Goal: Task Accomplishment & Management: Use online tool/utility

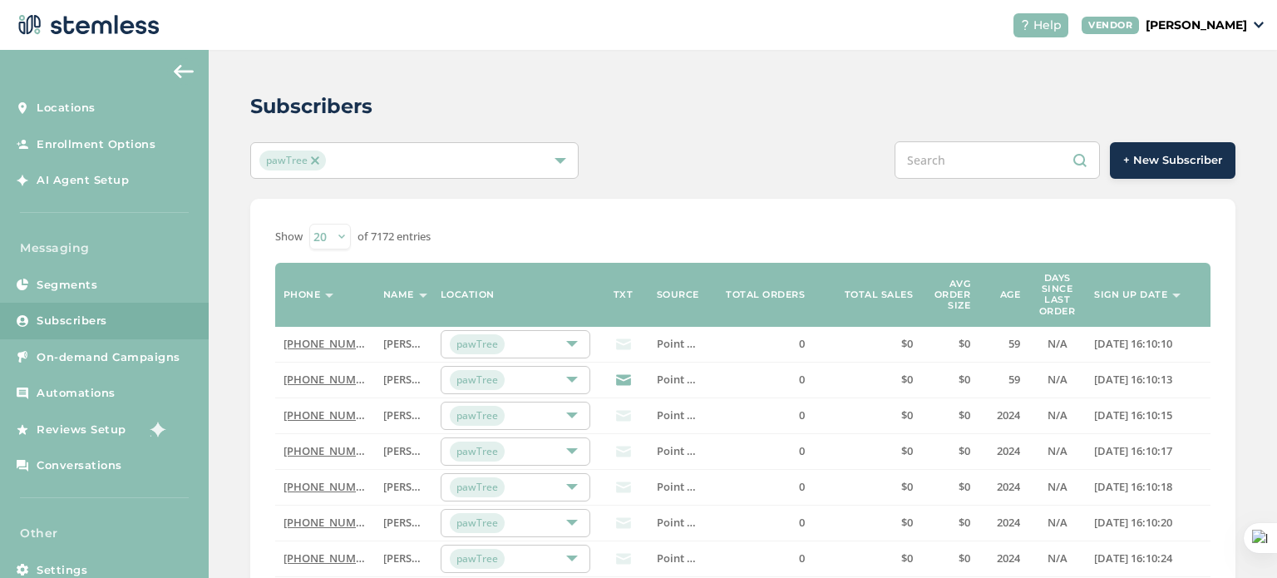
click at [945, 156] on input "text" at bounding box center [997, 159] width 205 height 37
paste input "4042680926"
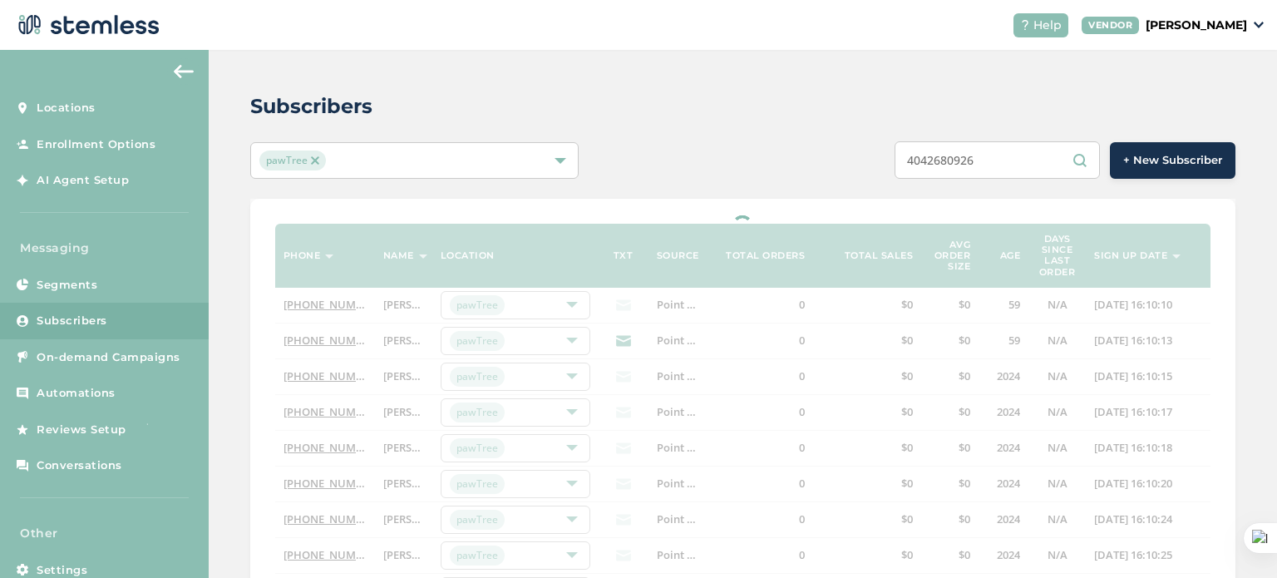
click at [916, 159] on input "4042680926" at bounding box center [997, 159] width 205 height 37
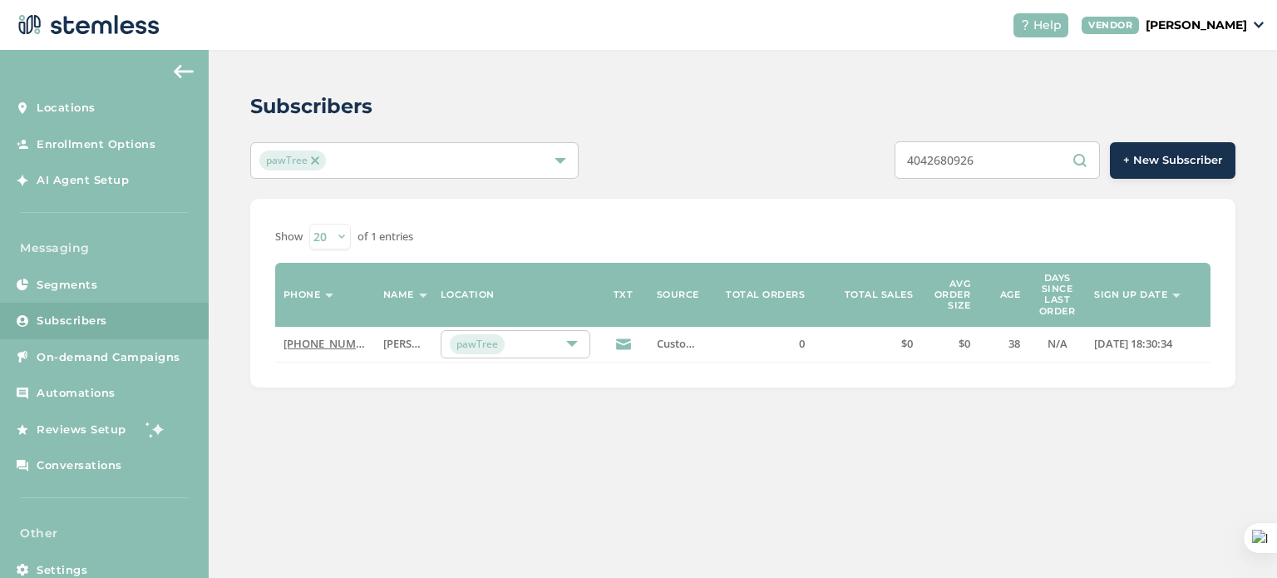
type input "4042680926"
click at [349, 340] on link "(404) 268-0926" at bounding box center [332, 343] width 96 height 15
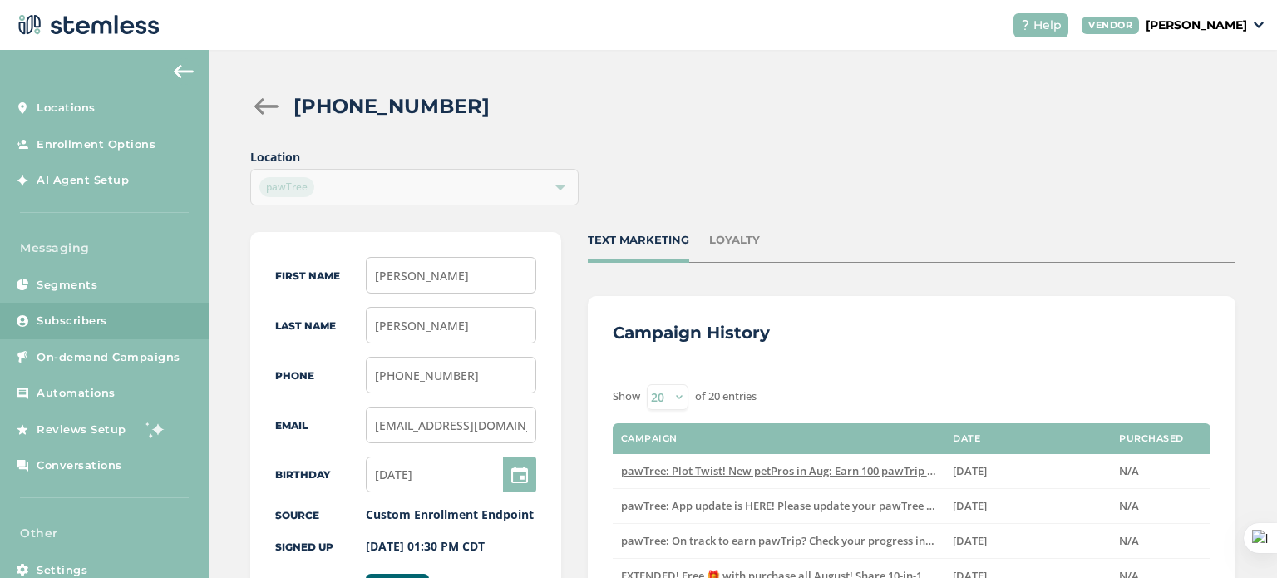
click at [141, 314] on link "Subscribers" at bounding box center [104, 321] width 209 height 37
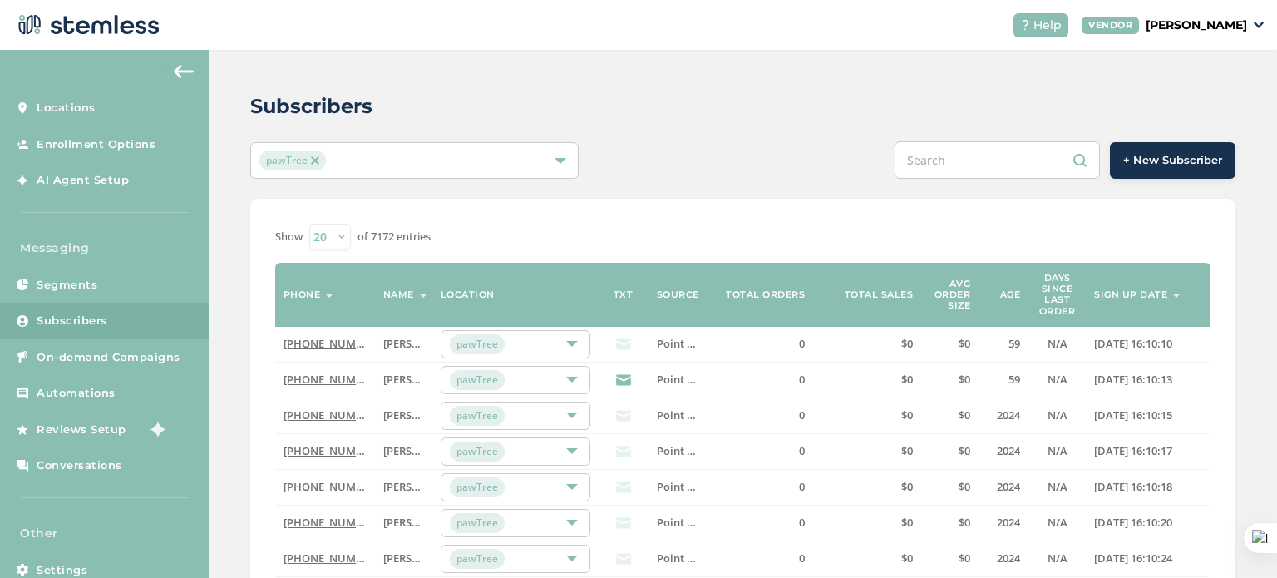
click at [970, 156] on input "text" at bounding box center [997, 159] width 205 height 37
paste input "5708990786"
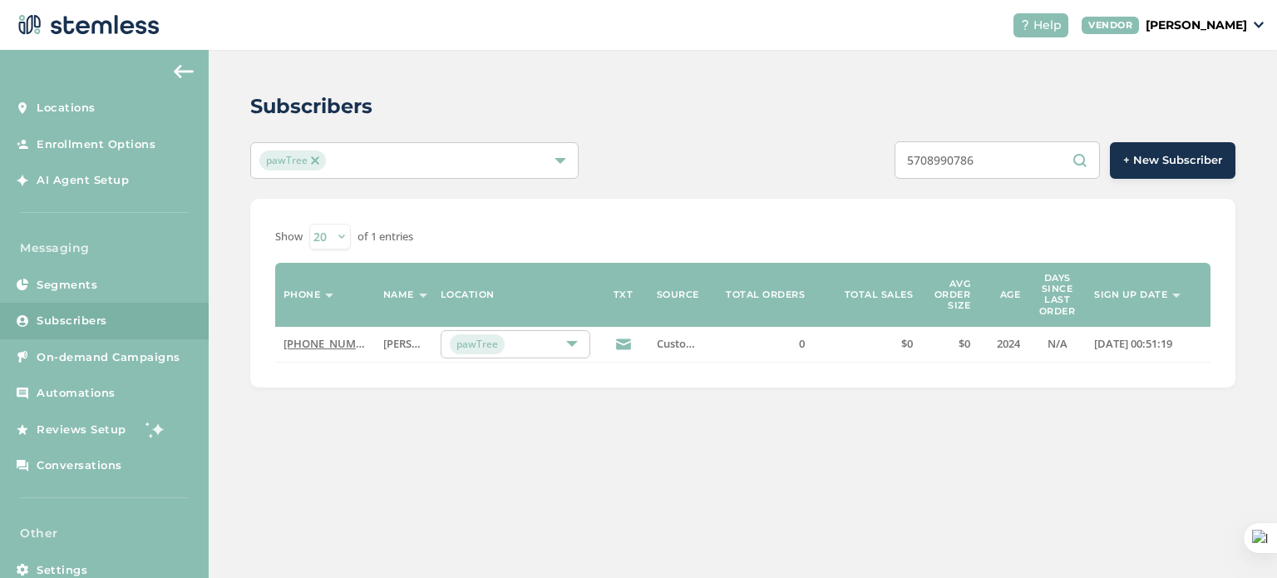
click at [916, 161] on input "5708990786" at bounding box center [997, 159] width 205 height 37
click at [1011, 171] on input "5708990786" at bounding box center [997, 159] width 205 height 37
type input "5"
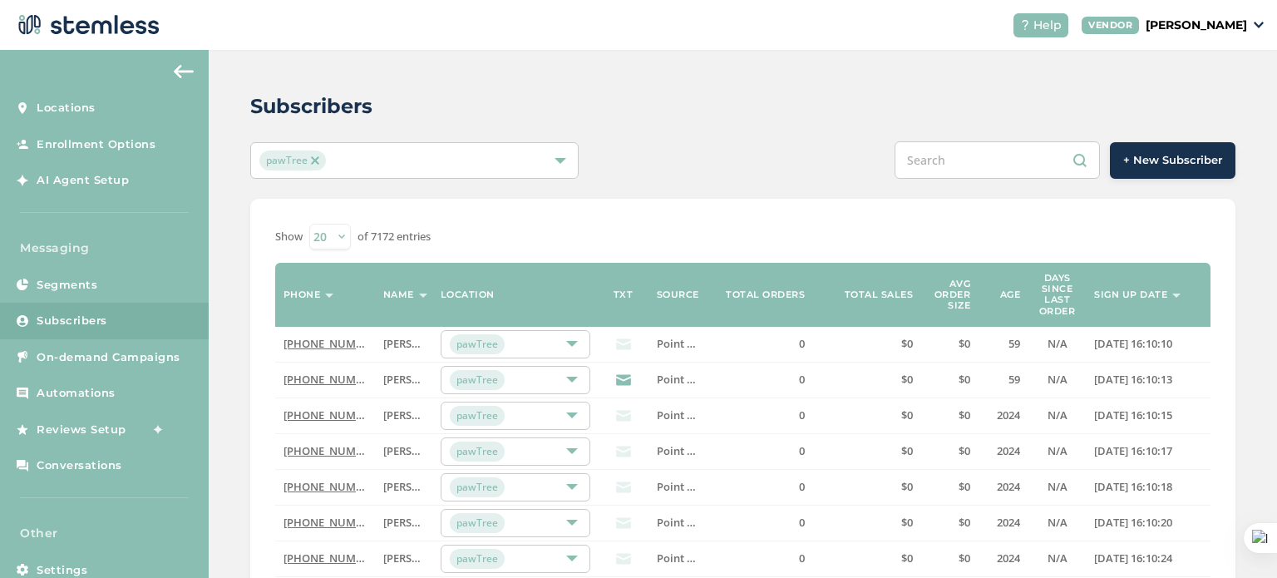
click at [770, 162] on div "+ New Subscriber" at bounding box center [948, 159] width 575 height 37
click at [918, 161] on input "text" at bounding box center [997, 159] width 205 height 37
paste input "8325297467"
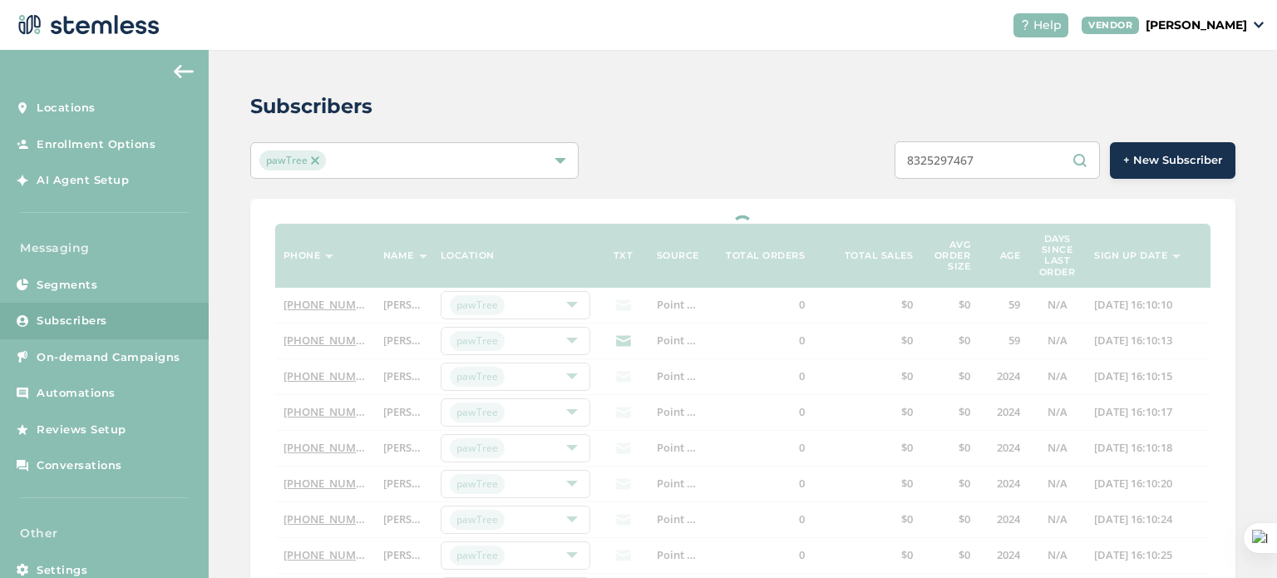
click at [918, 161] on input "8325297467" at bounding box center [997, 159] width 205 height 37
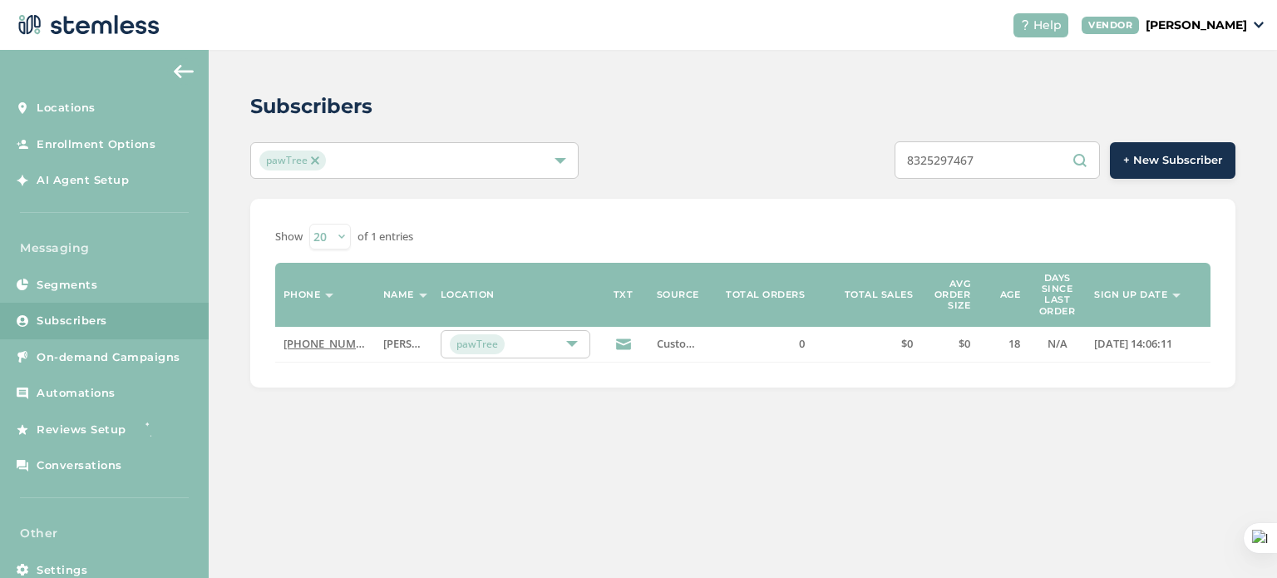
click at [995, 161] on input "8325297467" at bounding box center [997, 159] width 205 height 37
type input "8325297467"
click at [350, 314] on th "Phone" at bounding box center [325, 295] width 100 height 64
click at [333, 343] on link "(832) 529-7467" at bounding box center [332, 343] width 96 height 15
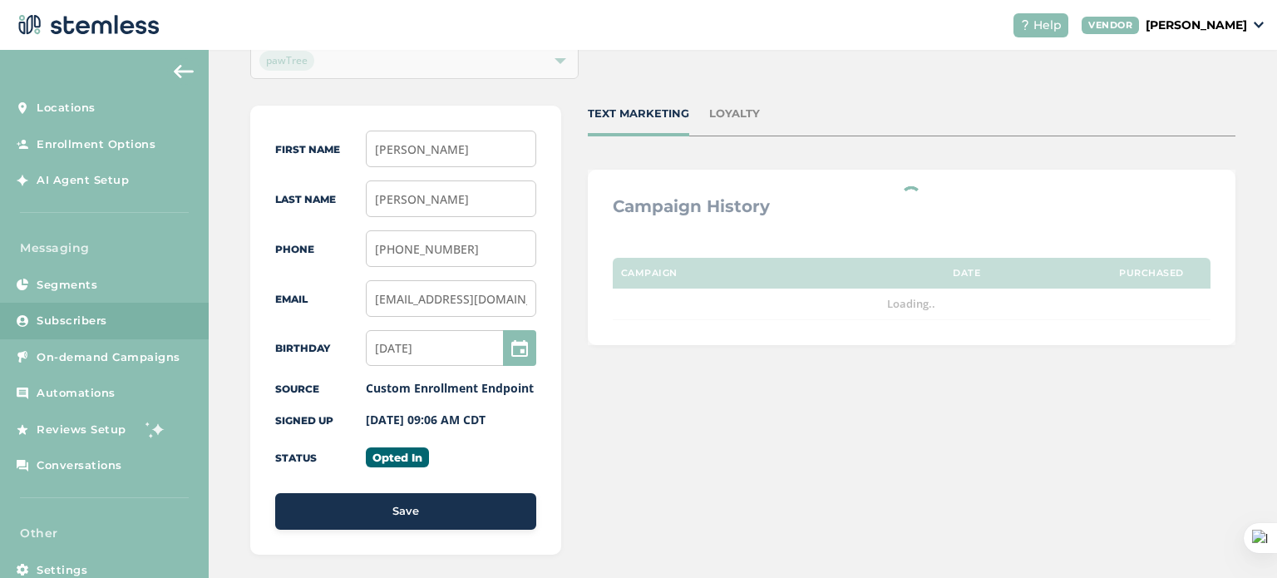
scroll to position [133, 0]
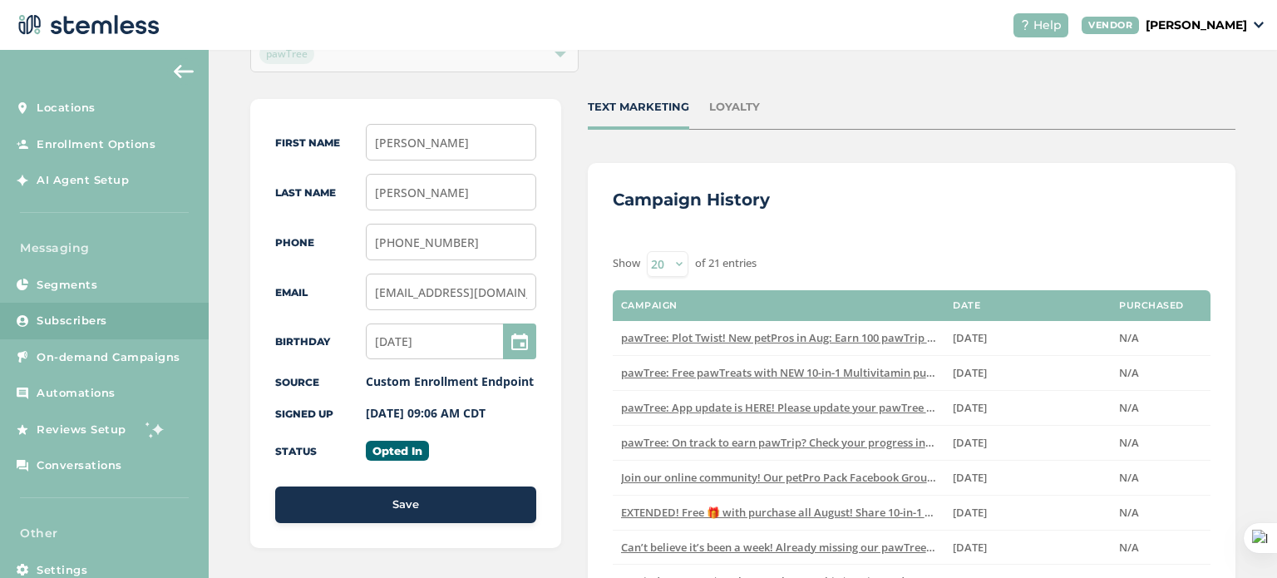
click at [120, 316] on link "Subscribers" at bounding box center [104, 321] width 209 height 37
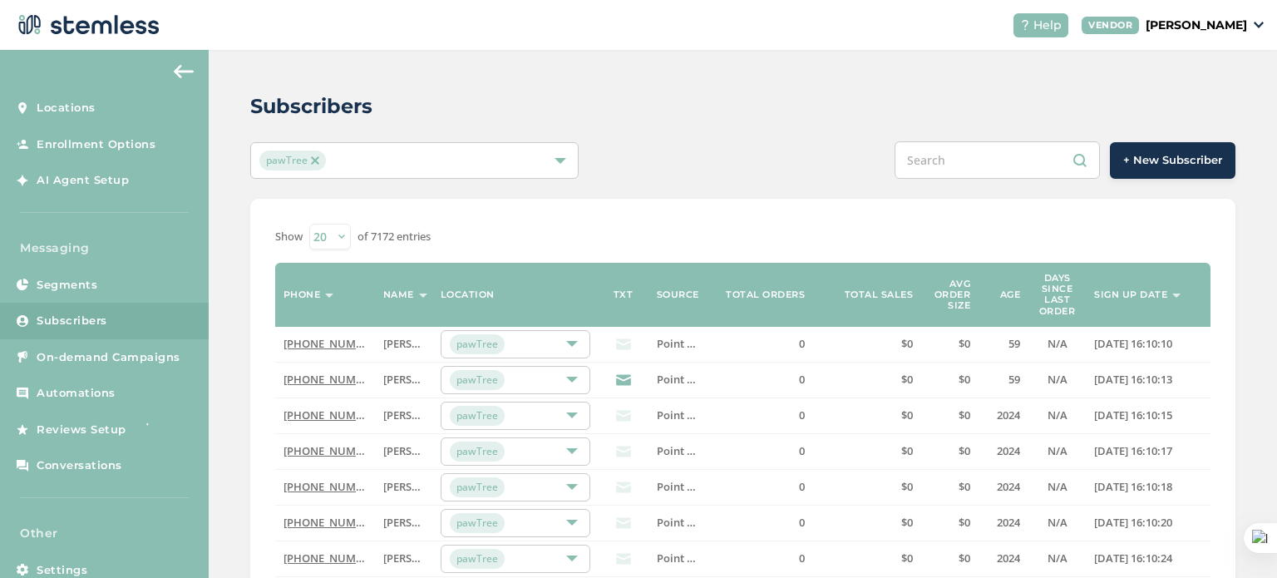
click at [965, 164] on input "text" at bounding box center [997, 159] width 205 height 37
paste input "6672735790"
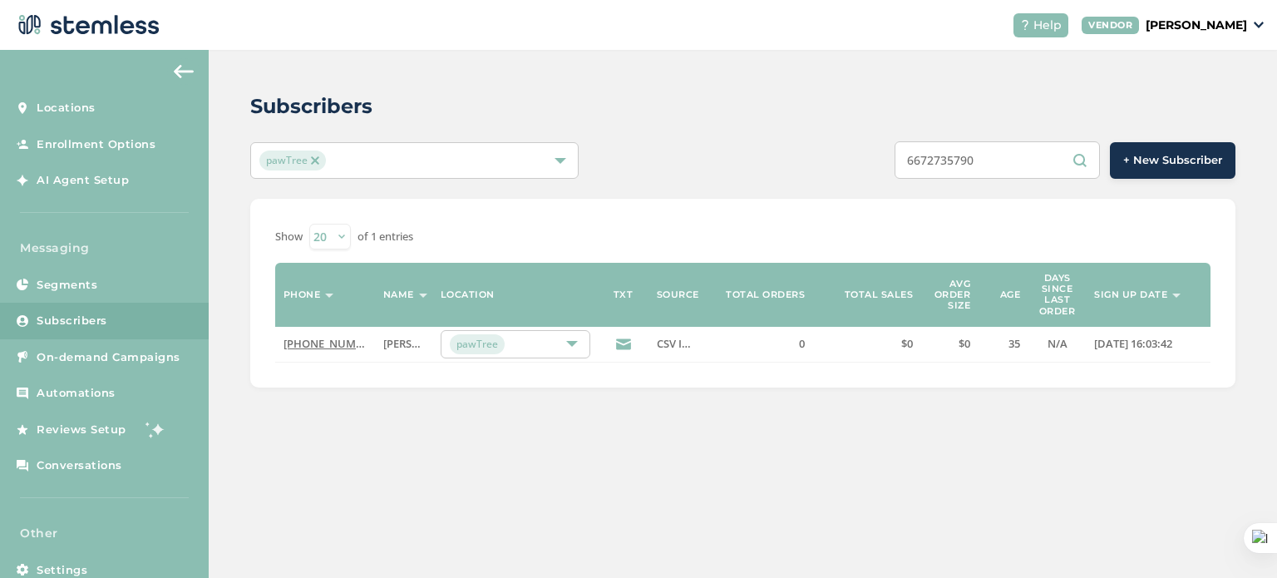
click at [917, 162] on input "6672735790" at bounding box center [997, 159] width 205 height 37
type input "6672735790"
drag, startPoint x: 1005, startPoint y: 149, endPoint x: 876, endPoint y: 170, distance: 130.6
click at [876, 170] on div "6672735790 + New Subscriber" at bounding box center [948, 159] width 575 height 37
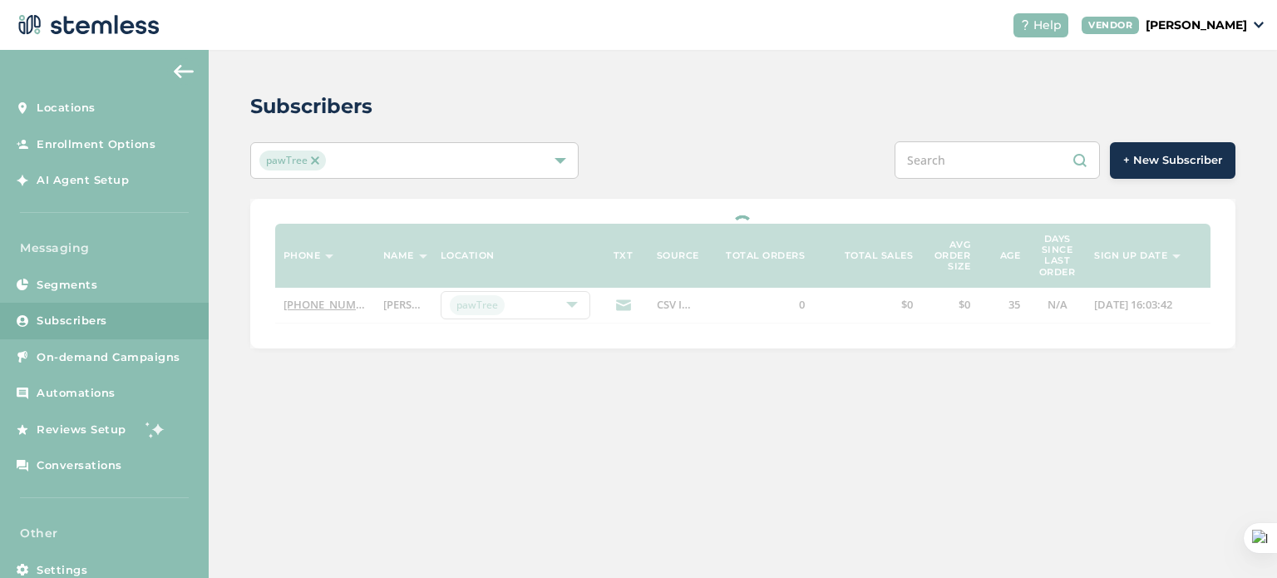
paste input "2193697805"
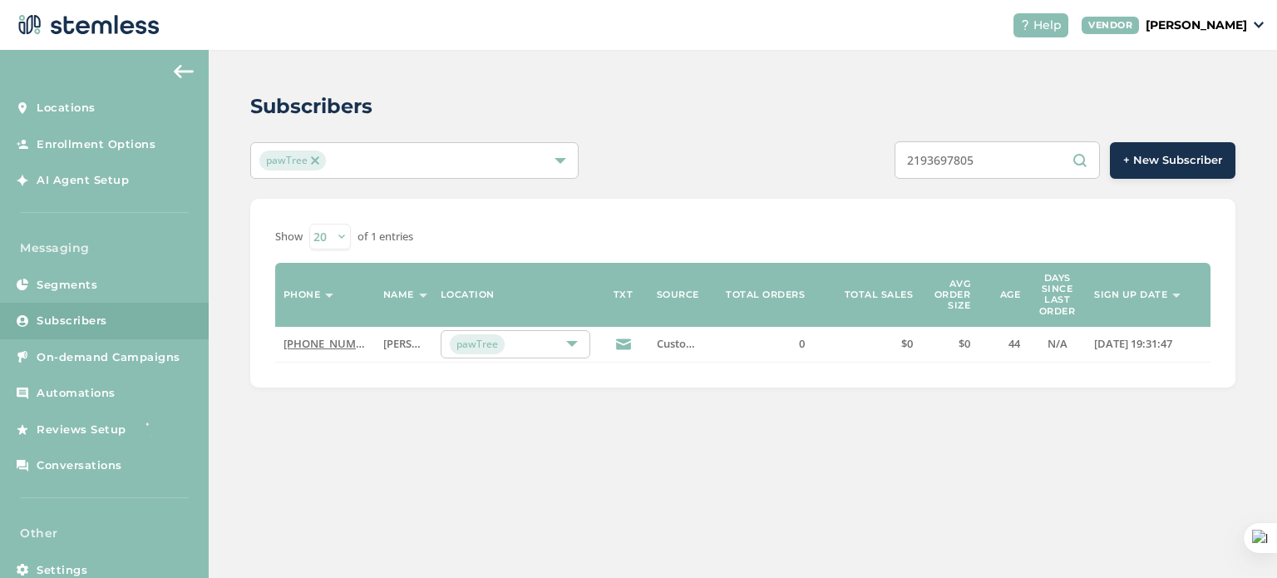
click at [132, 315] on link "Subscribers" at bounding box center [104, 321] width 209 height 37
click at [1018, 148] on input "2193697805" at bounding box center [997, 159] width 205 height 37
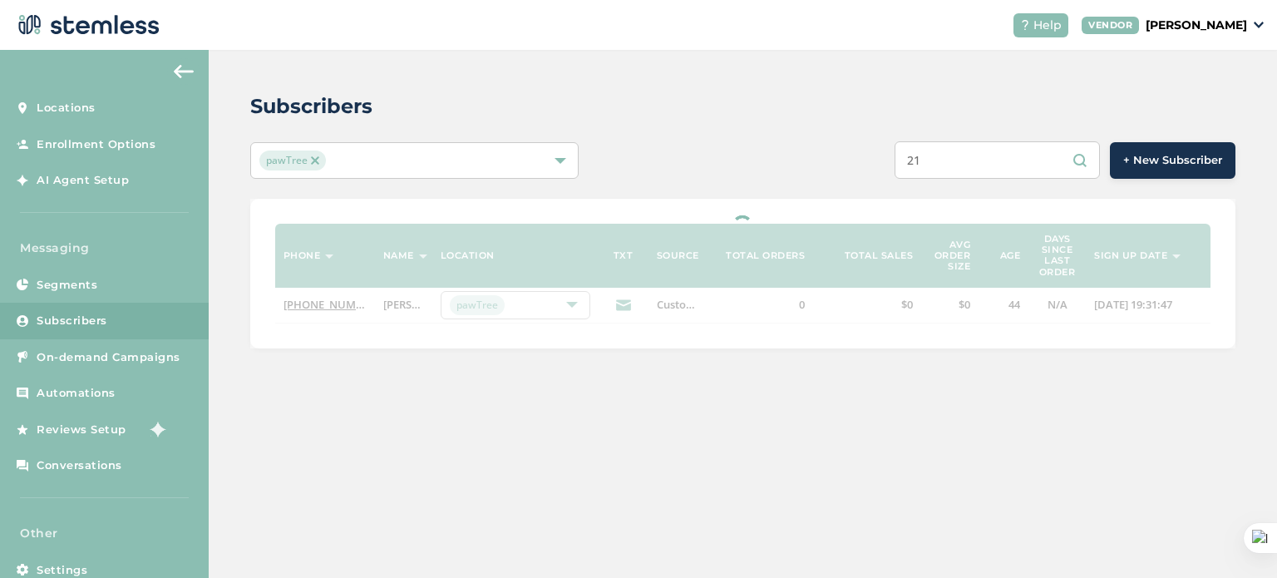
type input "2"
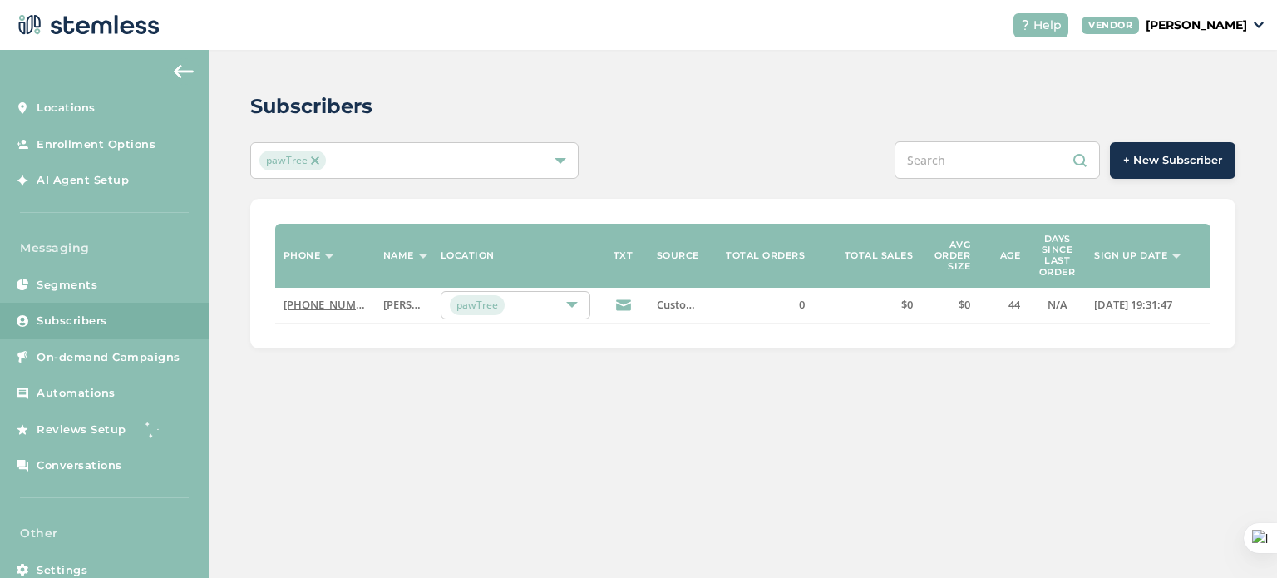
click at [790, 169] on div "+ New Subscriber" at bounding box center [948, 159] width 575 height 37
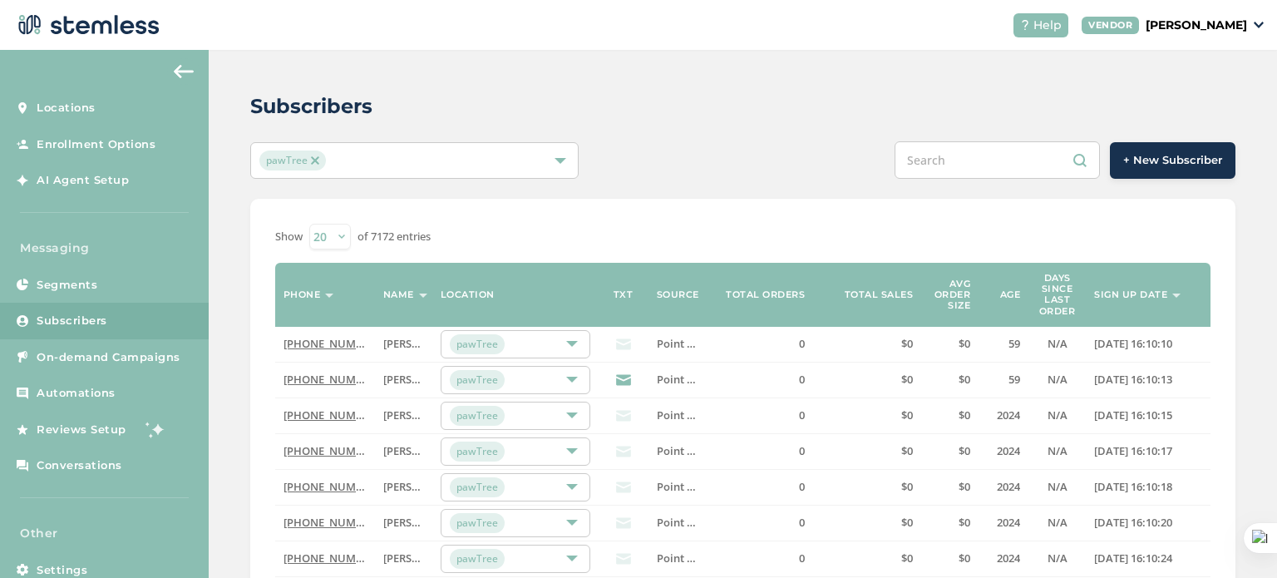
click at [973, 162] on input "text" at bounding box center [997, 159] width 205 height 37
paste input "7754713167"
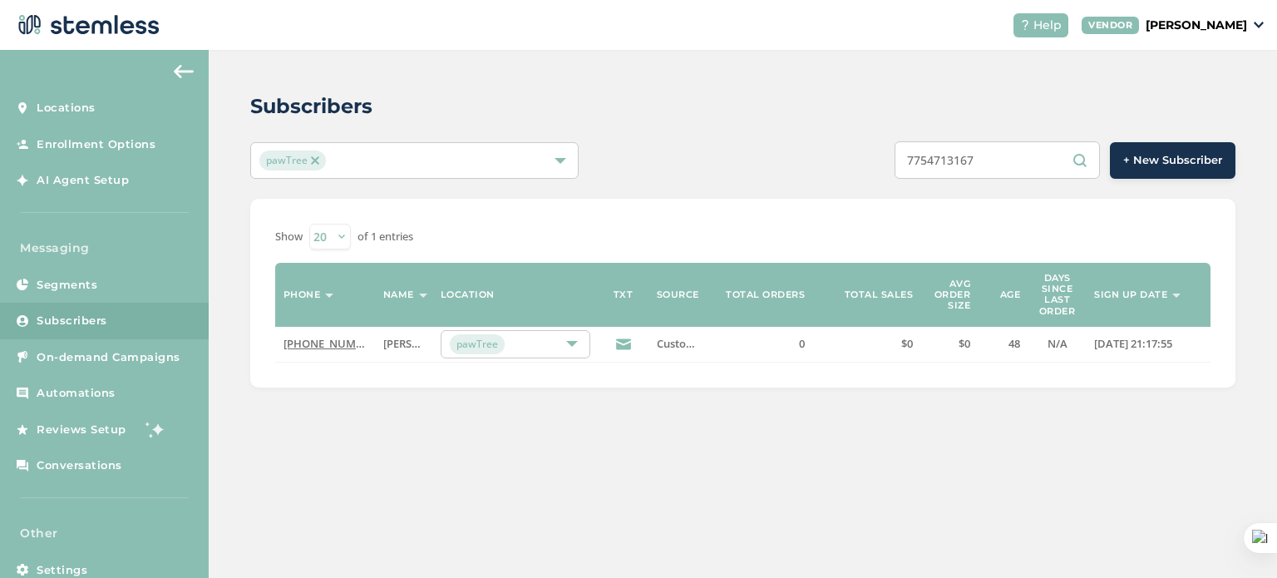
click at [118, 315] on link "Subscribers" at bounding box center [104, 321] width 209 height 37
click at [1010, 164] on input "7754713167" at bounding box center [997, 159] width 205 height 37
type input "7"
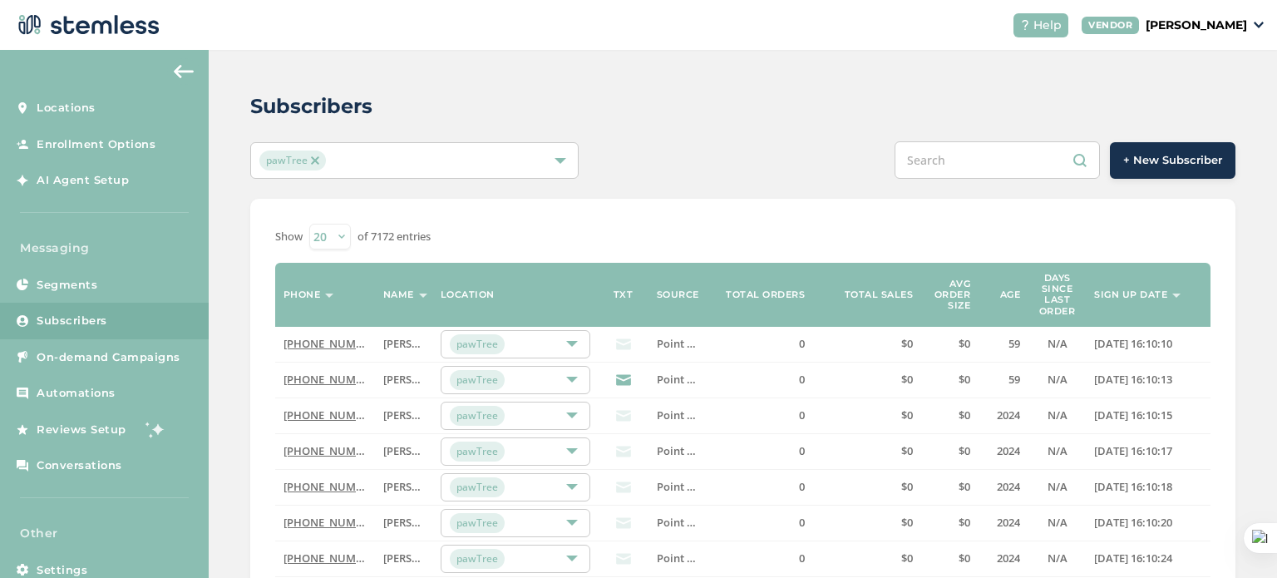
click at [968, 148] on input "text" at bounding box center [997, 159] width 205 height 37
paste input "8774658473"
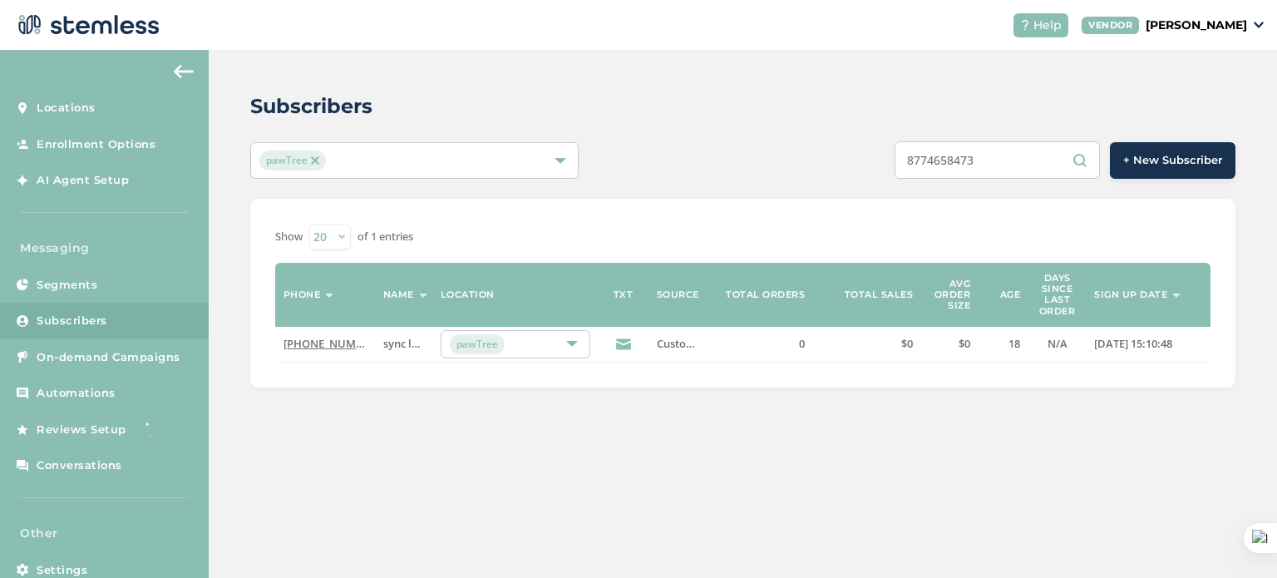
click at [920, 162] on input "8774658473" at bounding box center [997, 159] width 205 height 37
type input "8774658473"
click at [331, 345] on link "(877) 465-8473" at bounding box center [332, 343] width 96 height 15
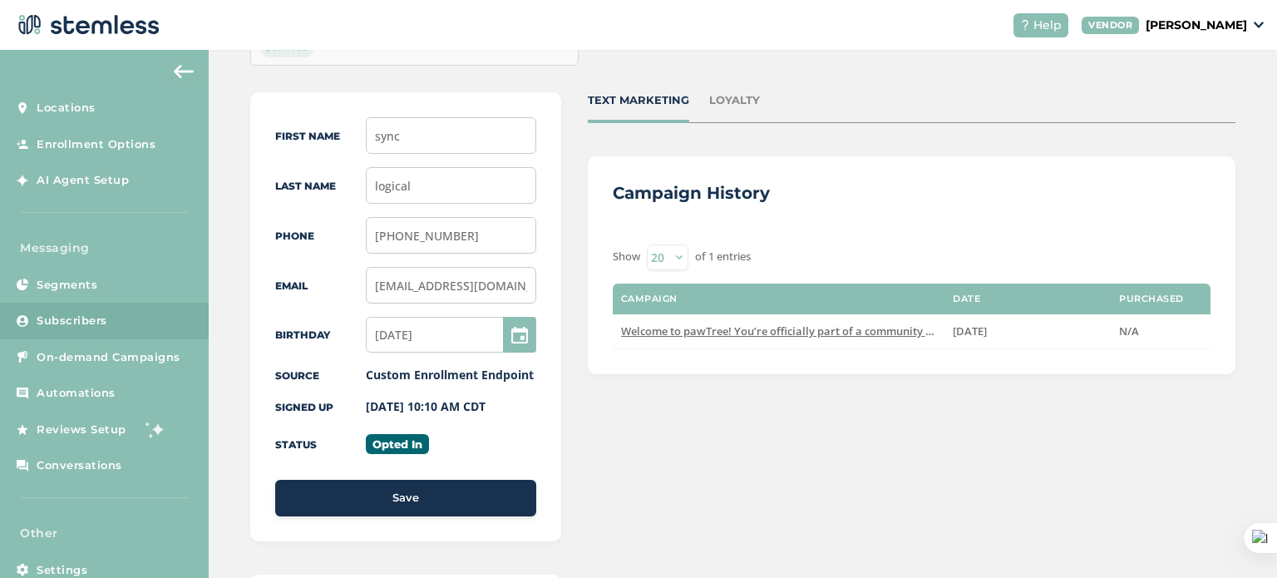
scroll to position [139, 0]
click at [155, 316] on link "Subscribers" at bounding box center [104, 321] width 209 height 37
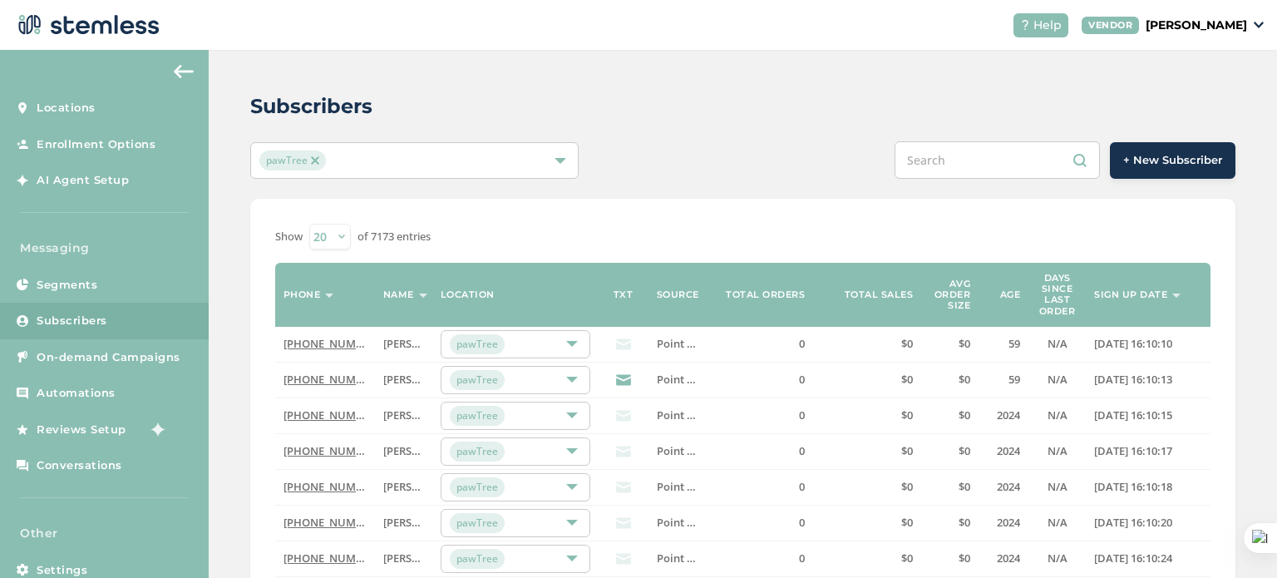
click at [992, 165] on input "text" at bounding box center [997, 159] width 205 height 37
paste input "8774658473"
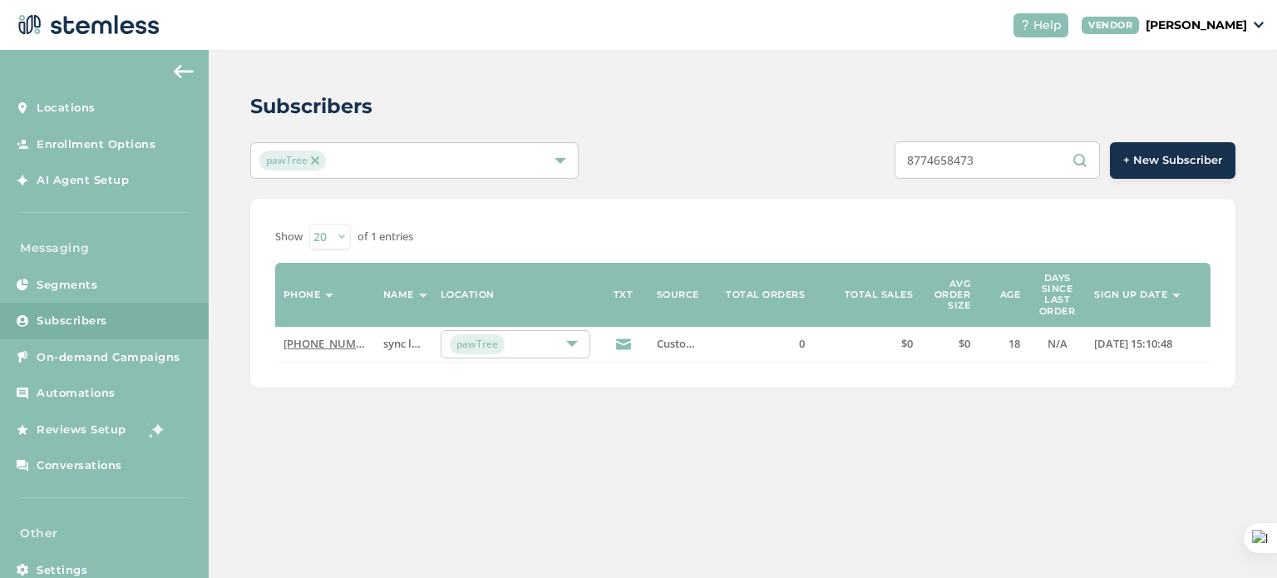
type input "8774658473"
click at [346, 343] on link "(877) 465-8473" at bounding box center [332, 343] width 96 height 15
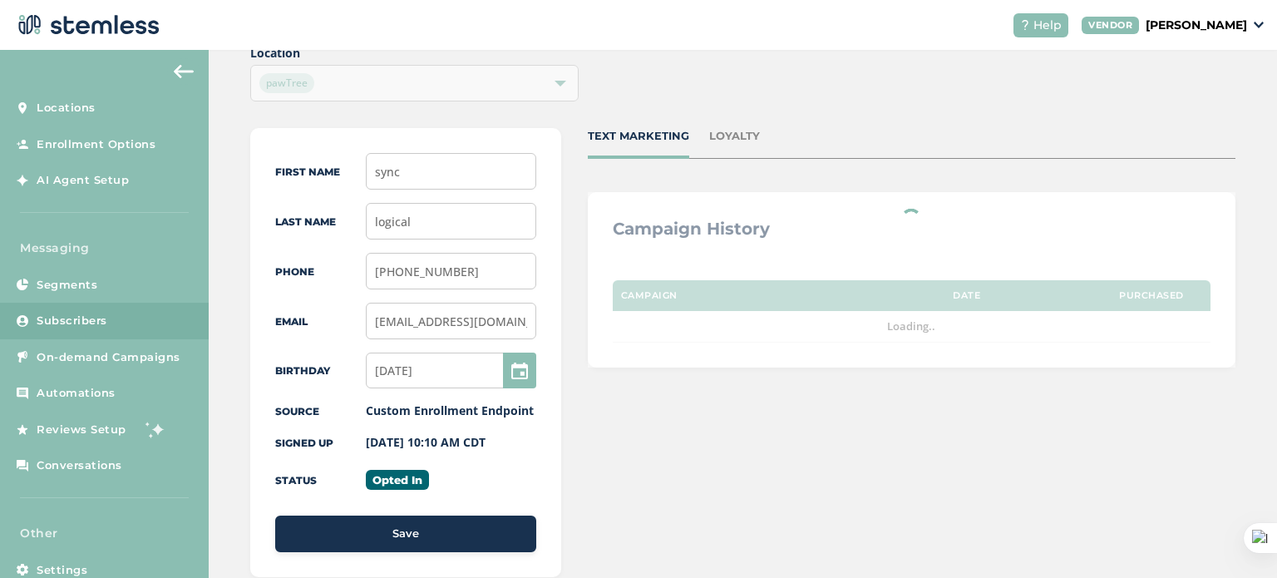
scroll to position [103, 0]
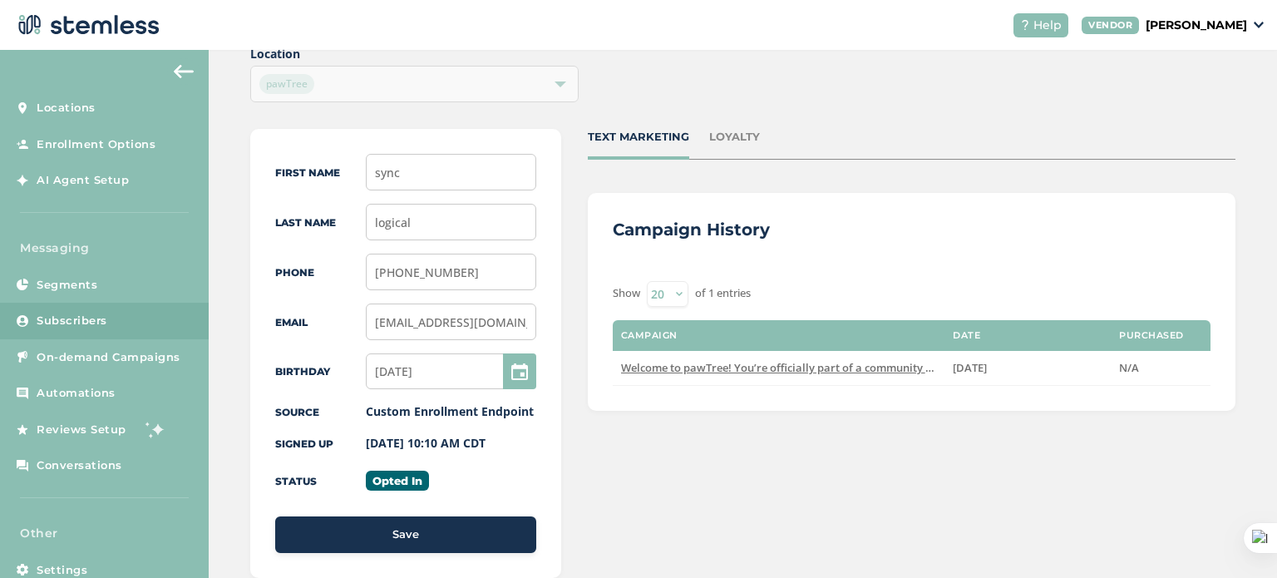
click at [568, 292] on div "First Name sync Last Name logical Phone (877) 465-8473 Email sync@logical.com B…" at bounding box center [742, 525] width 985 height 792
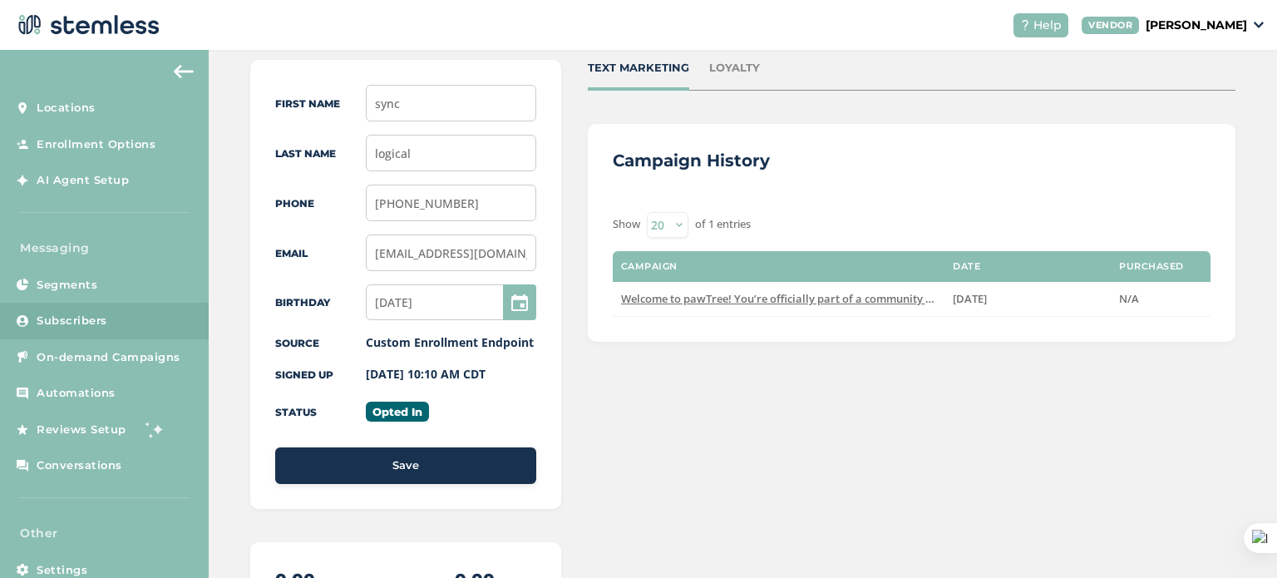
scroll to position [173, 0]
click at [97, 322] on span "Subscribers" at bounding box center [72, 321] width 71 height 17
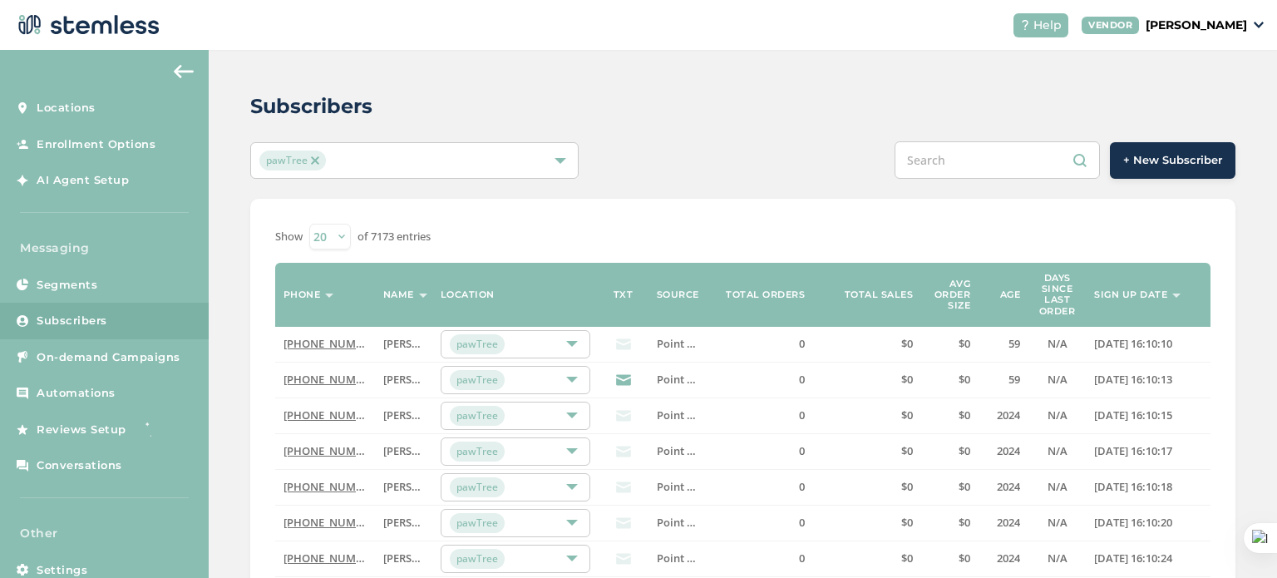
click at [931, 155] on input "text" at bounding box center [997, 159] width 205 height 37
paste input "8774658473"
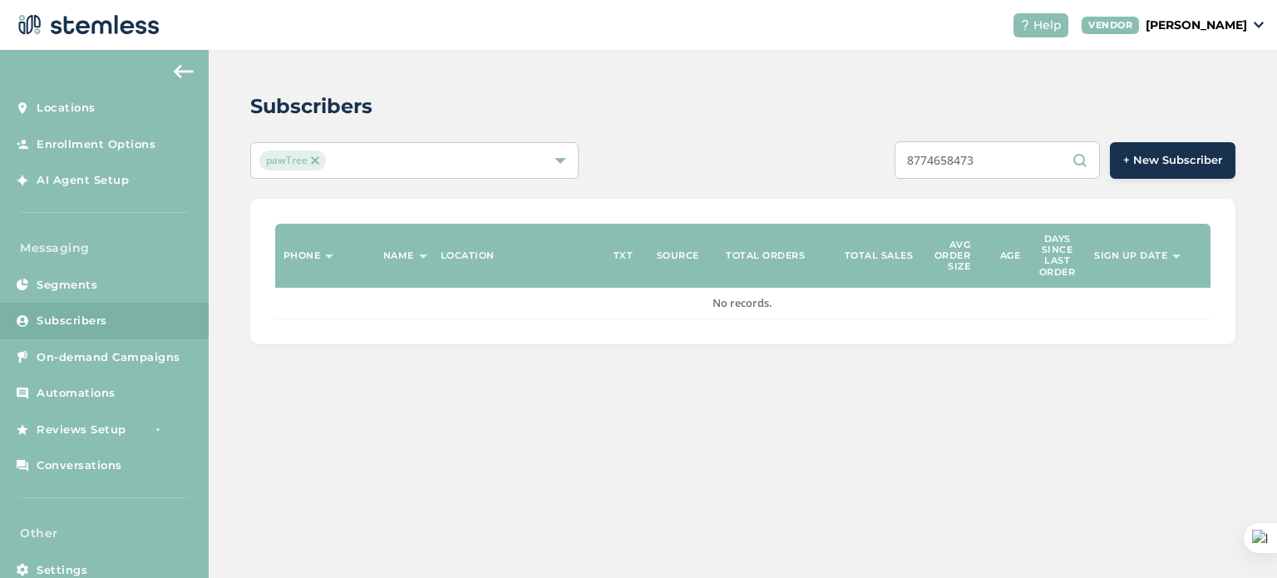
click at [918, 156] on input "8774658473" at bounding box center [997, 159] width 205 height 37
click at [998, 160] on input "8774658473" at bounding box center [997, 159] width 205 height 37
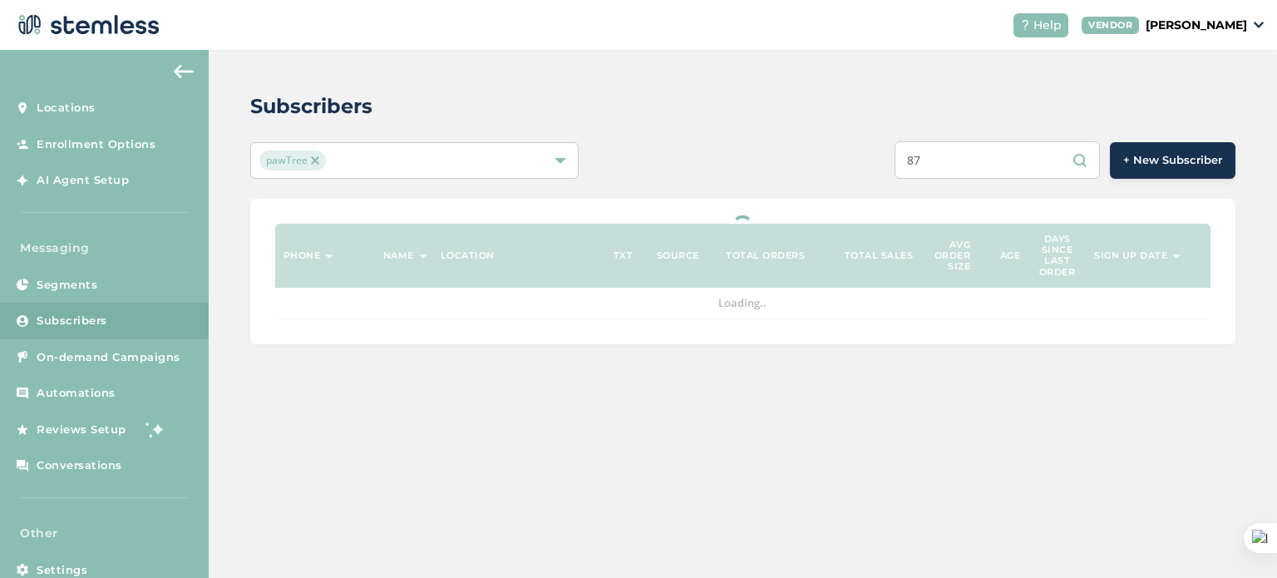
type input "8"
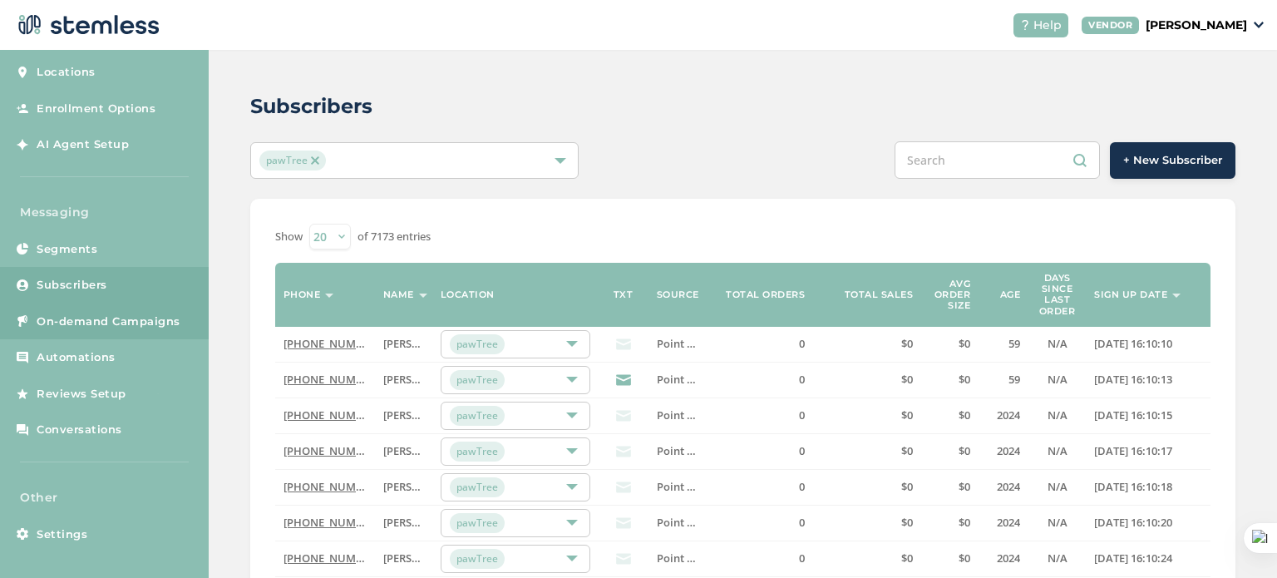
click at [113, 314] on span "On-demand Campaigns" at bounding box center [109, 322] width 144 height 17
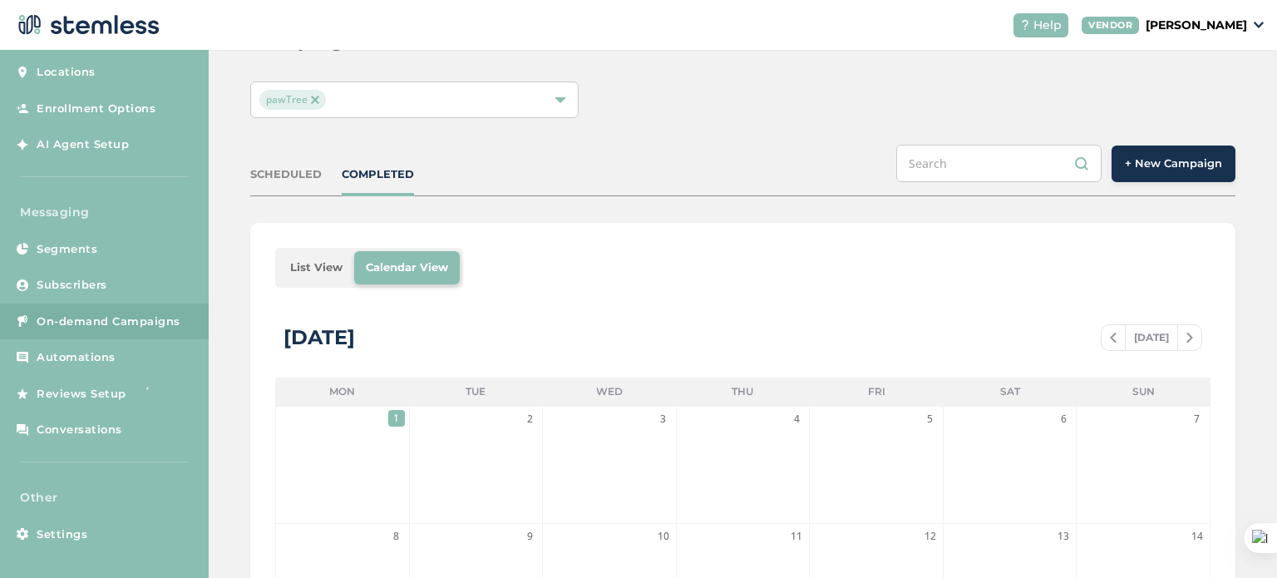
scroll to position [52, 0]
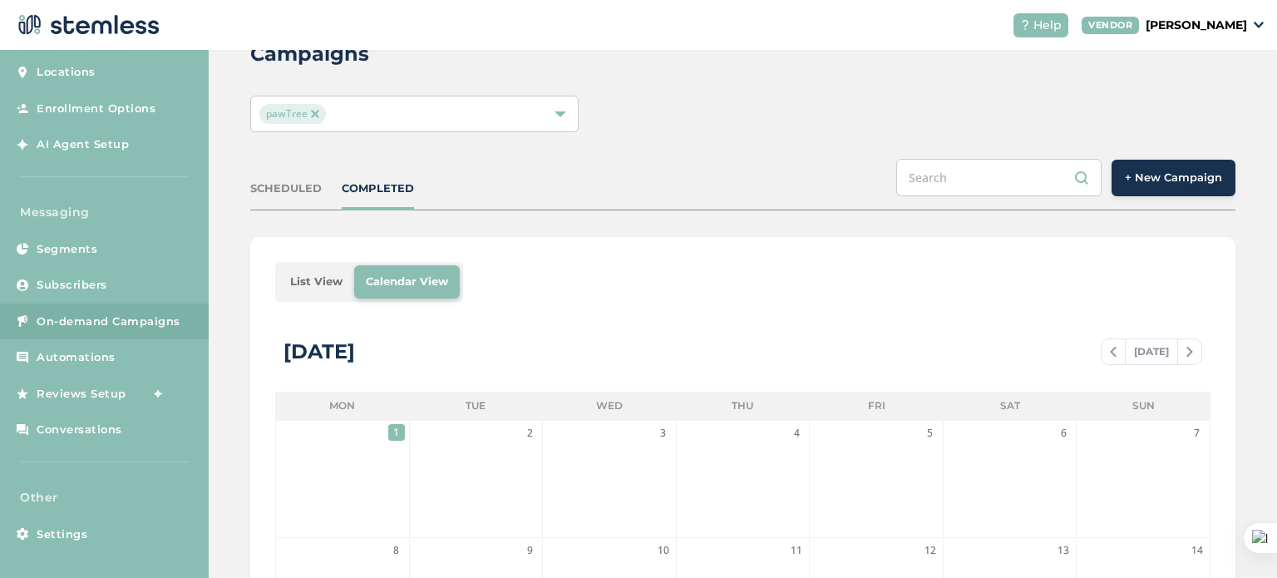
click at [1154, 178] on span "+ New Campaign" at bounding box center [1173, 178] width 97 height 17
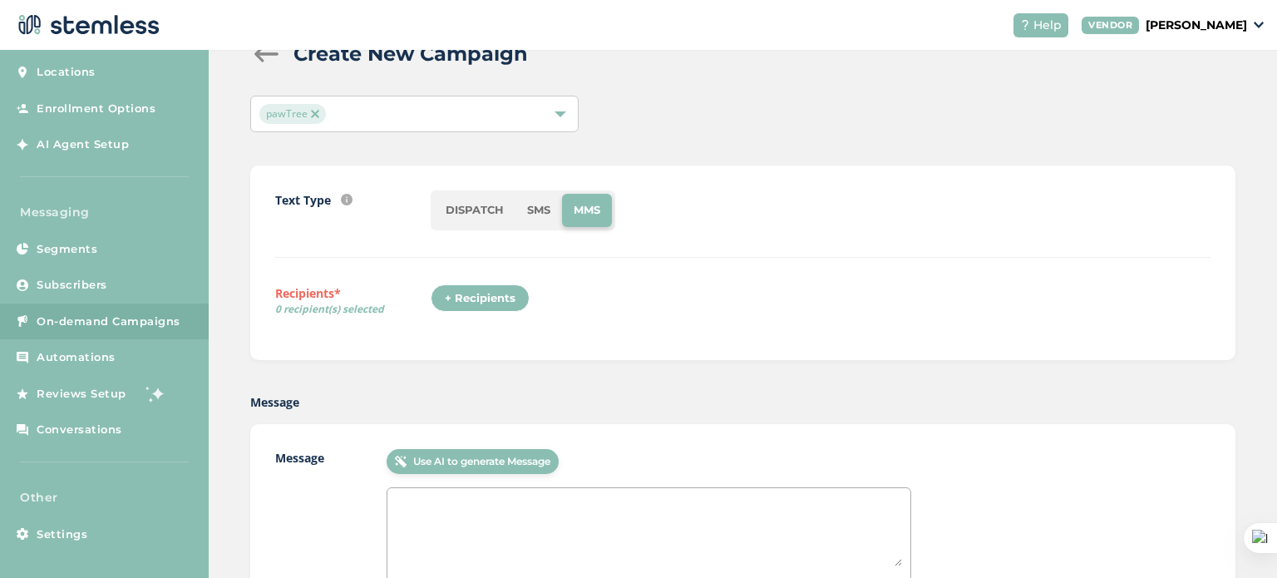
click at [545, 209] on li "SMS" at bounding box center [539, 210] width 47 height 33
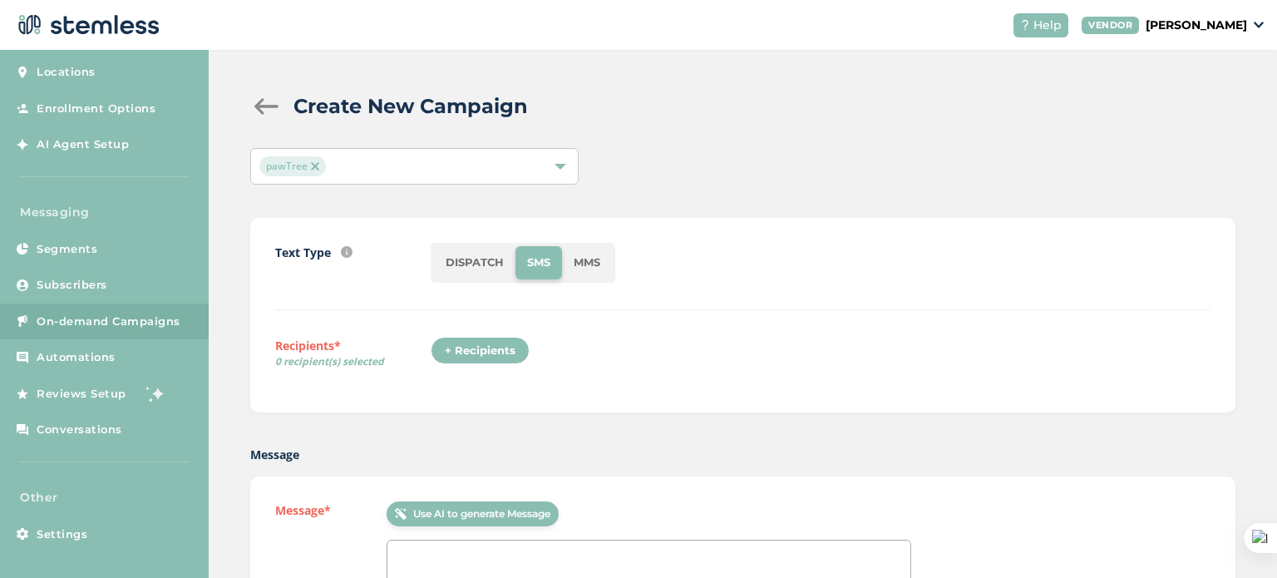
click at [492, 341] on div "+ Recipients" at bounding box center [480, 351] width 99 height 28
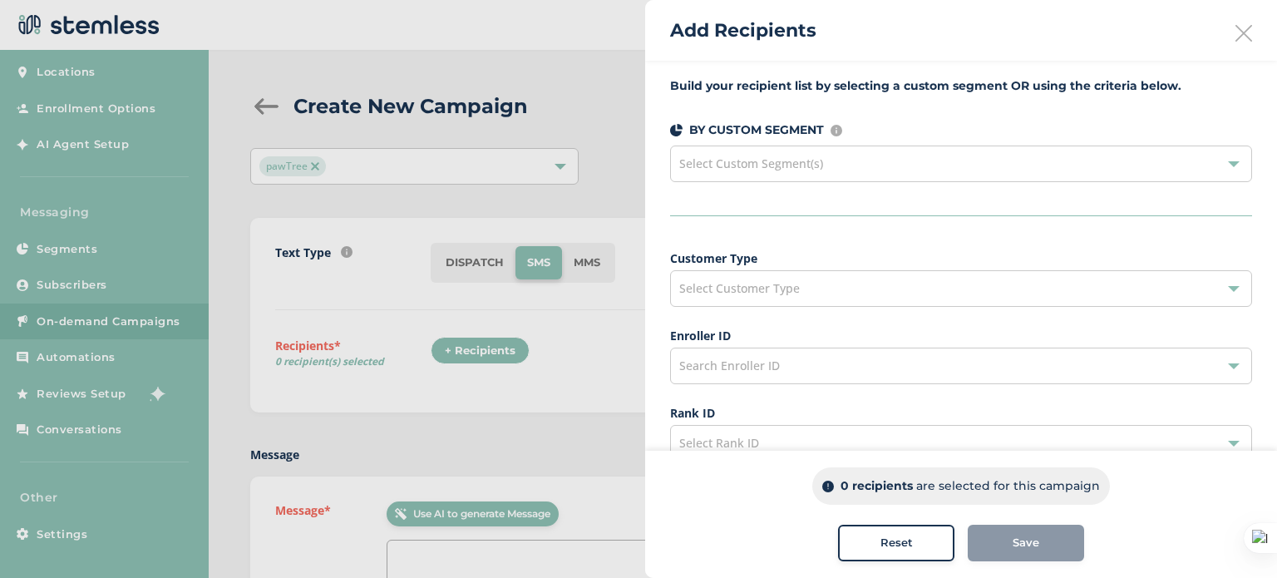
click at [934, 156] on div "Select Custom Segment(s)" at bounding box center [961, 164] width 582 height 37
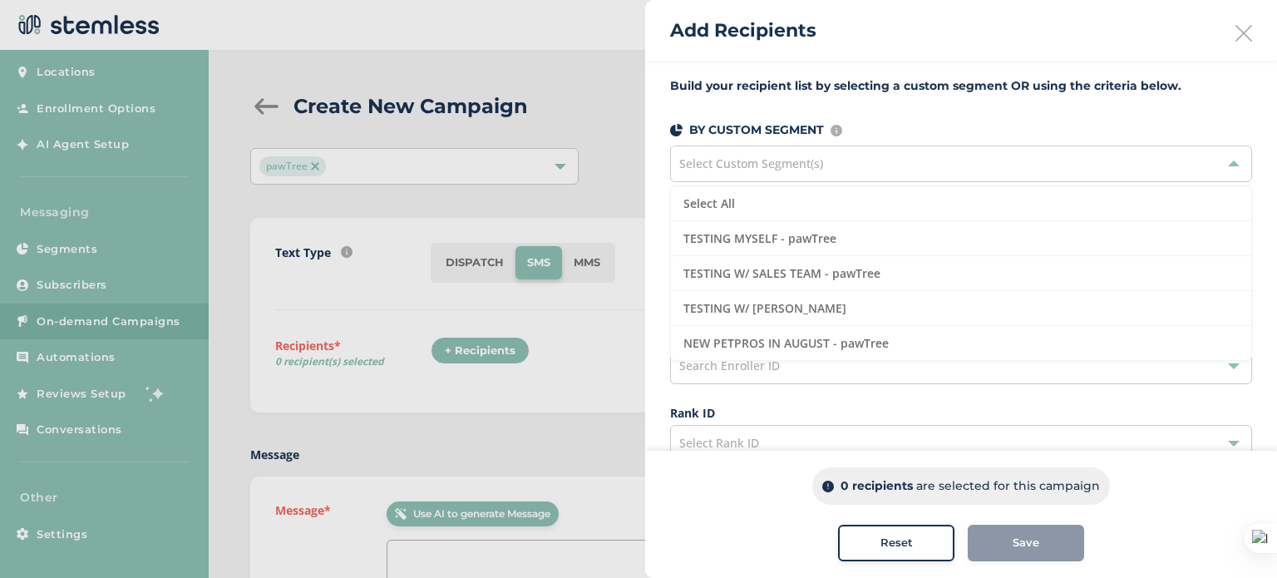
click at [934, 156] on div "Select Custom Segment(s)" at bounding box center [961, 164] width 582 height 37
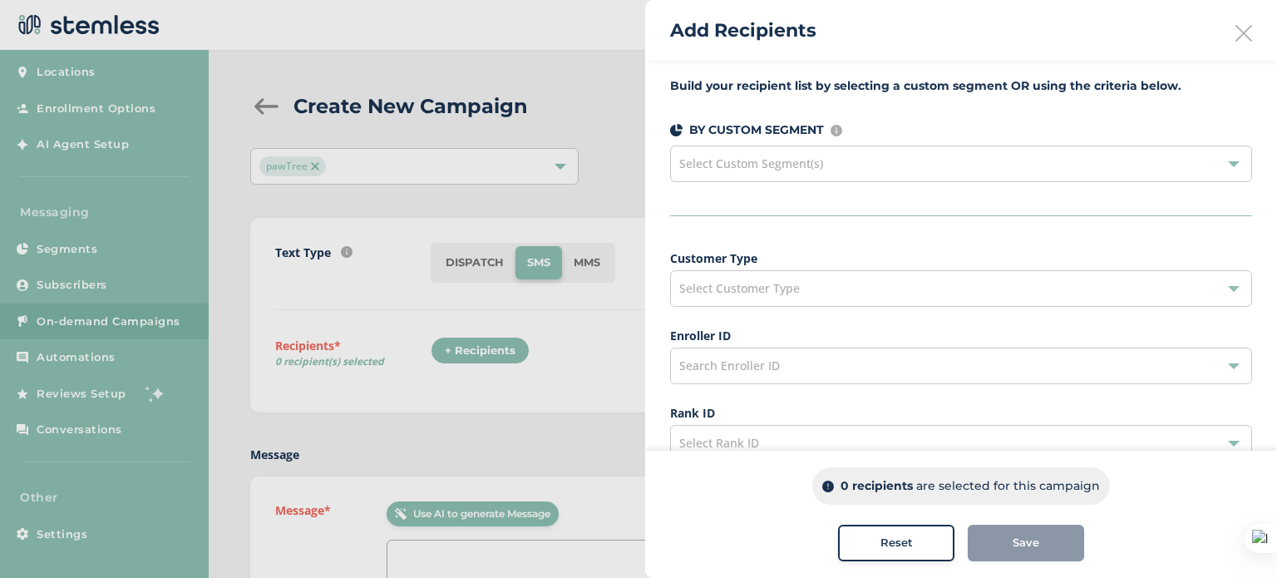
click at [808, 302] on div "Select Customer Type" at bounding box center [961, 288] width 582 height 37
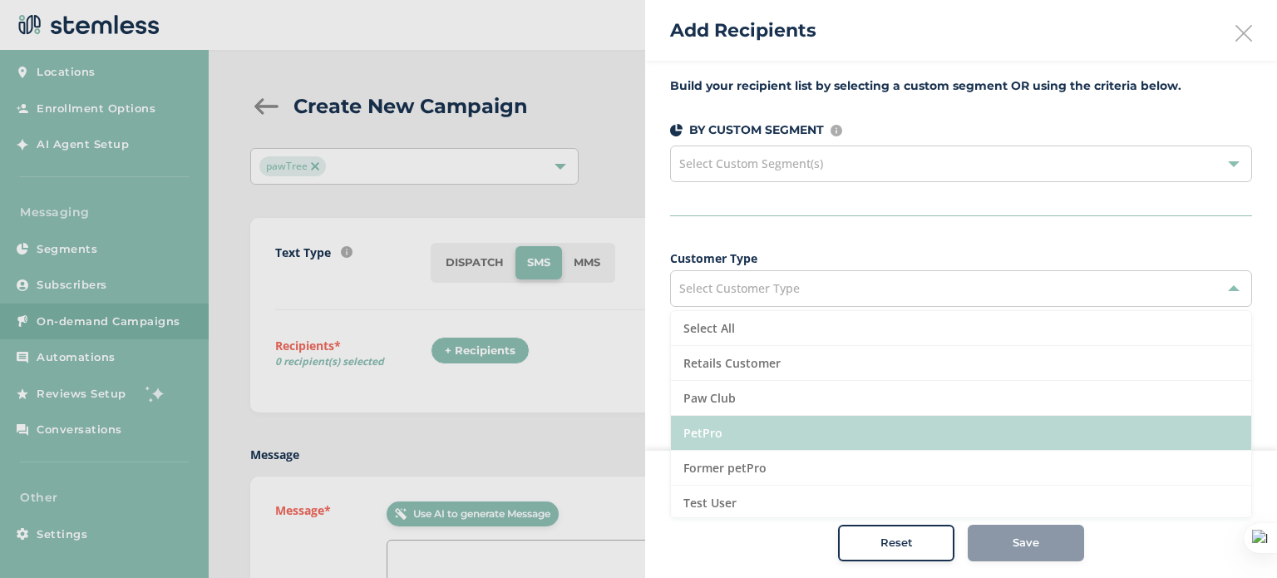
click at [705, 442] on li "PetPro" at bounding box center [961, 433] width 580 height 35
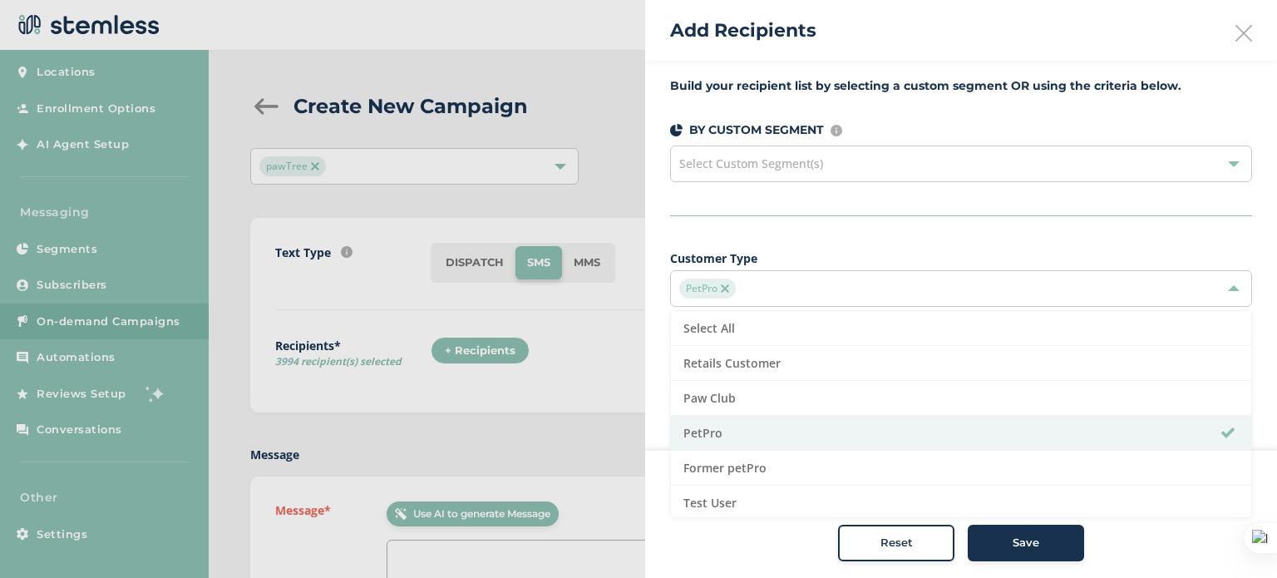
click at [619, 346] on div at bounding box center [638, 289] width 1277 height 578
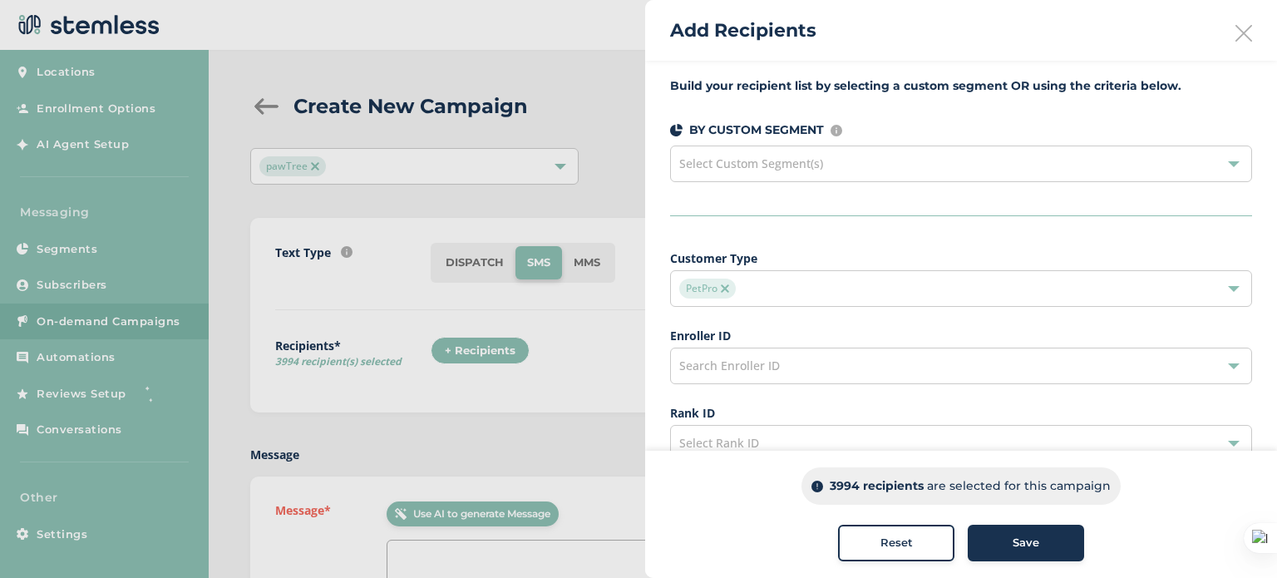
click at [849, 169] on div "Select Custom Segment(s)" at bounding box center [961, 164] width 582 height 37
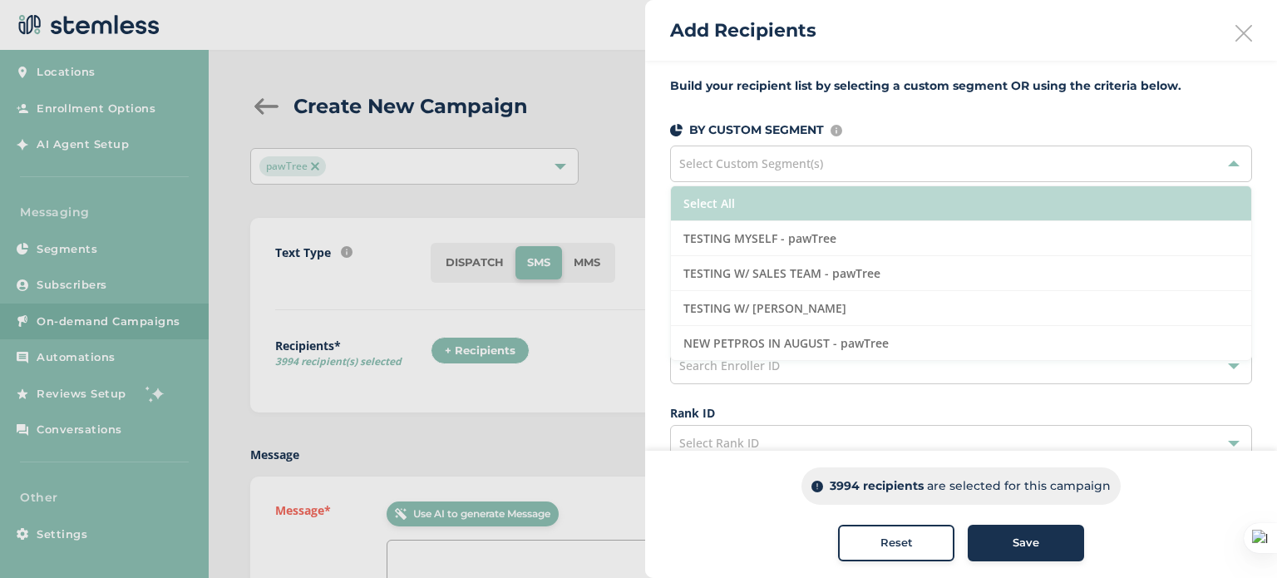
click at [767, 206] on li "Select All" at bounding box center [961, 203] width 580 height 35
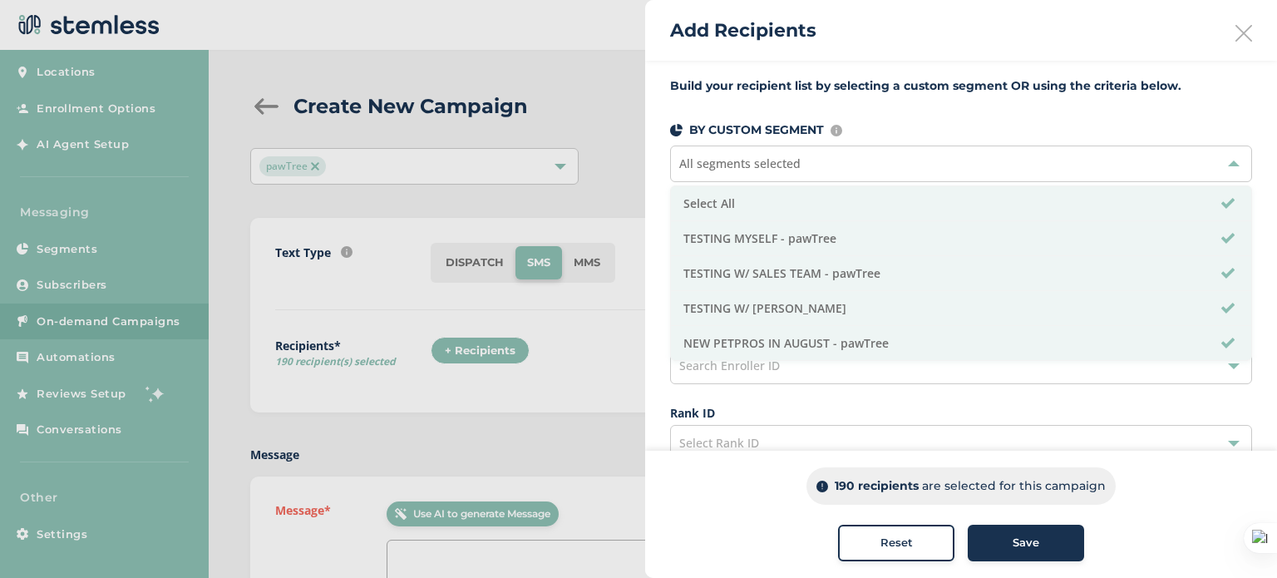
click at [788, 168] on span "All segments selected" at bounding box center [739, 164] width 121 height 16
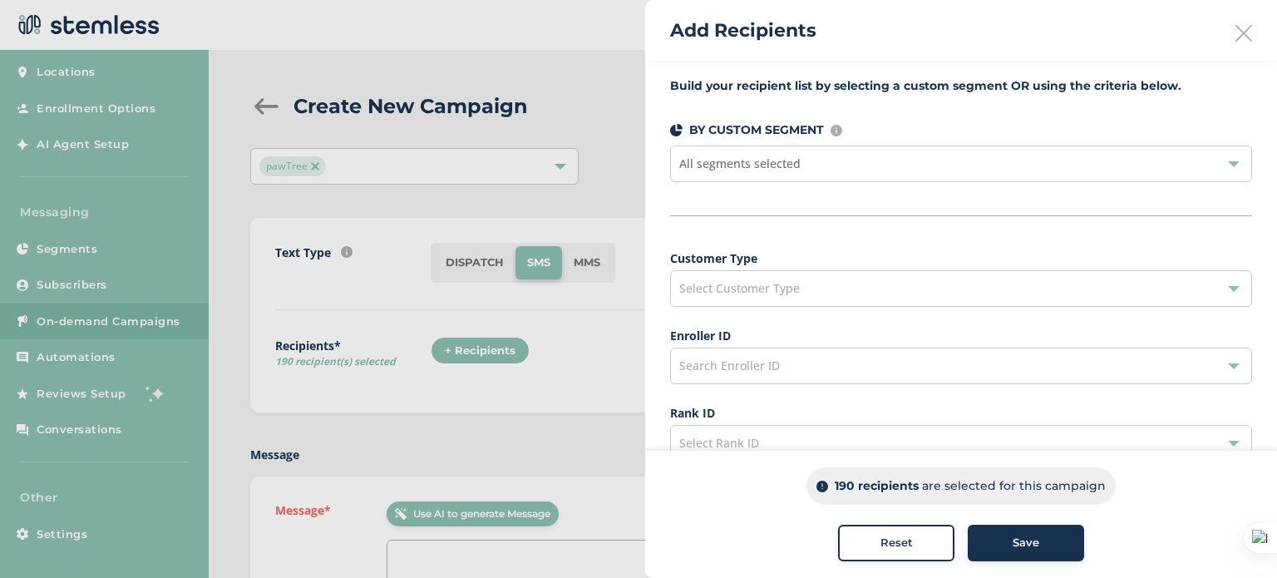
click at [788, 168] on span "All segments selected" at bounding box center [739, 164] width 121 height 16
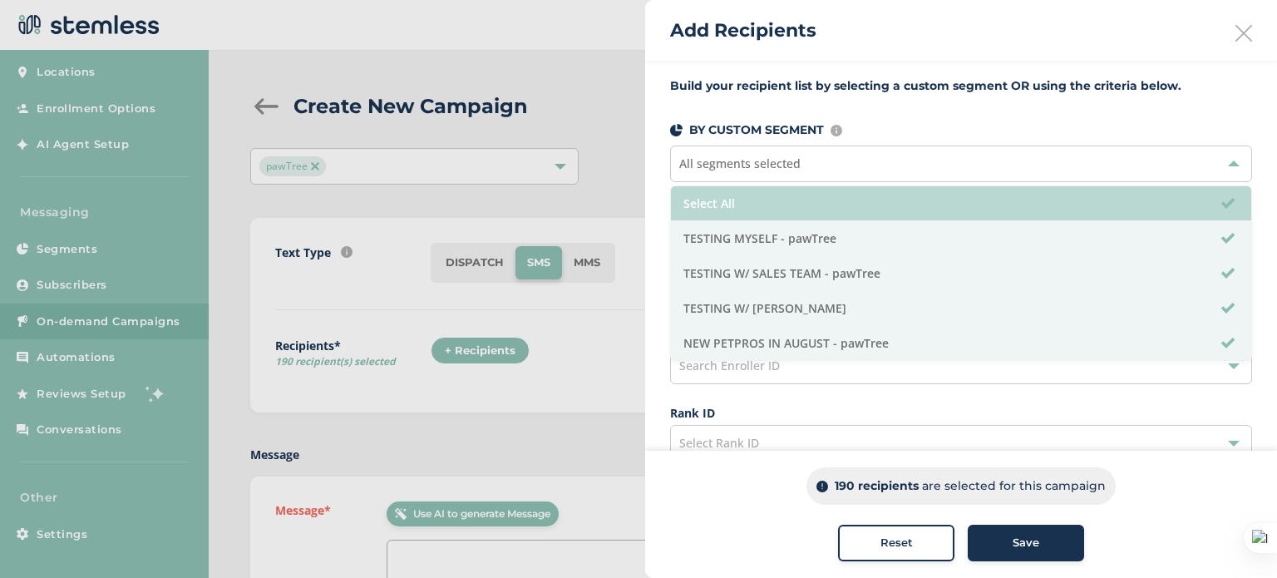
click at [754, 200] on li "Select All" at bounding box center [961, 203] width 580 height 35
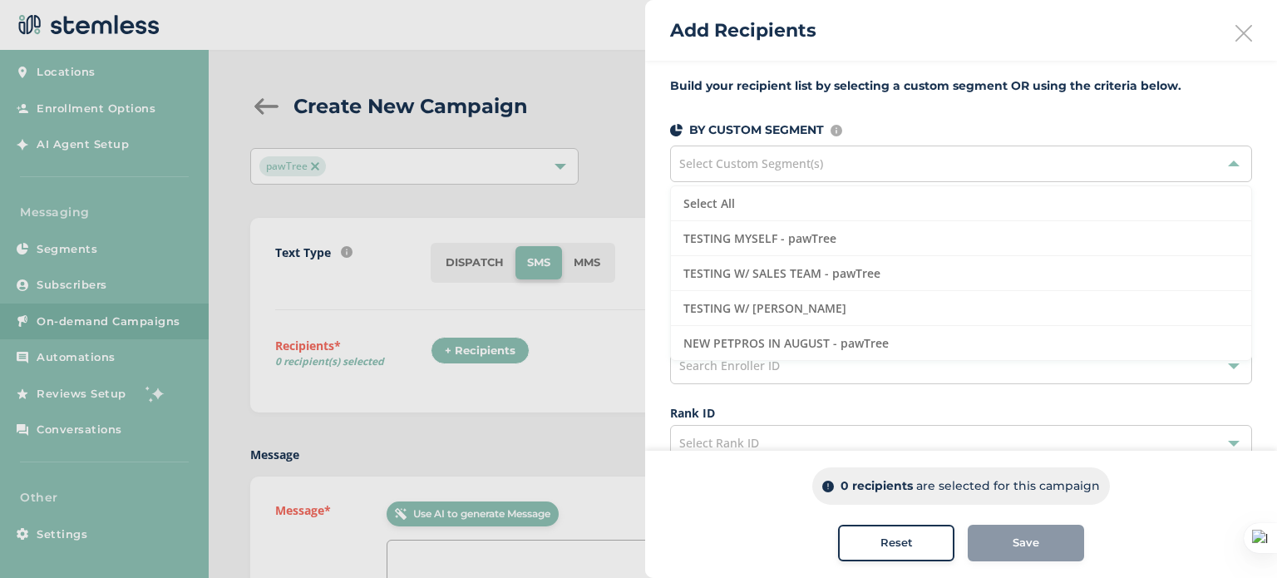
click at [772, 168] on span "Select Custom Segment(s)" at bounding box center [751, 164] width 144 height 16
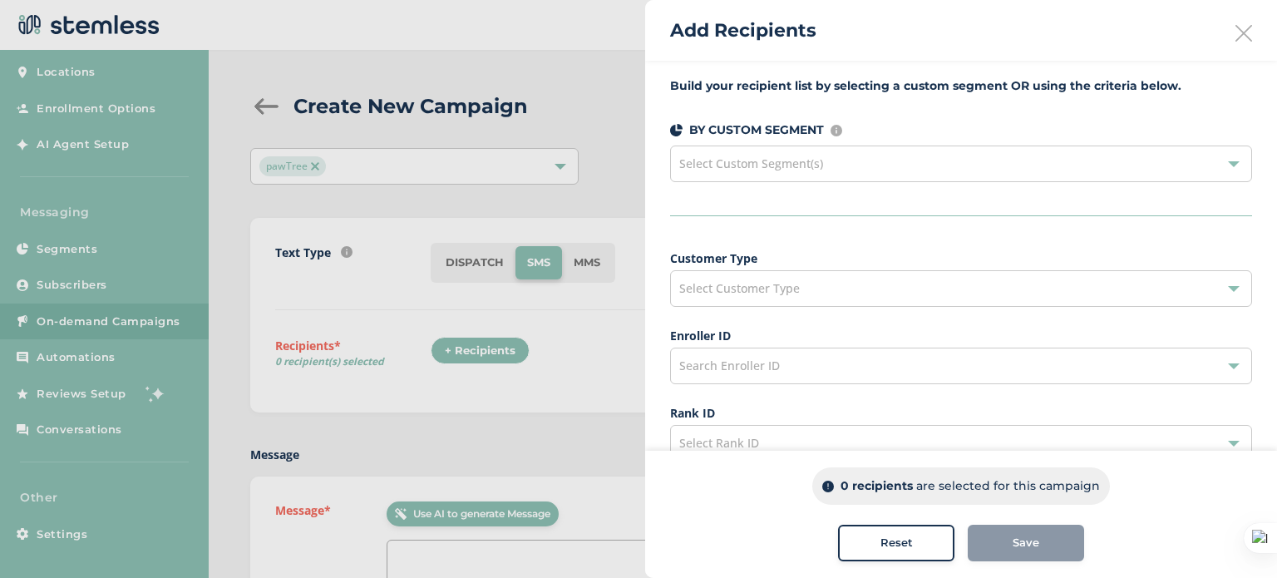
click at [772, 168] on span "Select Custom Segment(s)" at bounding box center [751, 164] width 144 height 16
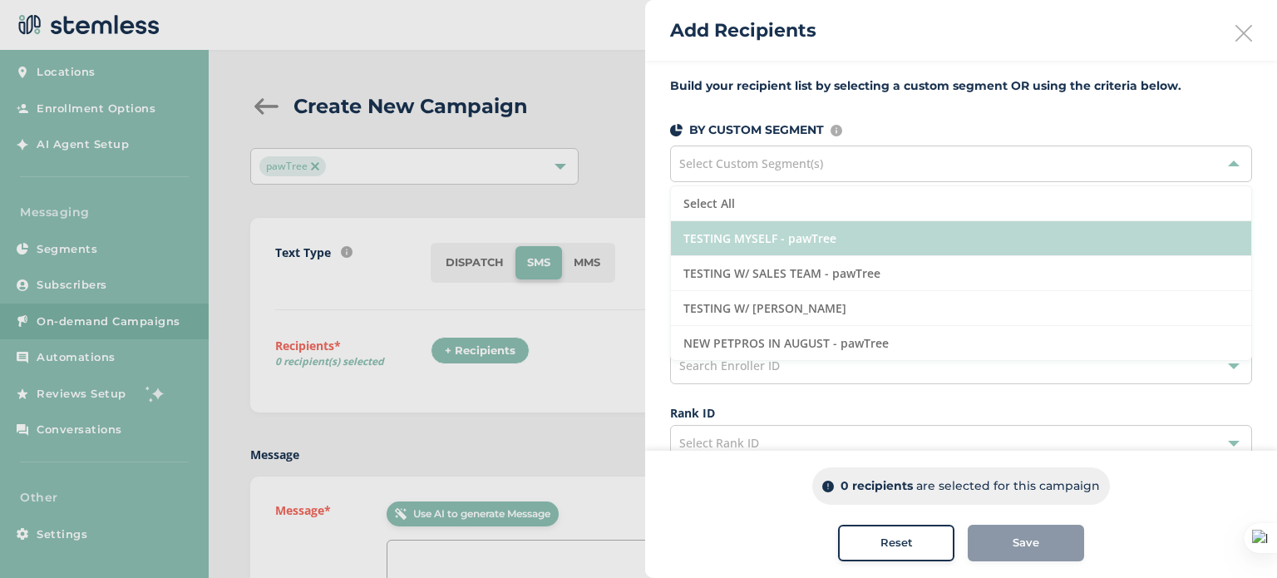
click at [756, 225] on li "TESTING MYSELF - pawTree" at bounding box center [961, 238] width 580 height 35
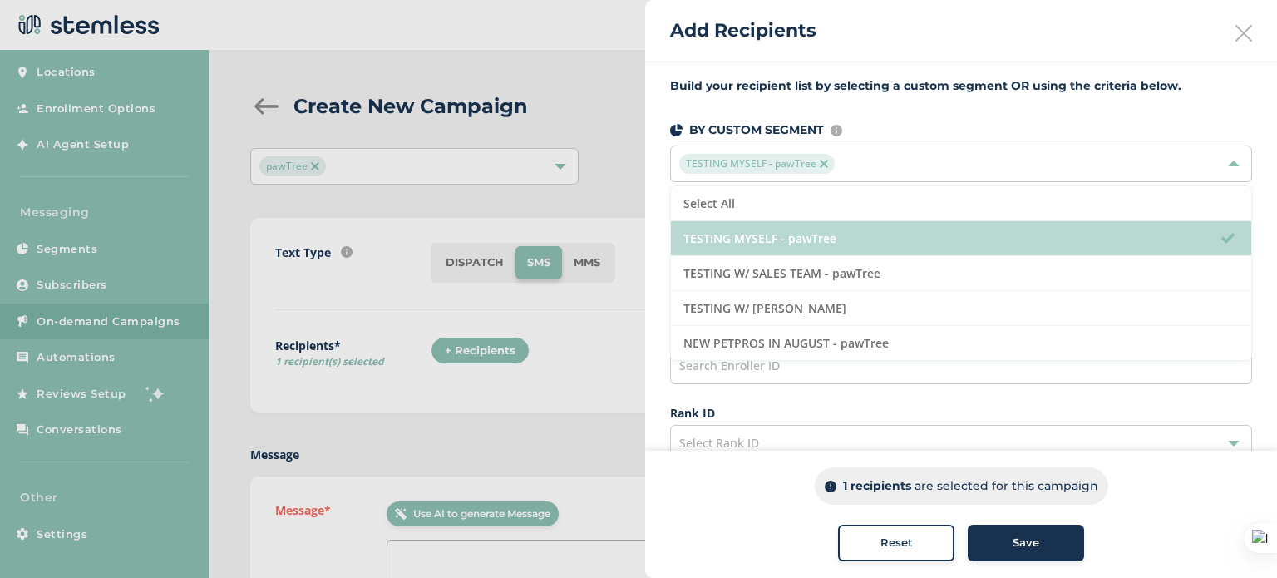
click at [756, 225] on li "TESTING MYSELF - pawTree" at bounding box center [961, 238] width 580 height 35
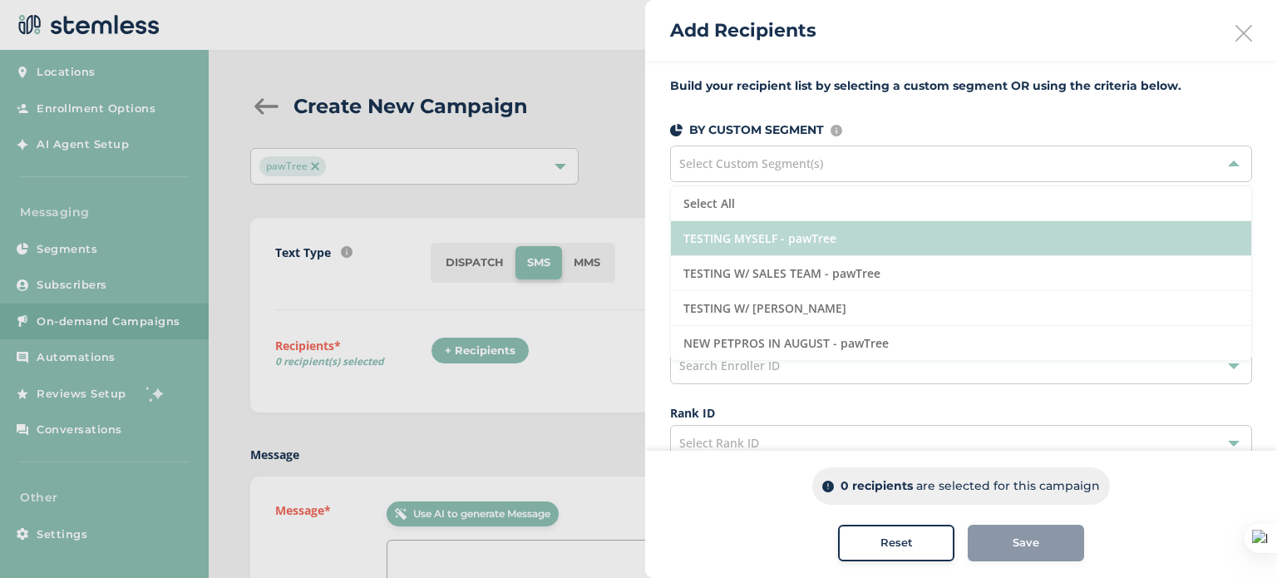
click at [721, 239] on li "TESTING MYSELF - pawTree" at bounding box center [961, 238] width 580 height 35
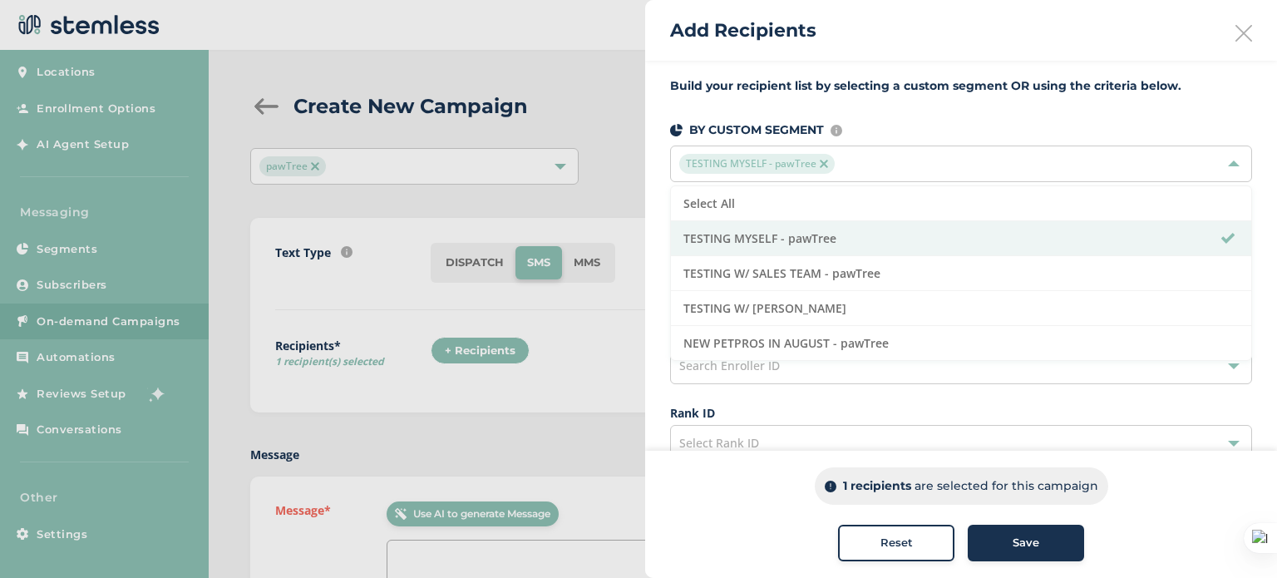
click at [659, 177] on div "Build your recipient list by selecting a custom segment OR using the criteria b…" at bounding box center [961, 473] width 632 height 824
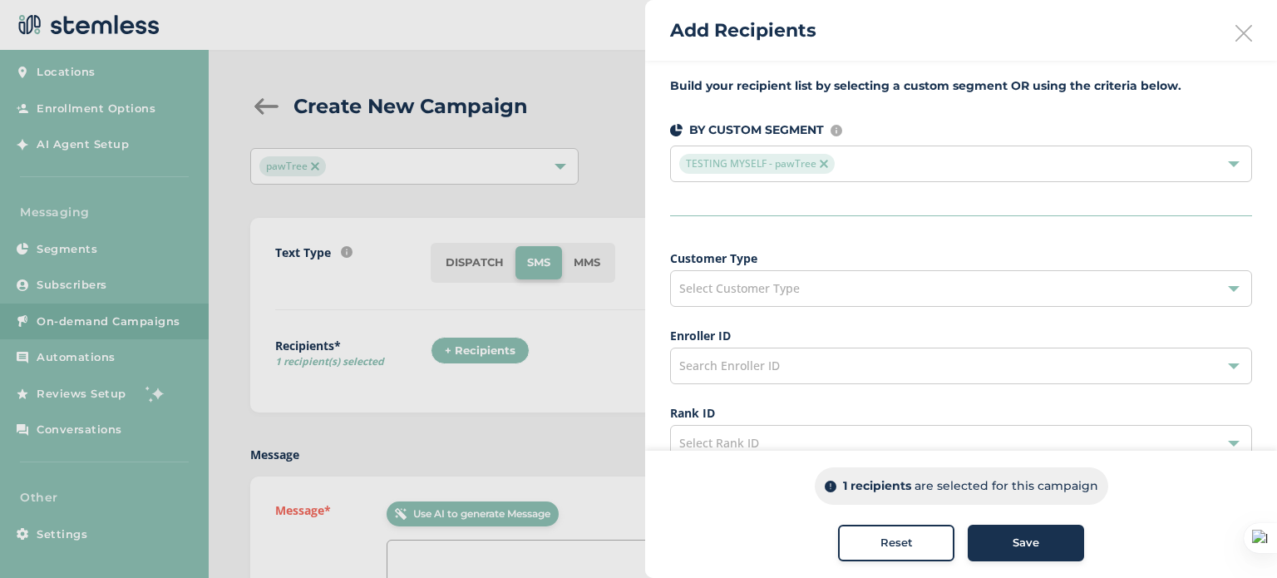
click at [746, 295] on span "Select Customer Type" at bounding box center [739, 288] width 121 height 16
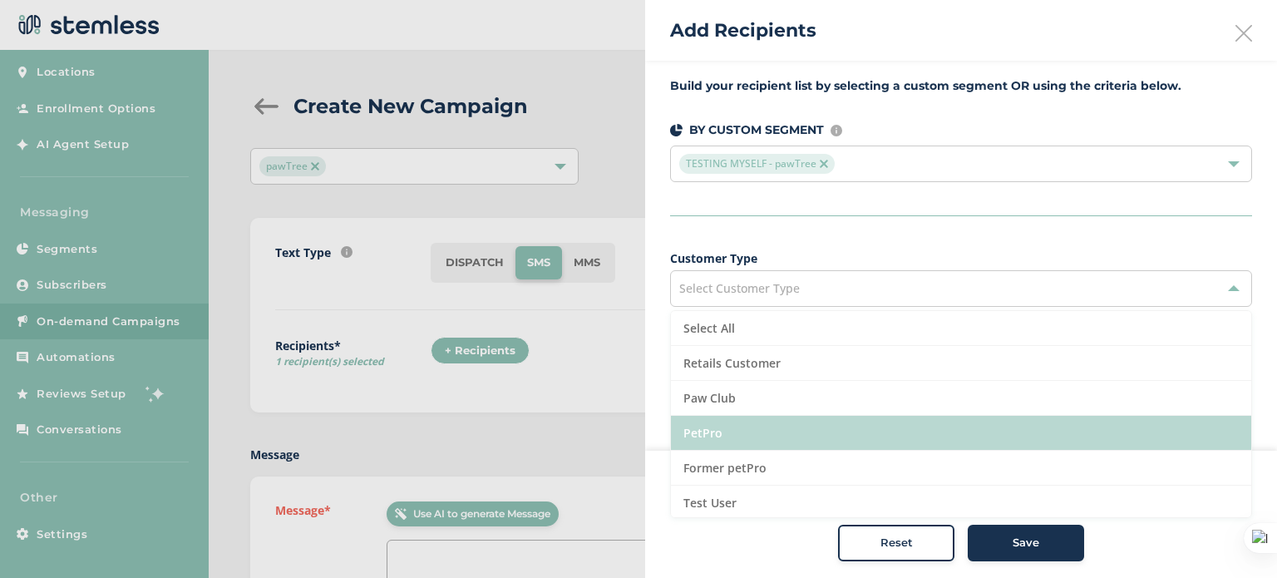
click at [705, 430] on li "PetPro" at bounding box center [961, 433] width 580 height 35
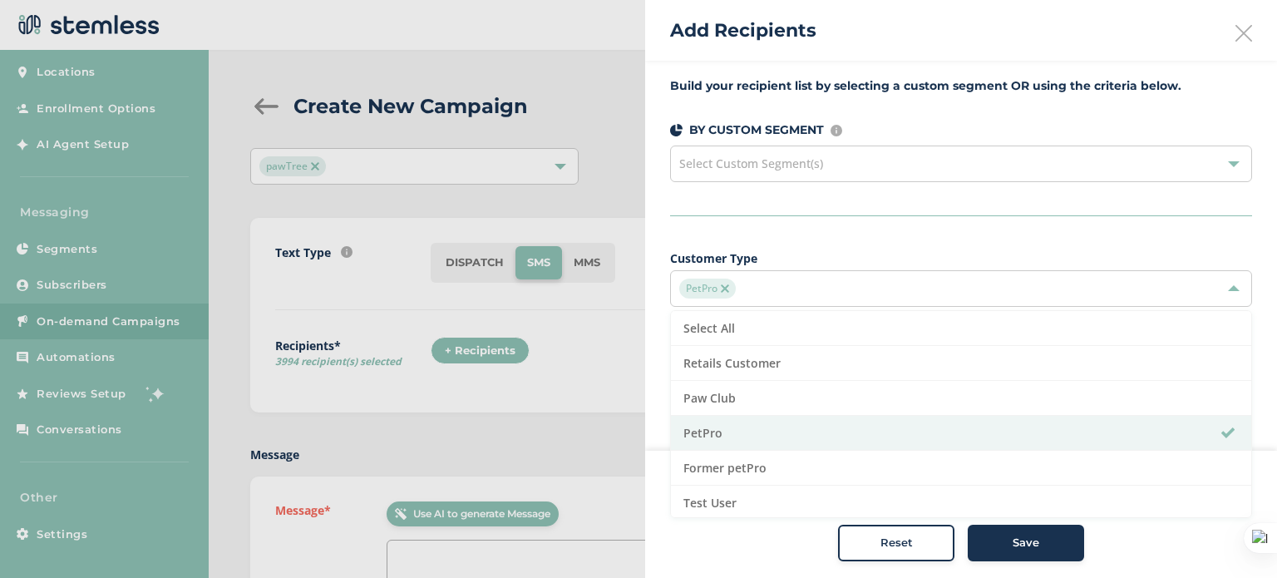
click at [719, 165] on span "Select Custom Segment(s)" at bounding box center [751, 164] width 144 height 16
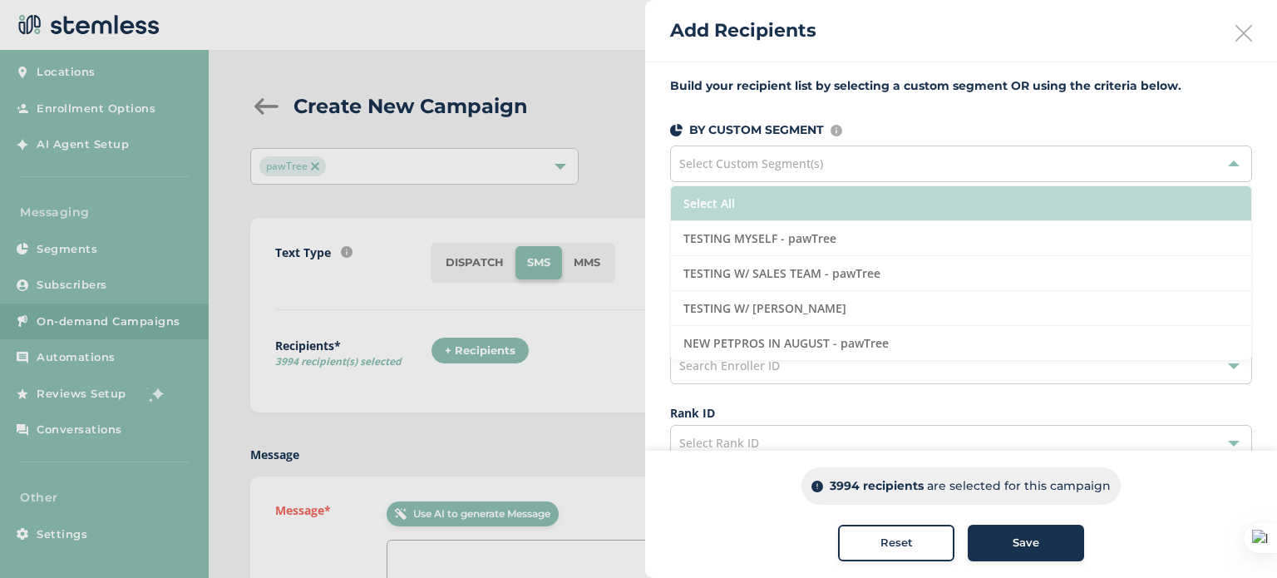
click at [710, 204] on li "Select All" at bounding box center [961, 203] width 580 height 35
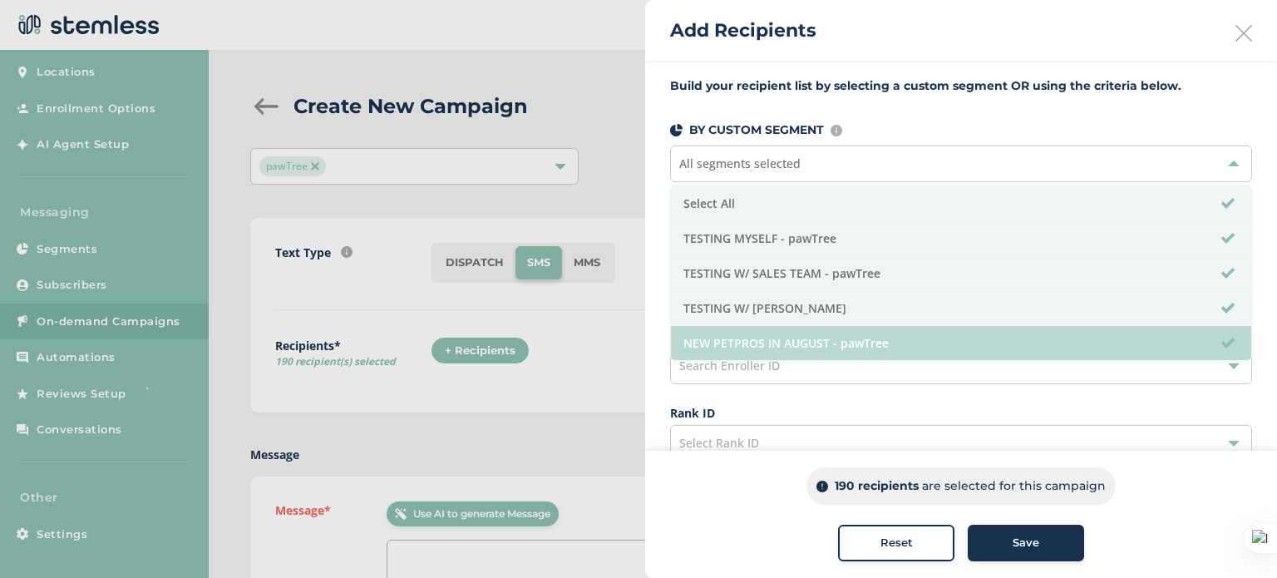
click at [795, 343] on li "NEW PETPROS IN AUGUST - pawTree" at bounding box center [961, 343] width 580 height 34
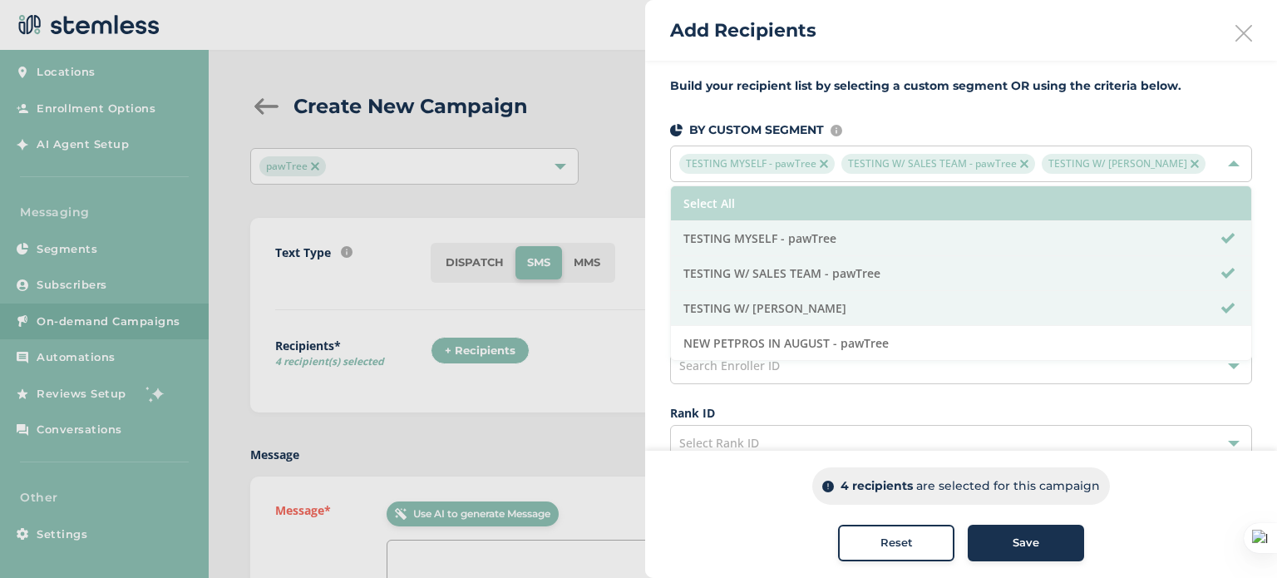
click at [716, 202] on li "Select All" at bounding box center [961, 203] width 580 height 35
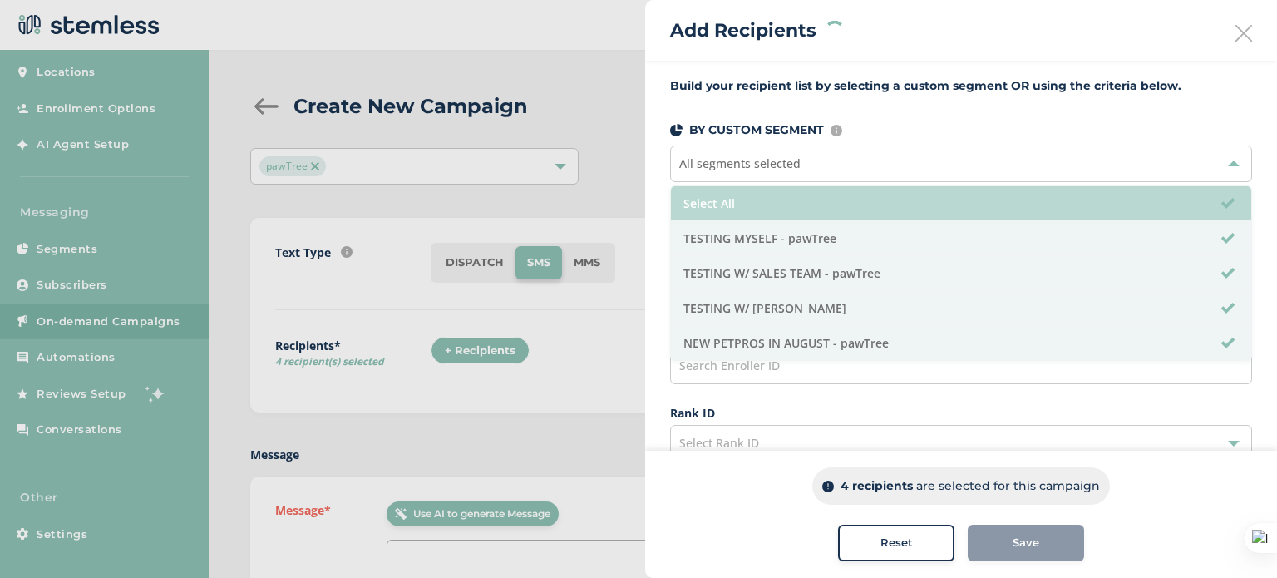
click at [716, 202] on li "Select All" at bounding box center [961, 203] width 580 height 35
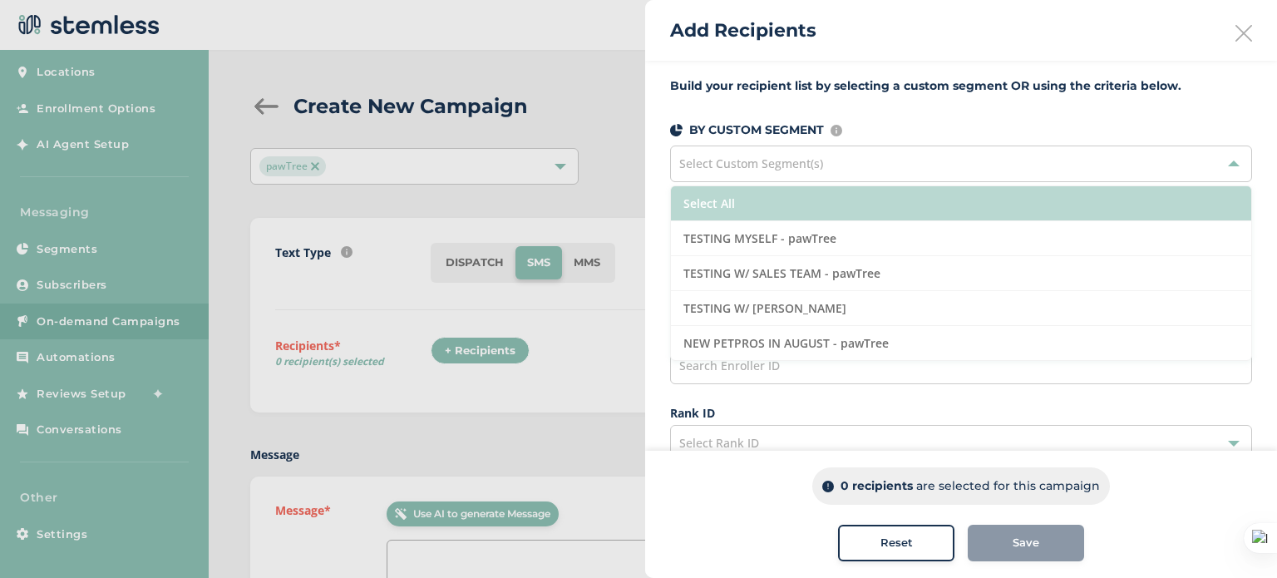
click at [716, 202] on li "Select All" at bounding box center [961, 203] width 580 height 35
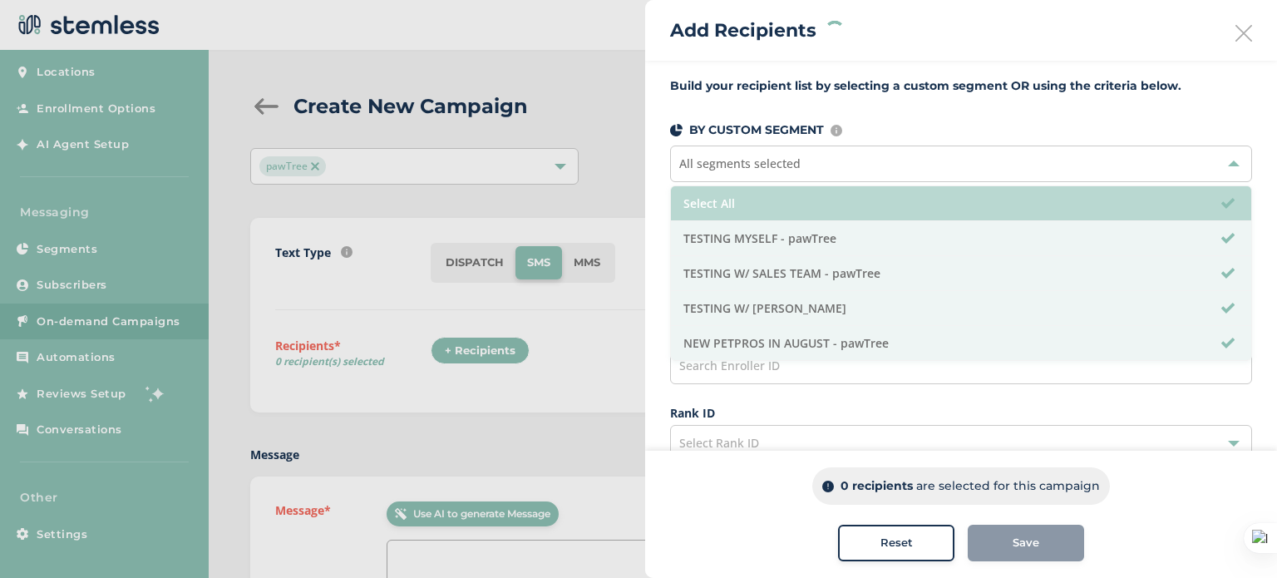
click at [716, 202] on li "Select All" at bounding box center [961, 203] width 580 height 35
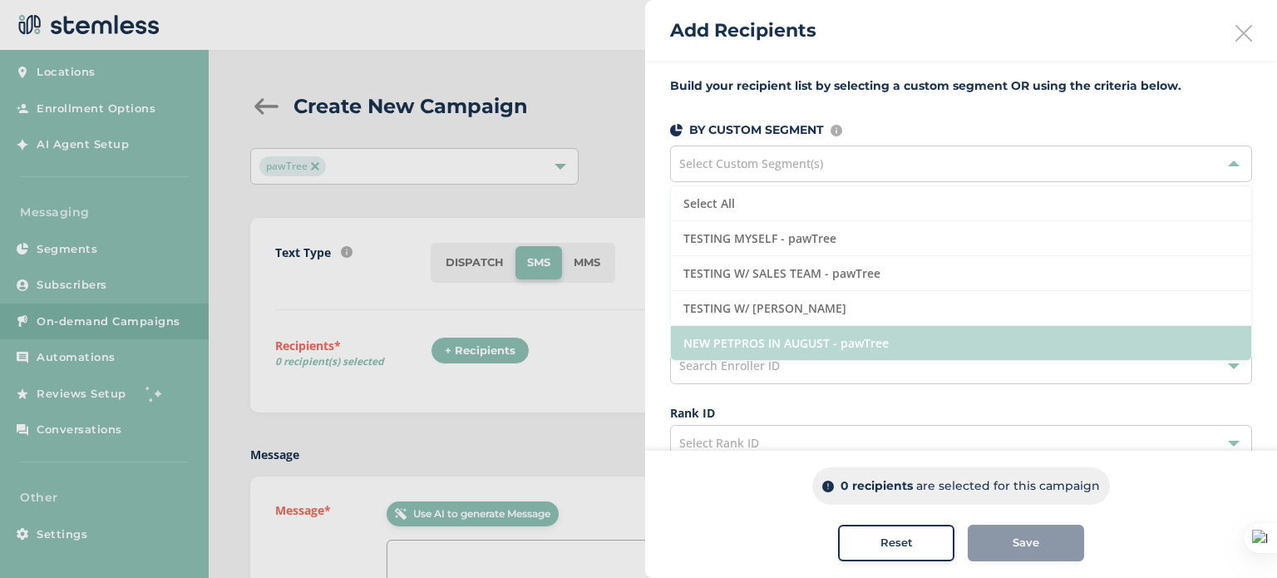
click at [762, 337] on li "NEW PETPROS IN AUGUST - pawTree" at bounding box center [961, 343] width 580 height 34
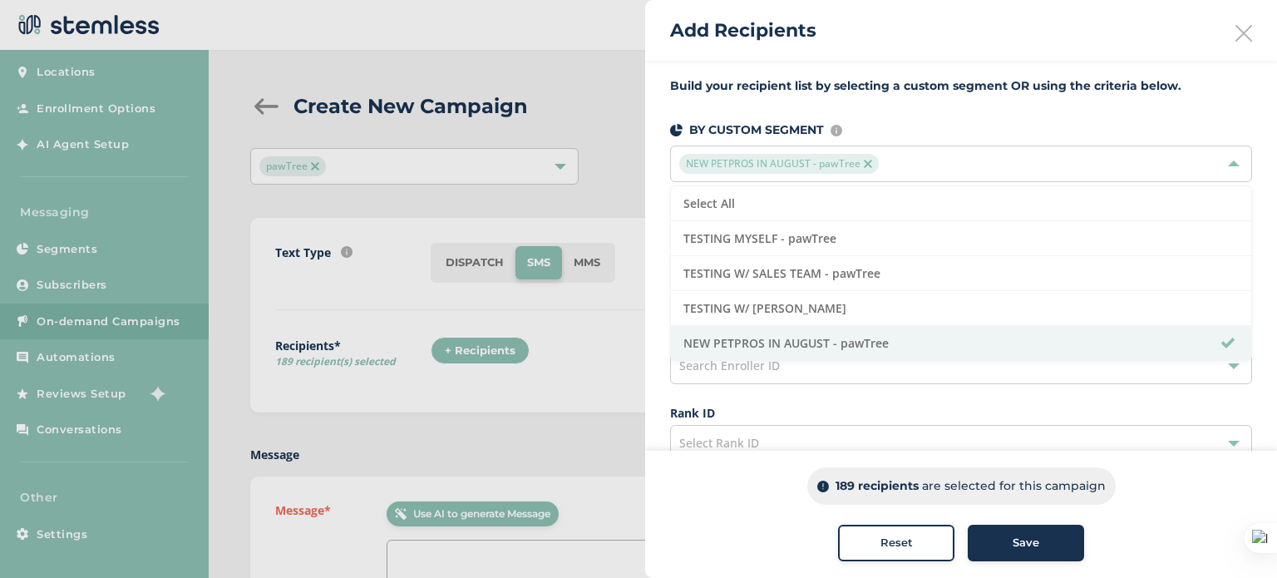
click at [655, 184] on div "Build your recipient list by selecting a custom segment OR using the criteria b…" at bounding box center [961, 473] width 632 height 824
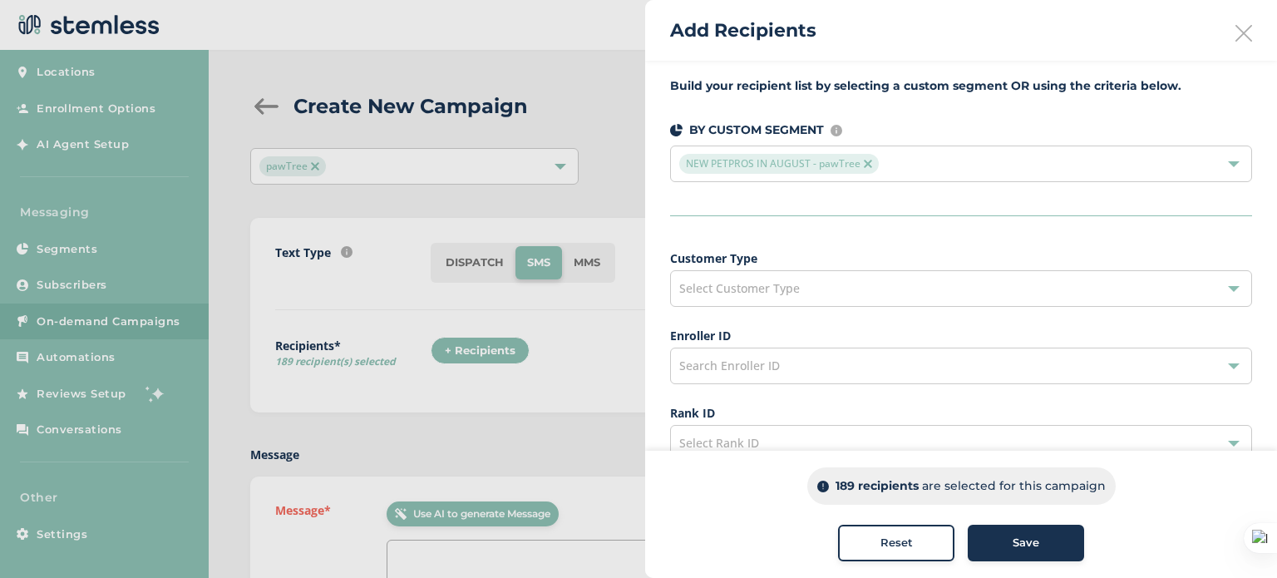
click at [939, 164] on div "NEW PETPROS IN AUGUST - pawTree" at bounding box center [952, 164] width 547 height 20
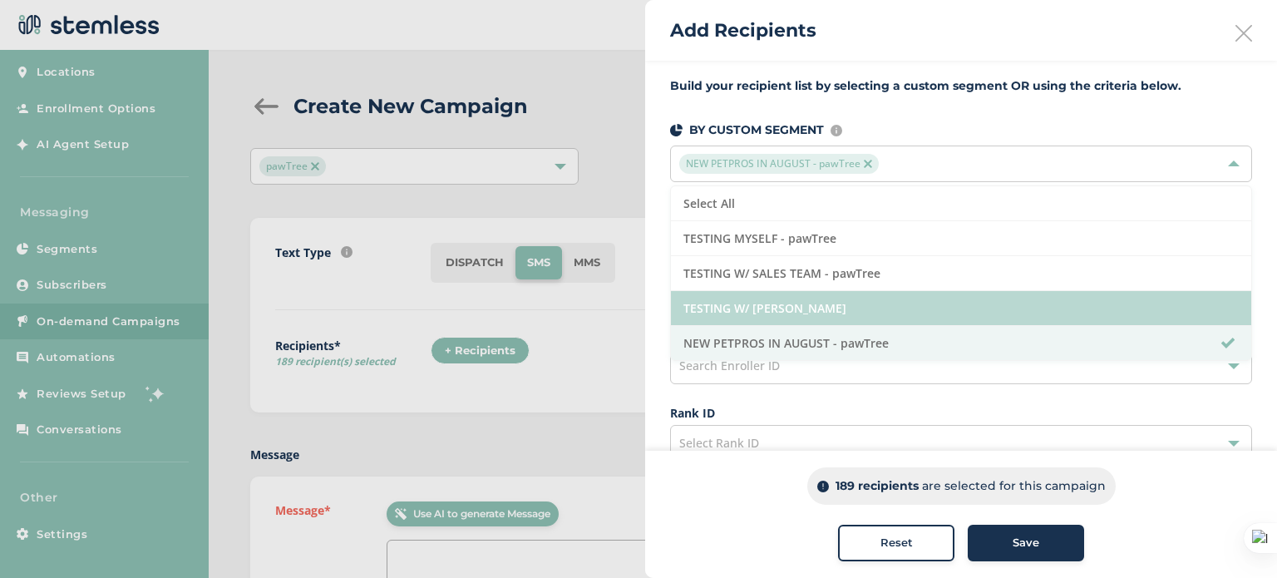
click at [859, 295] on li "TESTING W/ [PERSON_NAME]" at bounding box center [961, 308] width 580 height 35
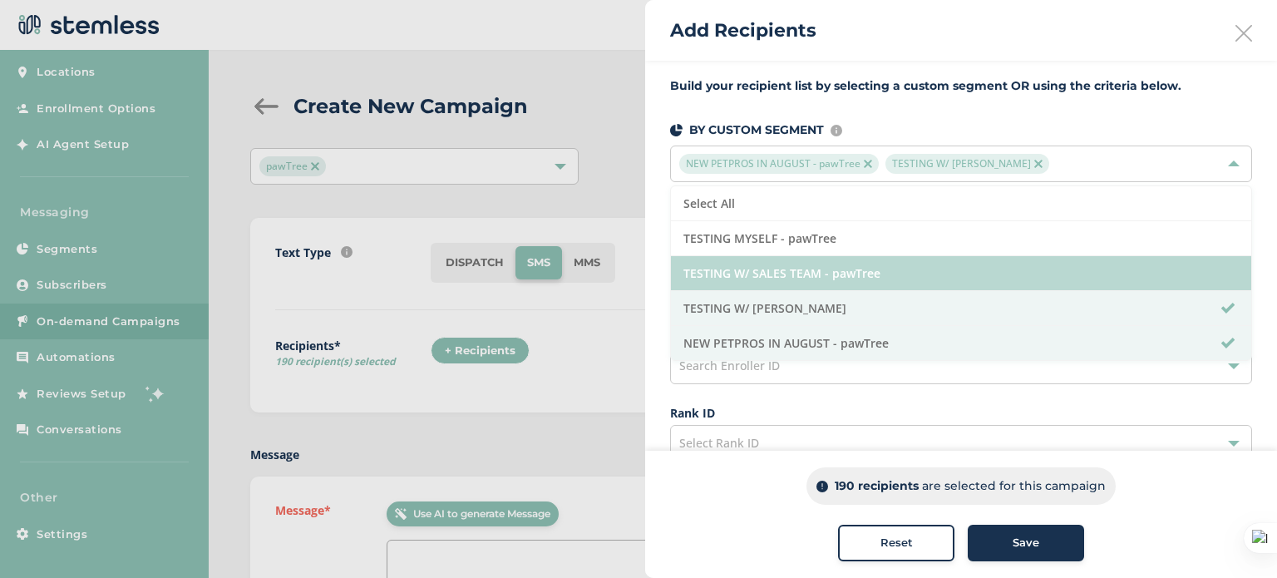
click at [886, 269] on li "TESTING W/ SALES TEAM - pawTree" at bounding box center [961, 273] width 580 height 35
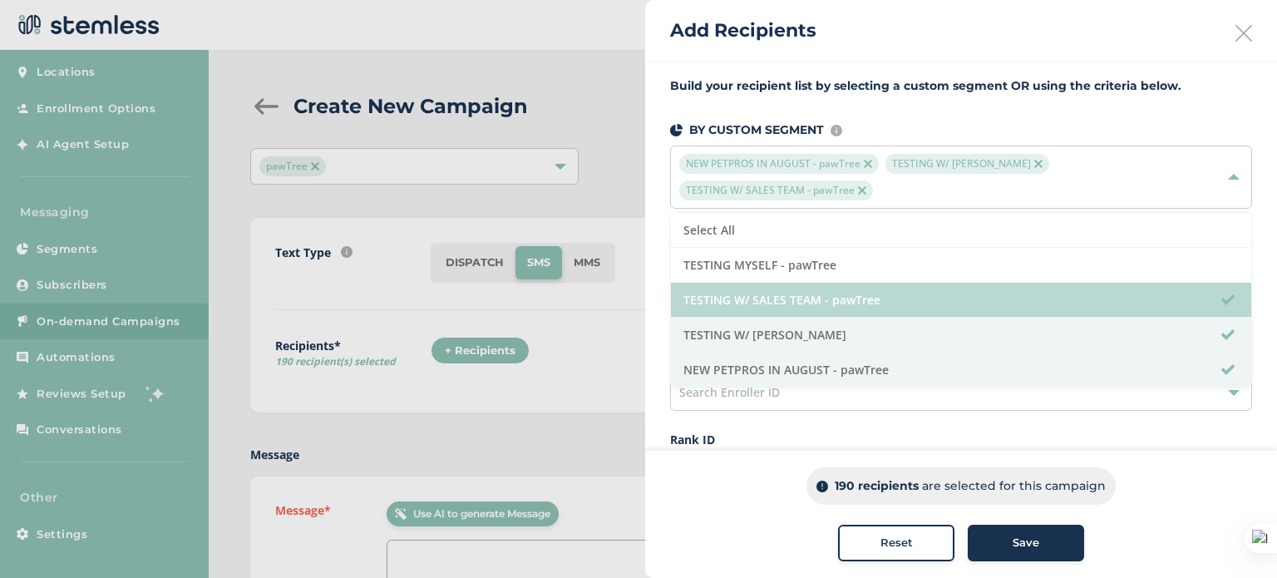
click at [863, 302] on li "TESTING W/ SALES TEAM - pawTree" at bounding box center [961, 300] width 580 height 35
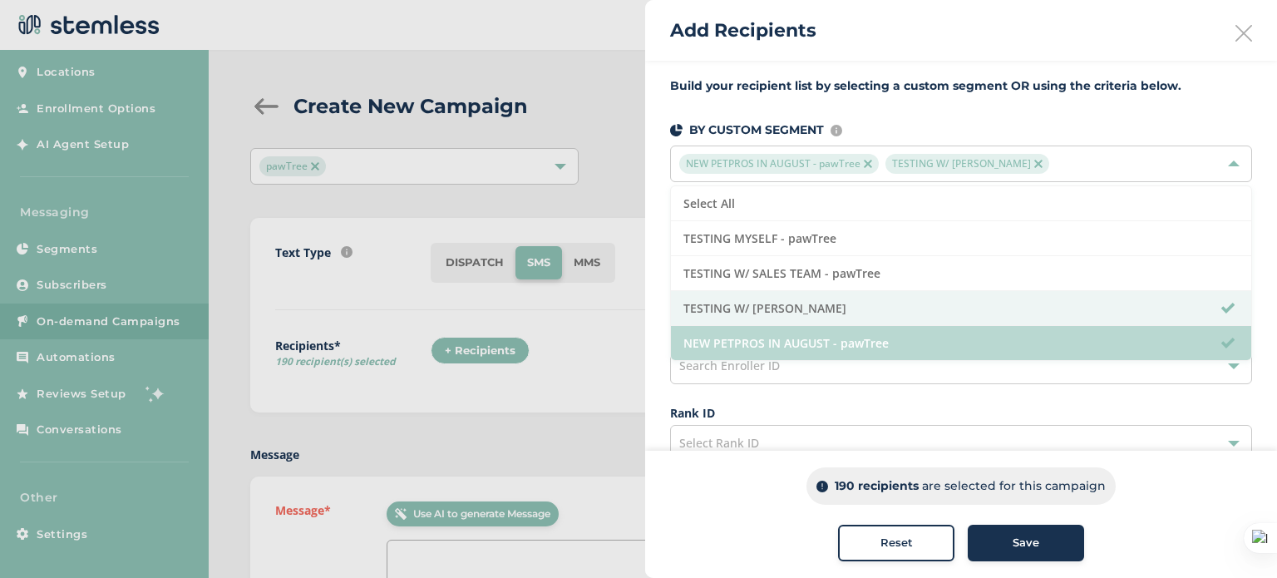
click at [851, 333] on li "NEW PETPROS IN AUGUST - pawTree" at bounding box center [961, 343] width 580 height 34
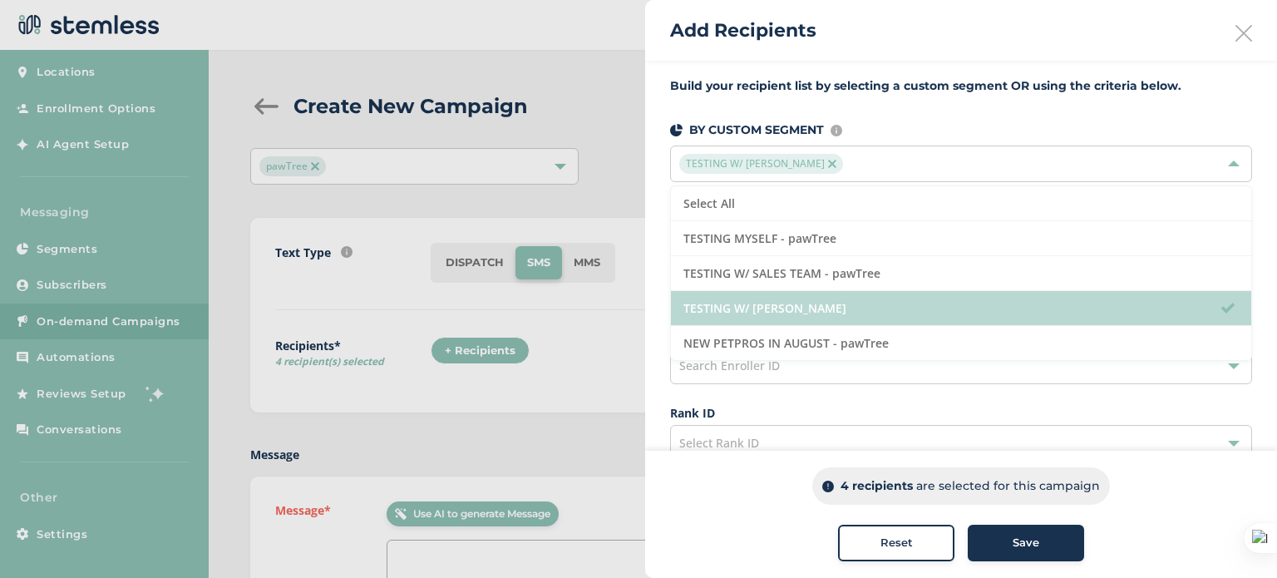
click at [858, 294] on li "TESTING W/ [PERSON_NAME]" at bounding box center [961, 308] width 580 height 35
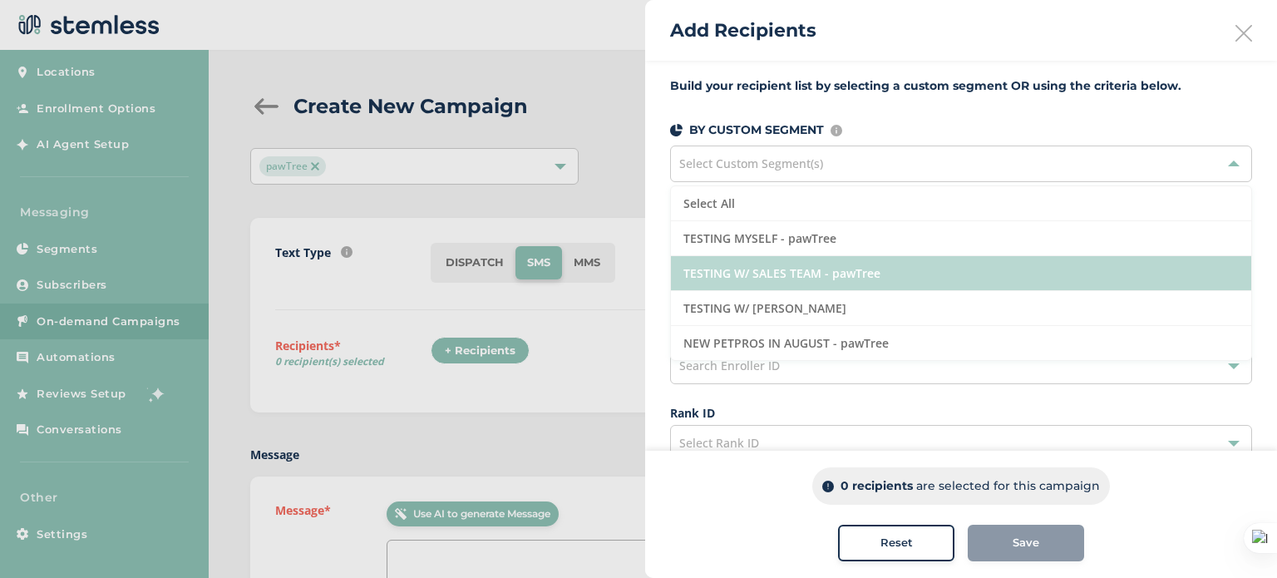
click at [868, 273] on li "TESTING W/ SALES TEAM - pawTree" at bounding box center [961, 273] width 580 height 35
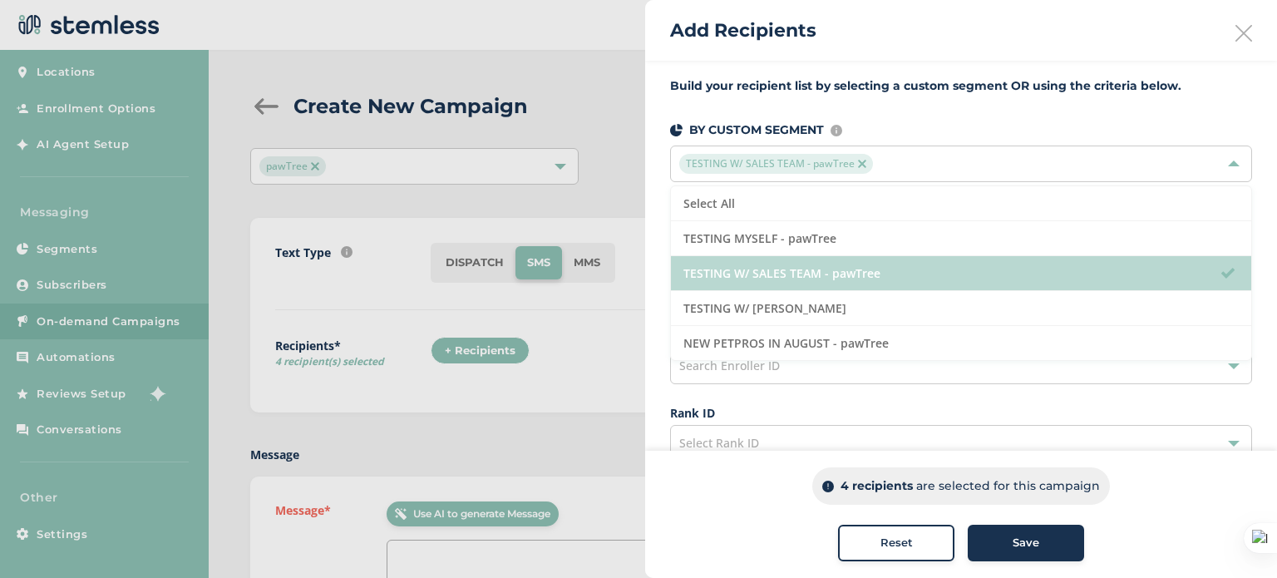
click at [868, 273] on li "TESTING W/ SALES TEAM - pawTree" at bounding box center [961, 273] width 580 height 35
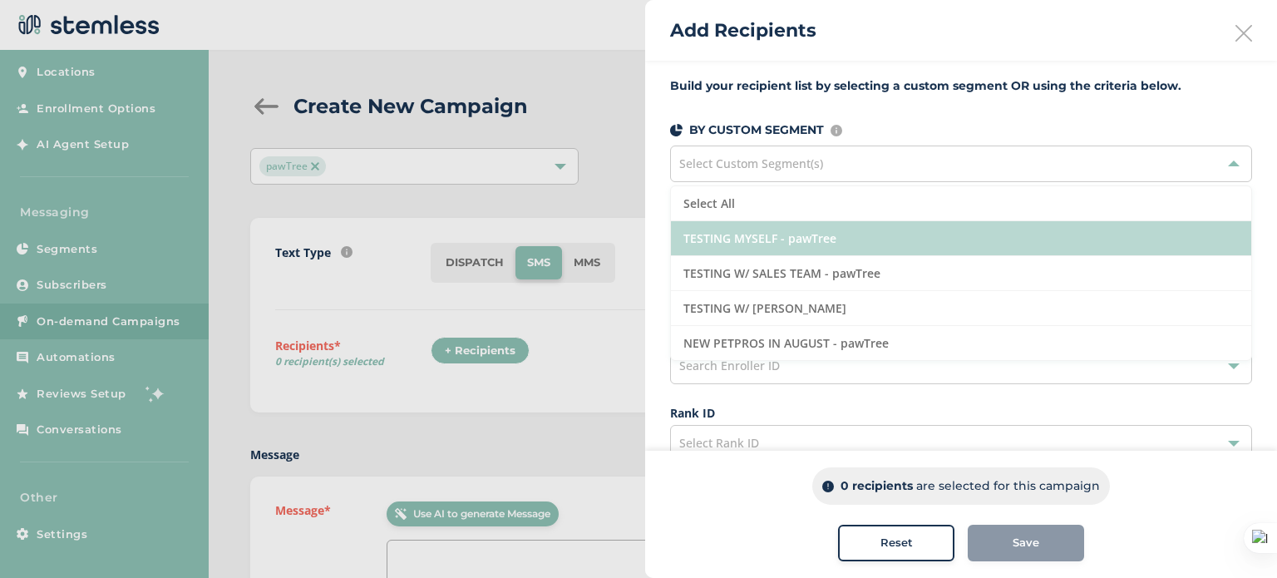
click at [862, 230] on li "TESTING MYSELF - pawTree" at bounding box center [961, 238] width 580 height 35
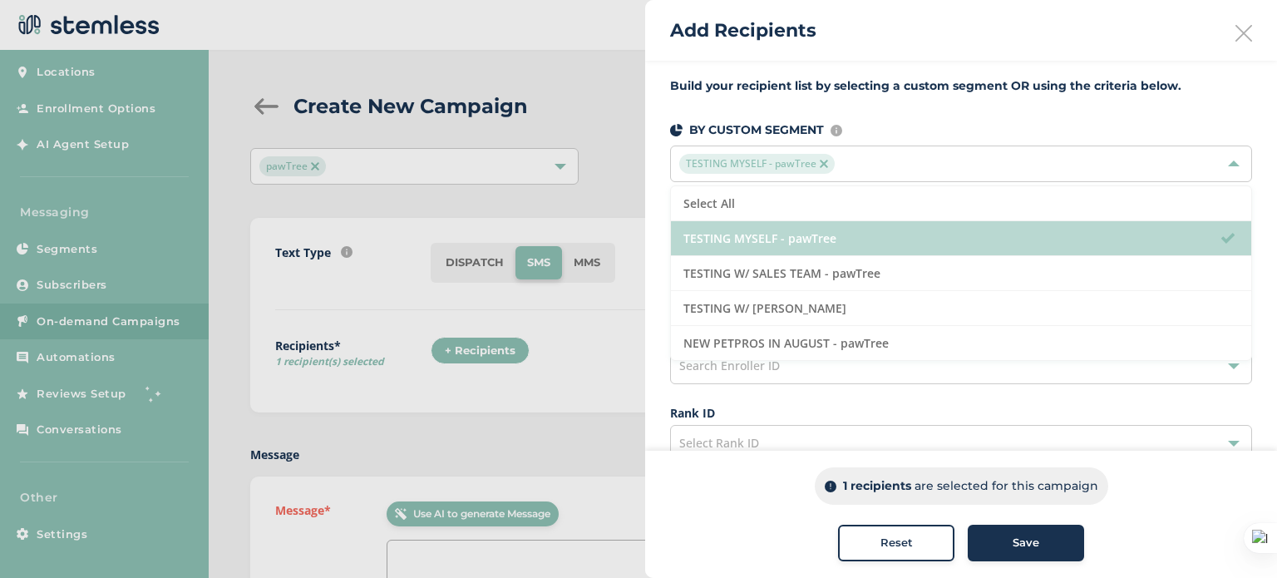
click at [862, 230] on li "TESTING MYSELF - pawTree" at bounding box center [961, 238] width 580 height 35
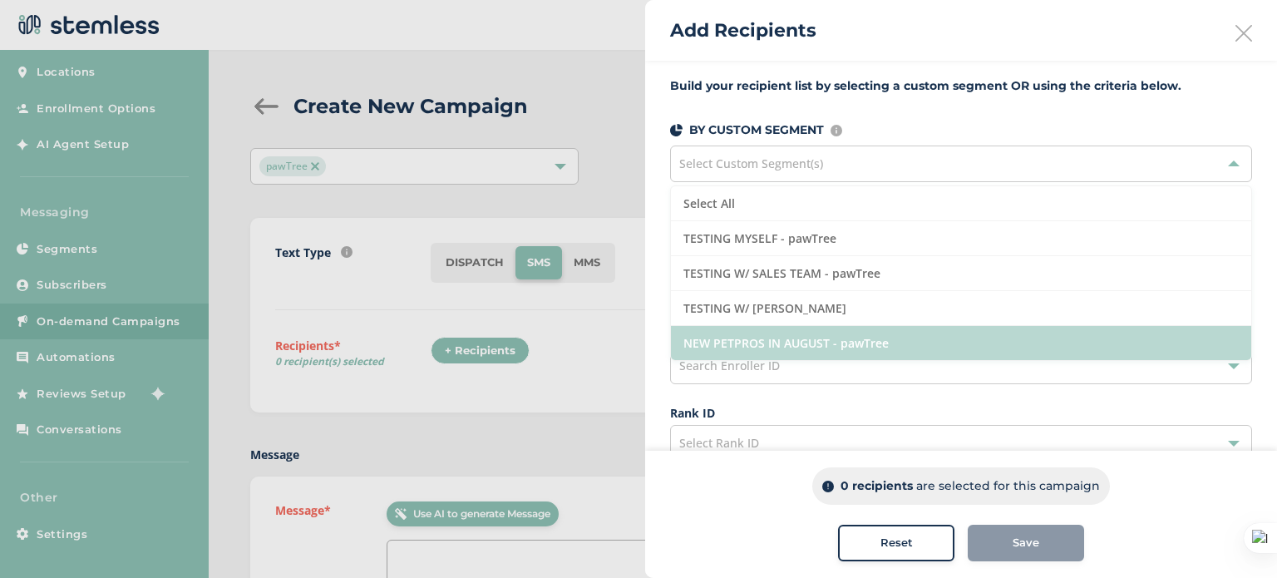
click at [847, 328] on li "NEW PETPROS IN AUGUST - pawTree" at bounding box center [961, 343] width 580 height 34
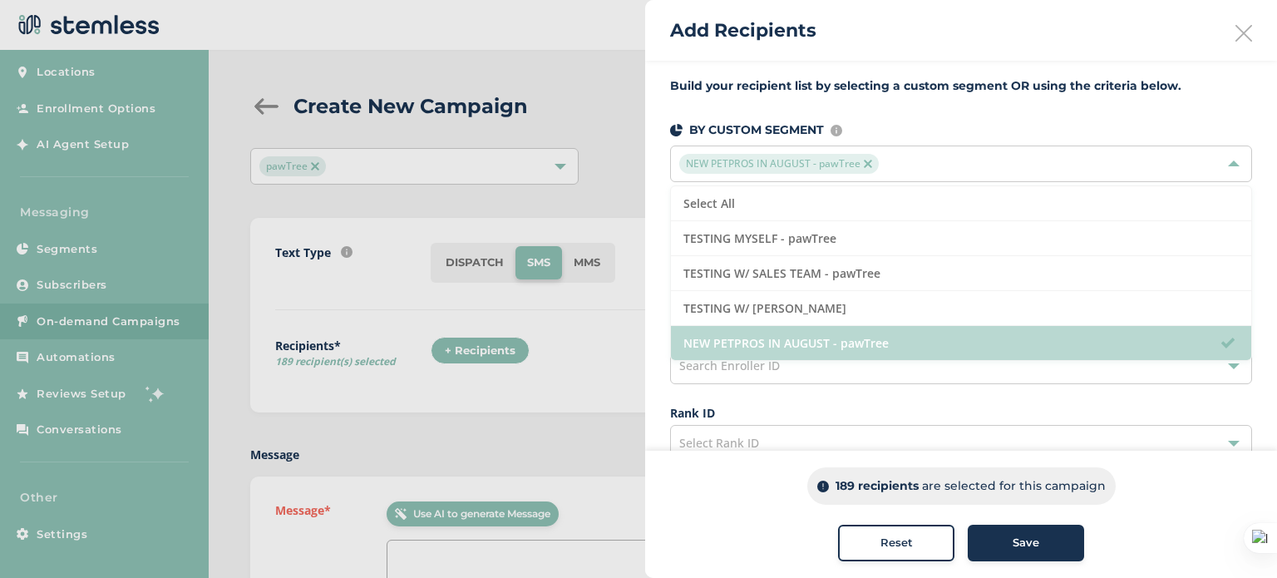
click at [847, 328] on li "NEW PETPROS IN AUGUST - pawTree" at bounding box center [961, 343] width 580 height 34
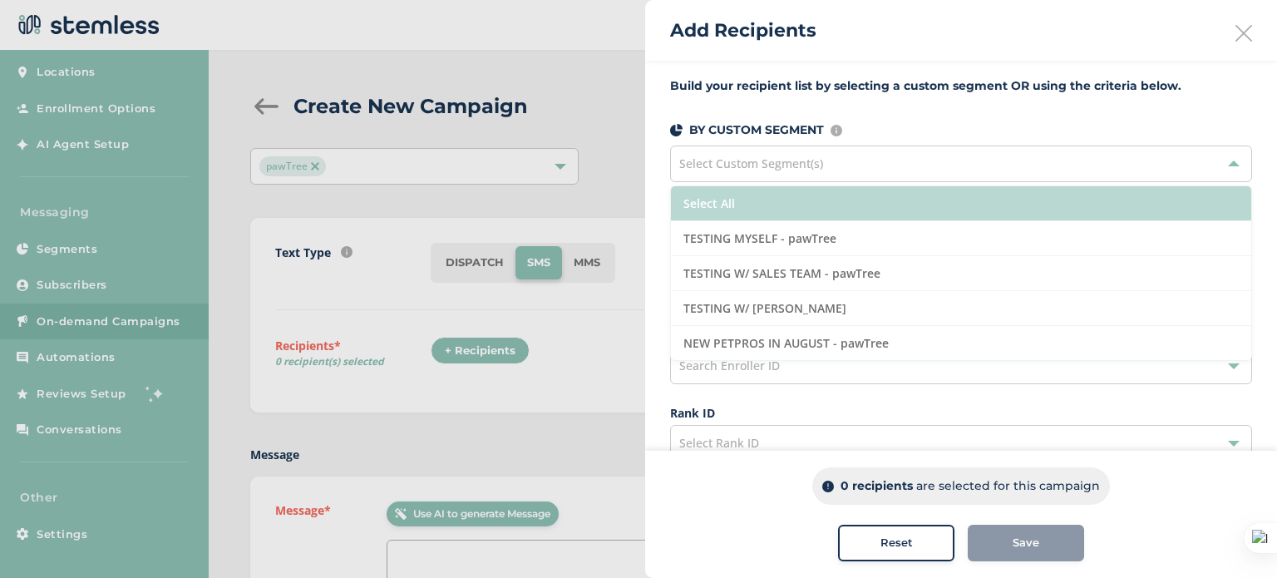
click at [793, 212] on li "Select All" at bounding box center [961, 203] width 580 height 35
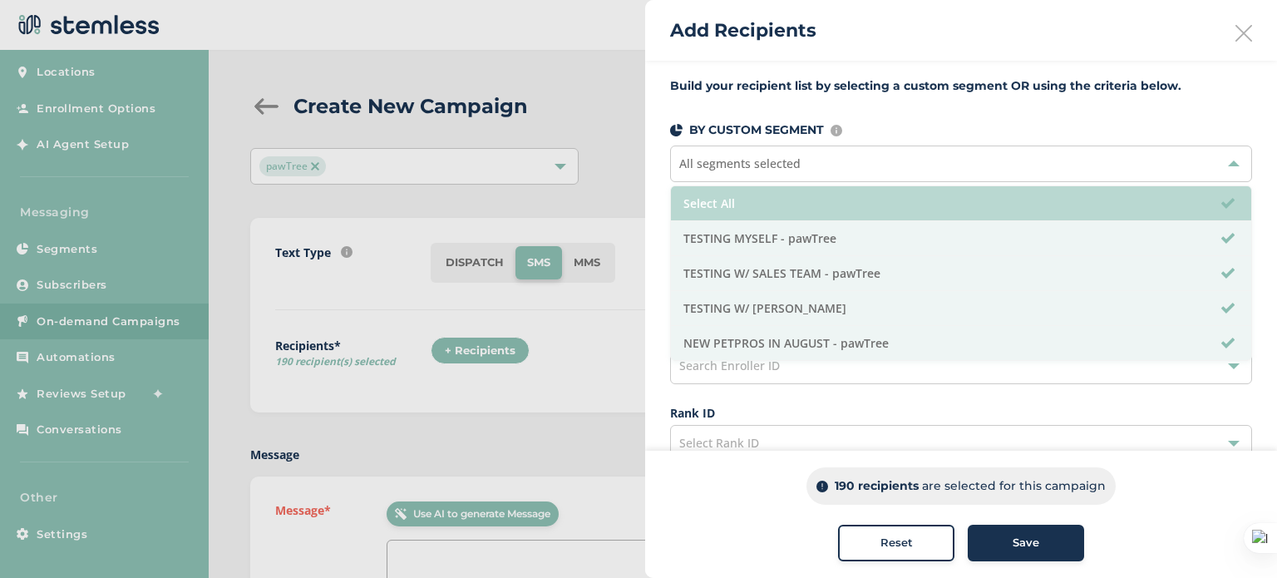
click at [793, 212] on li "Select All" at bounding box center [961, 203] width 580 height 35
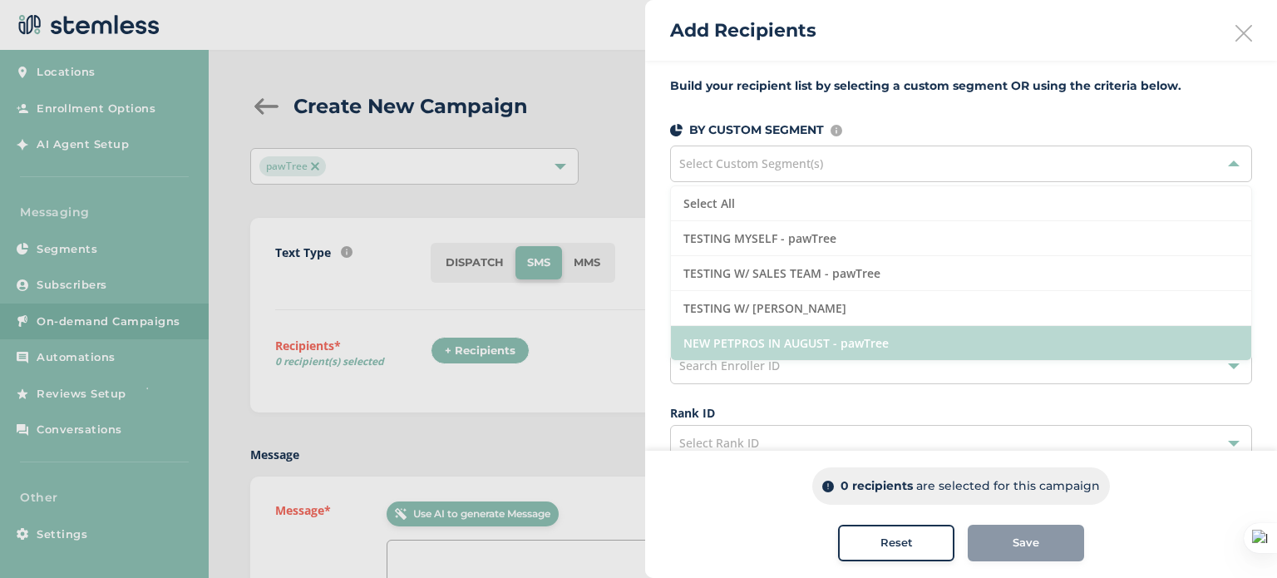
click at [845, 338] on li "NEW PETPROS IN AUGUST - pawTree" at bounding box center [961, 343] width 580 height 34
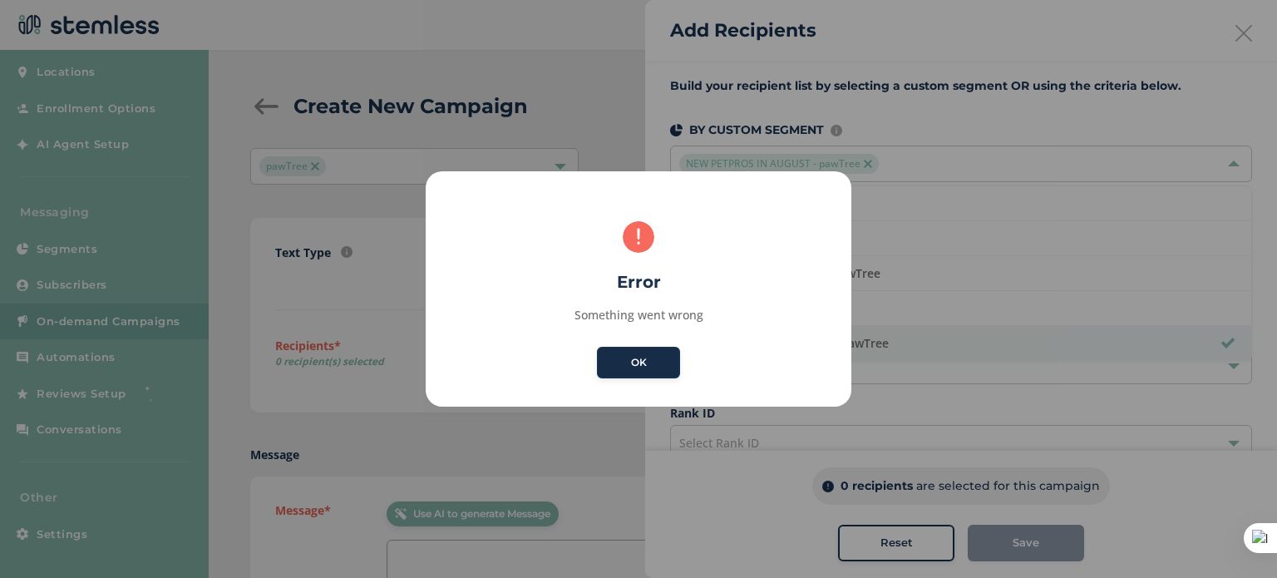
click at [657, 368] on button "OK" at bounding box center [638, 363] width 83 height 32
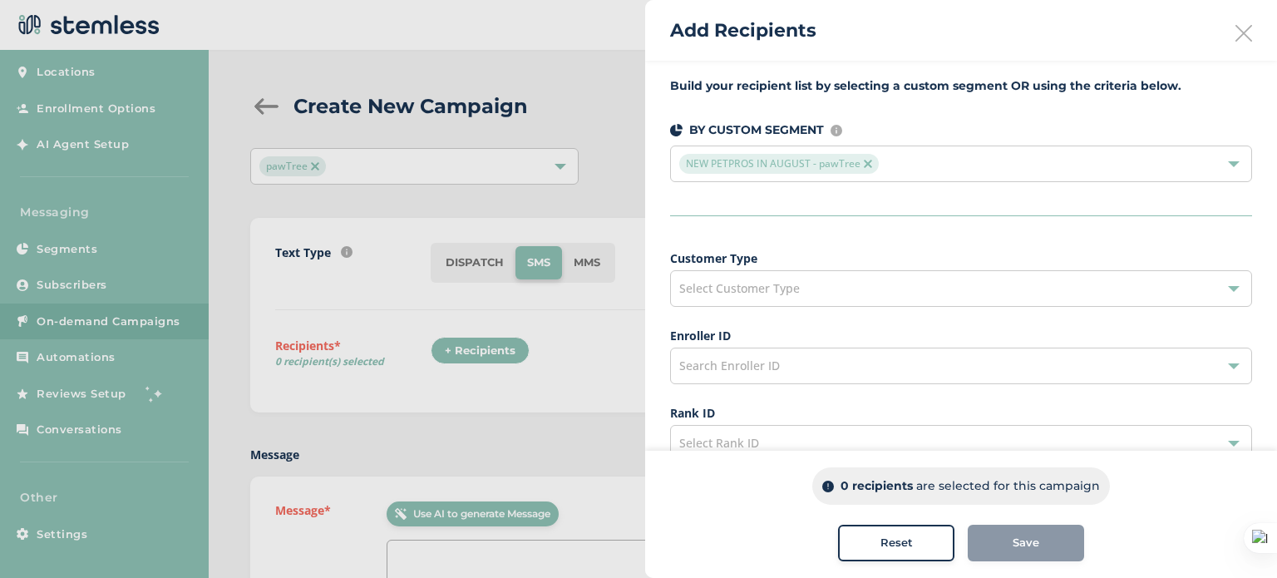
click at [778, 279] on div "Select Customer Type" at bounding box center [961, 288] width 582 height 37
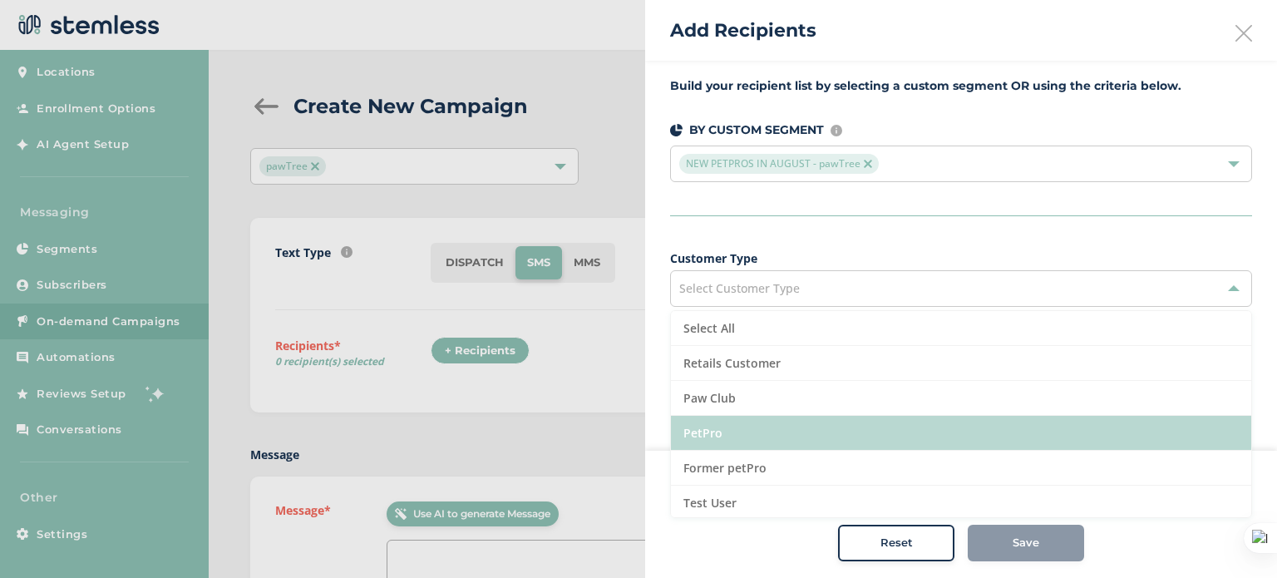
click at [748, 435] on li "PetPro" at bounding box center [961, 433] width 580 height 35
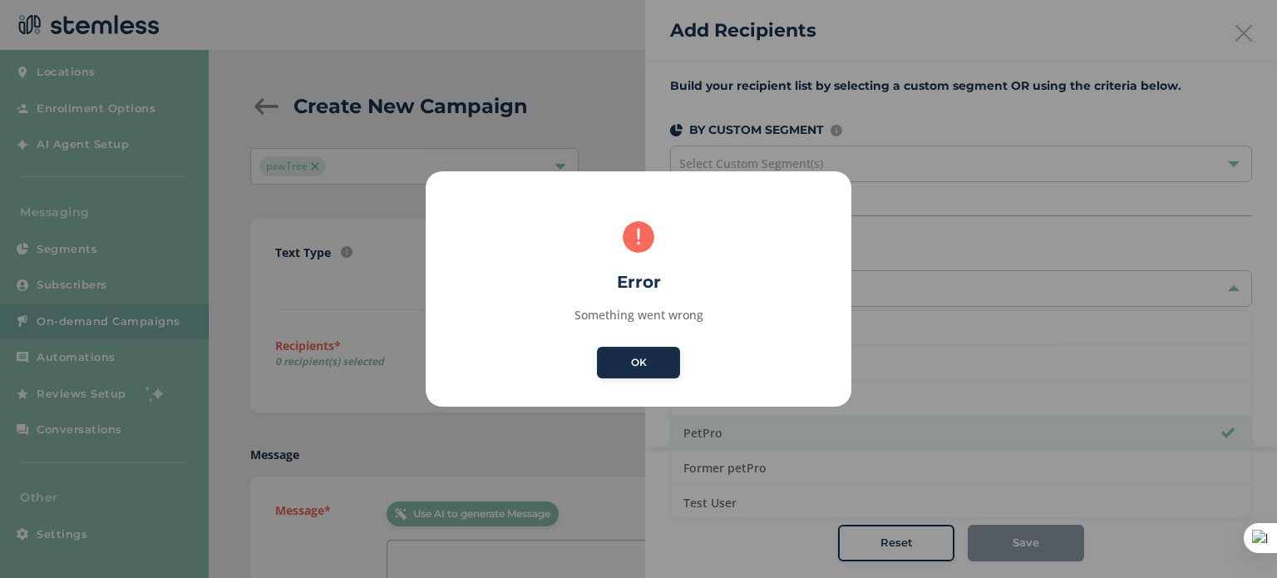
click at [669, 357] on button "OK" at bounding box center [638, 363] width 83 height 32
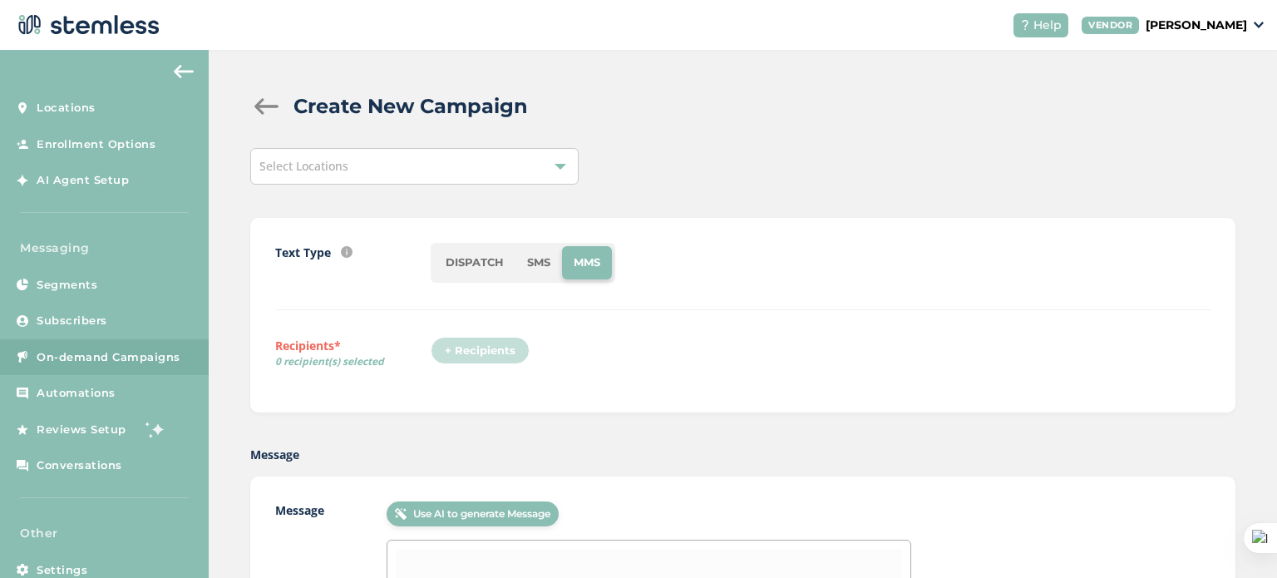
click at [536, 264] on li "SMS" at bounding box center [539, 262] width 47 height 33
click at [481, 353] on div "+ Recipients" at bounding box center [485, 356] width 109 height 38
click at [485, 352] on div "+ Recipients" at bounding box center [485, 356] width 109 height 38
click at [158, 355] on span "On-demand Campaigns" at bounding box center [109, 357] width 144 height 17
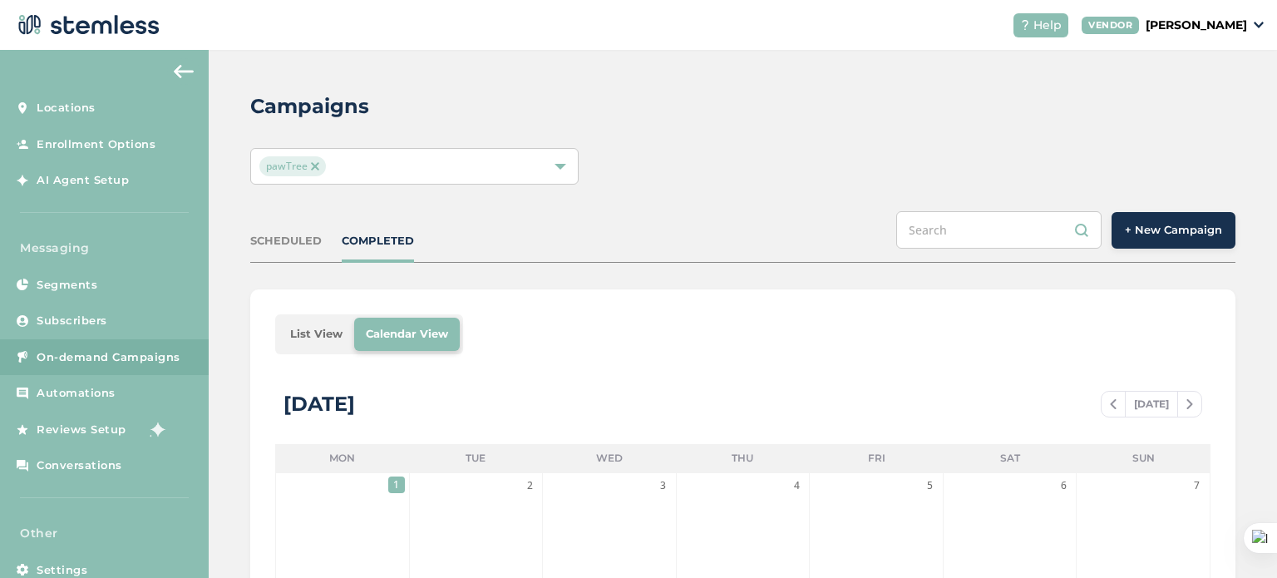
click at [1158, 226] on span "+ New Campaign" at bounding box center [1173, 230] width 97 height 17
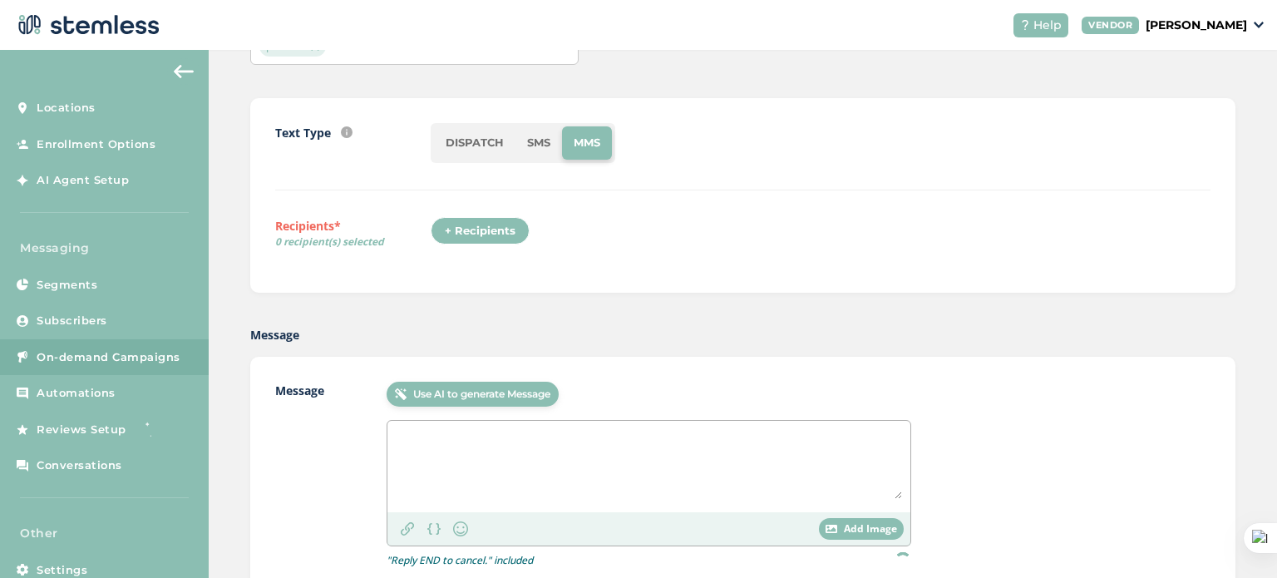
scroll to position [121, 0]
click at [527, 146] on li "SMS" at bounding box center [539, 141] width 47 height 33
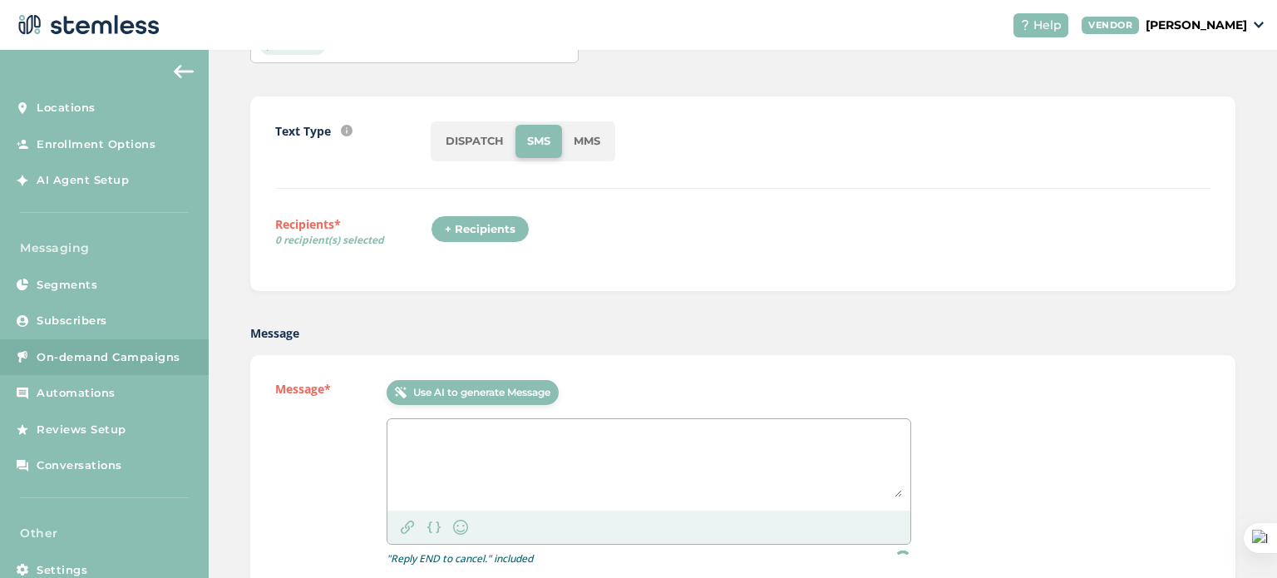
click at [492, 235] on div "+ Recipients" at bounding box center [480, 229] width 99 height 28
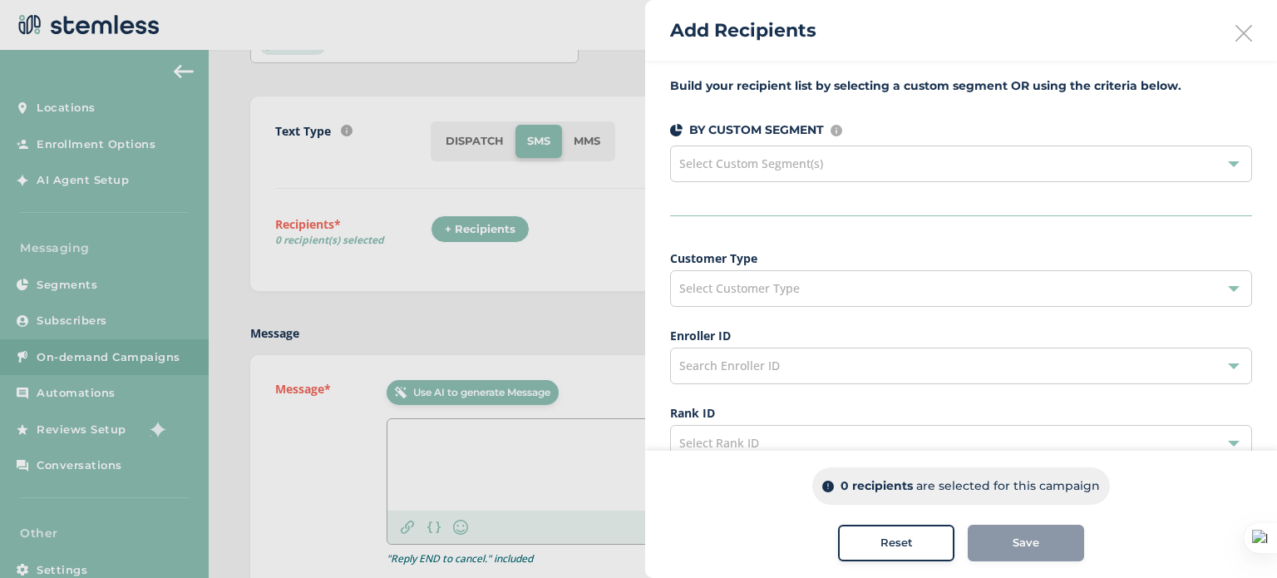
click at [1244, 40] on div "Add Recipients" at bounding box center [961, 30] width 632 height 61
click at [1226, 37] on div "Add Recipients" at bounding box center [961, 30] width 632 height 61
click at [1237, 35] on icon at bounding box center [1244, 33] width 17 height 17
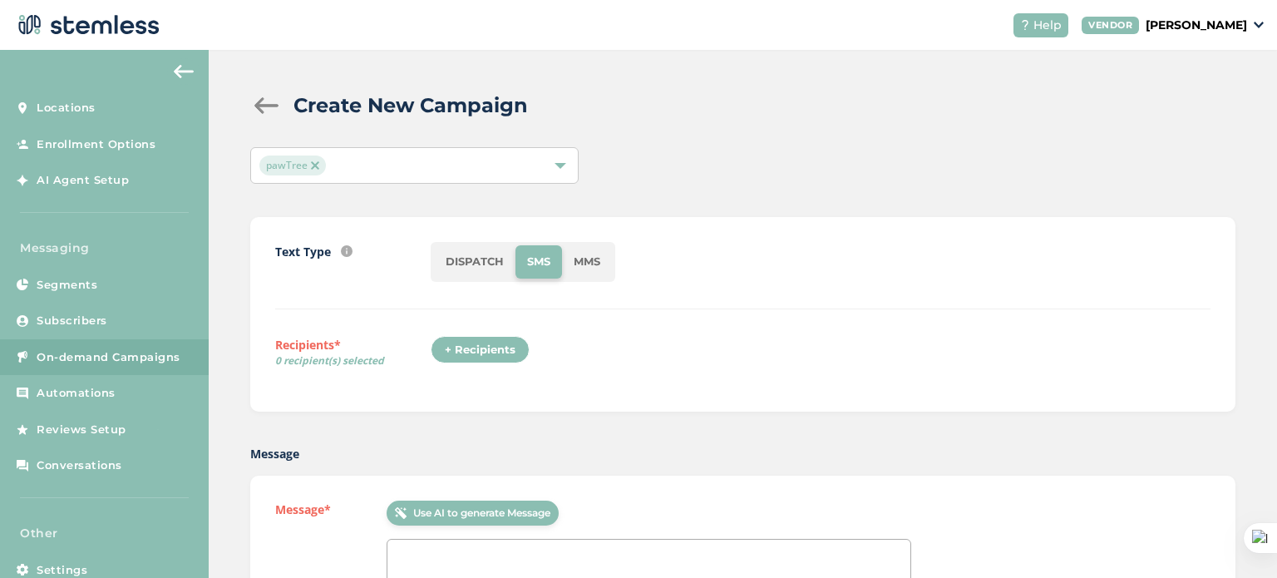
scroll to position [0, 0]
click at [480, 342] on div "+ Recipients" at bounding box center [480, 351] width 99 height 28
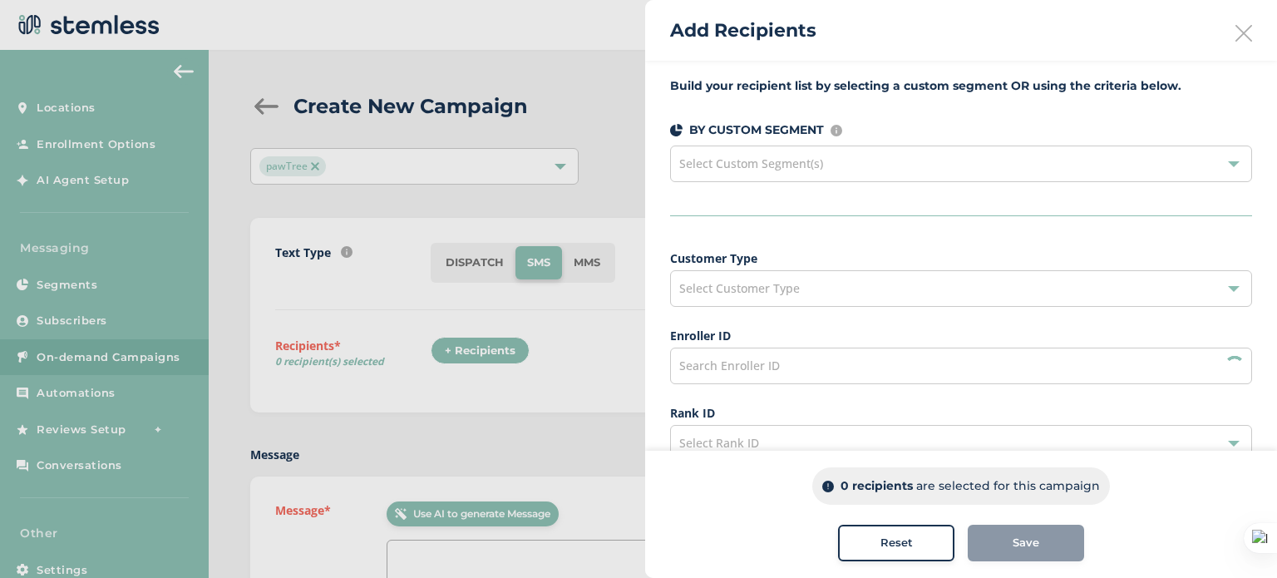
click at [844, 162] on div "Select Custom Segment(s)" at bounding box center [961, 164] width 582 height 37
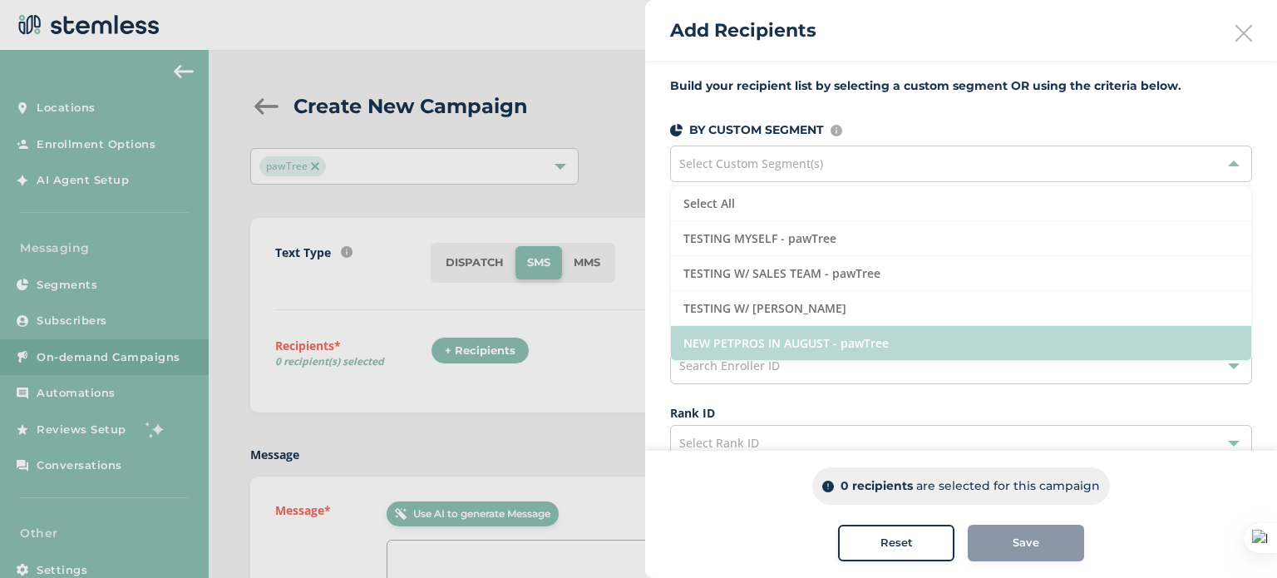
click at [772, 335] on li "NEW PETPROS IN AUGUST - pawTree" at bounding box center [961, 343] width 580 height 34
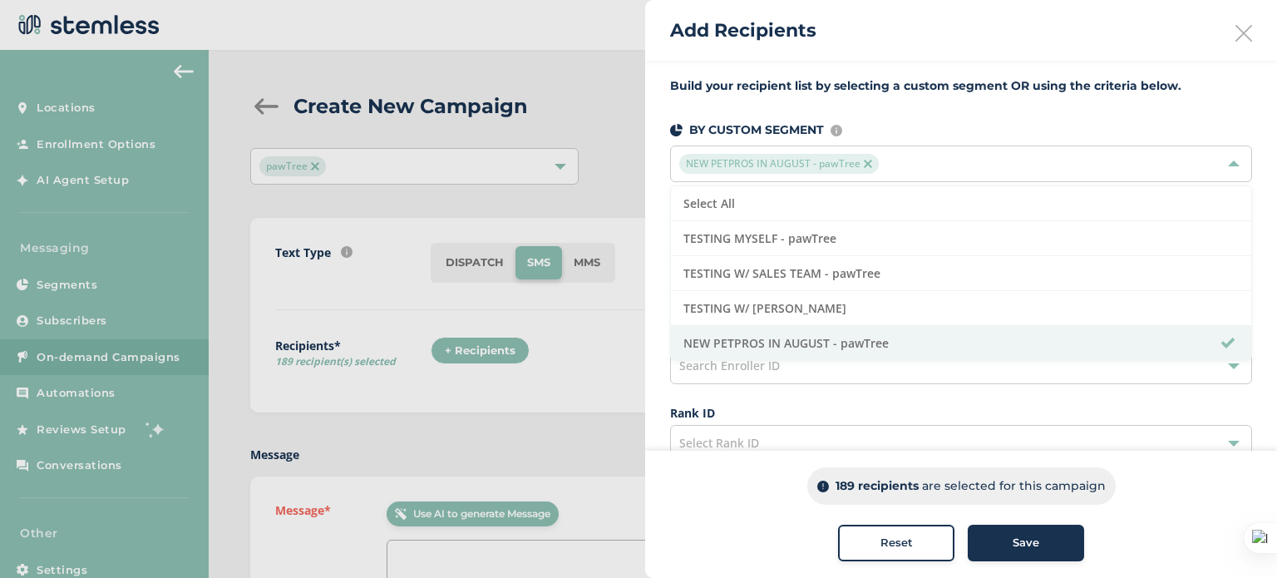
click at [652, 221] on div "Build your recipient list by selecting a custom segment OR using the criteria b…" at bounding box center [961, 473] width 632 height 824
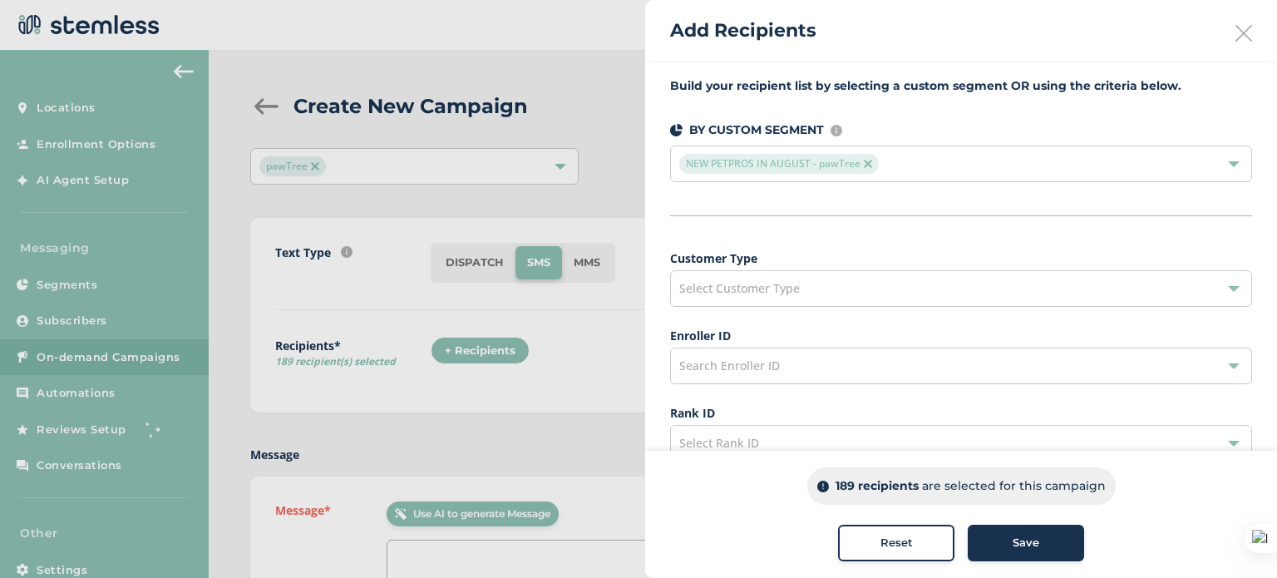
click at [729, 294] on span "Select Customer Type" at bounding box center [739, 288] width 121 height 16
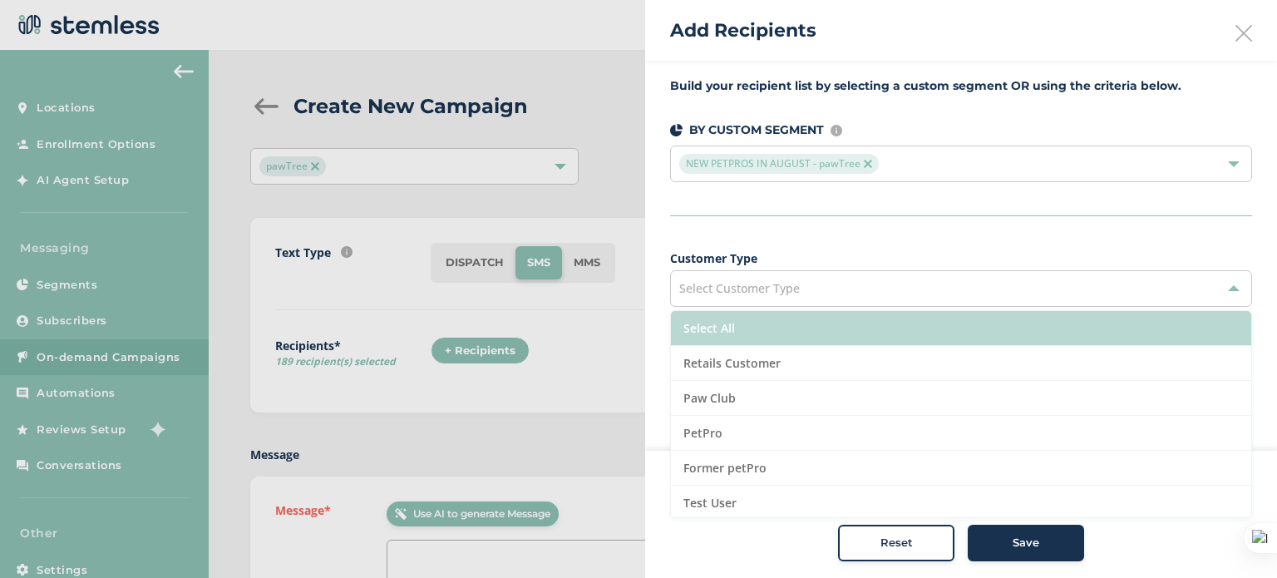
click at [717, 324] on li "Select All" at bounding box center [961, 328] width 580 height 35
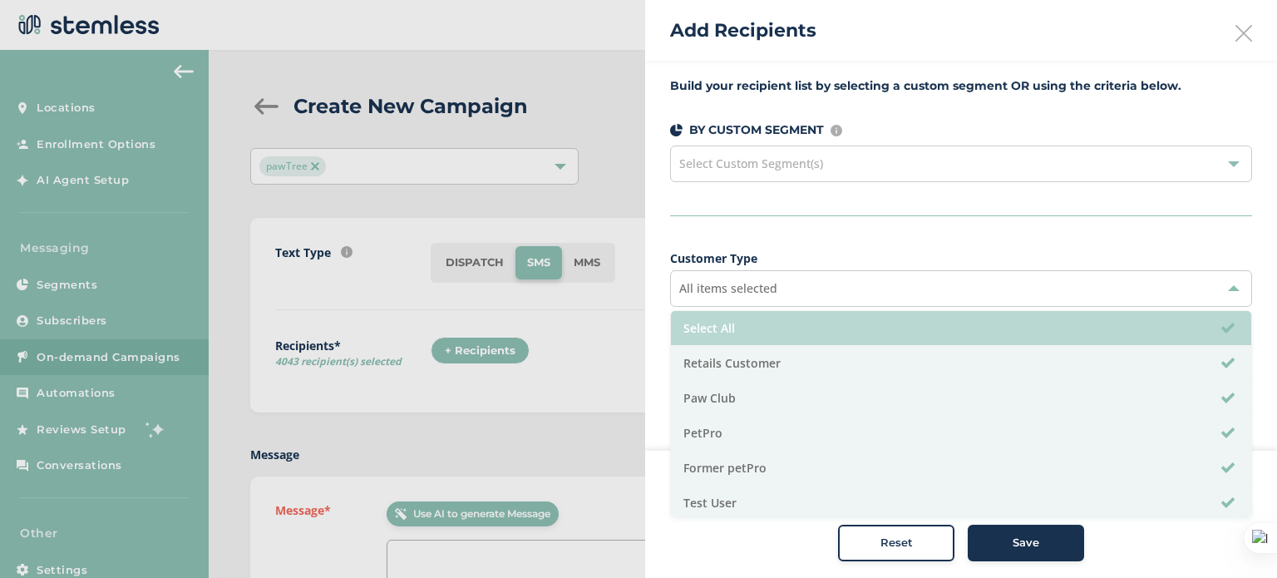
click at [717, 324] on li "Select All" at bounding box center [961, 328] width 580 height 35
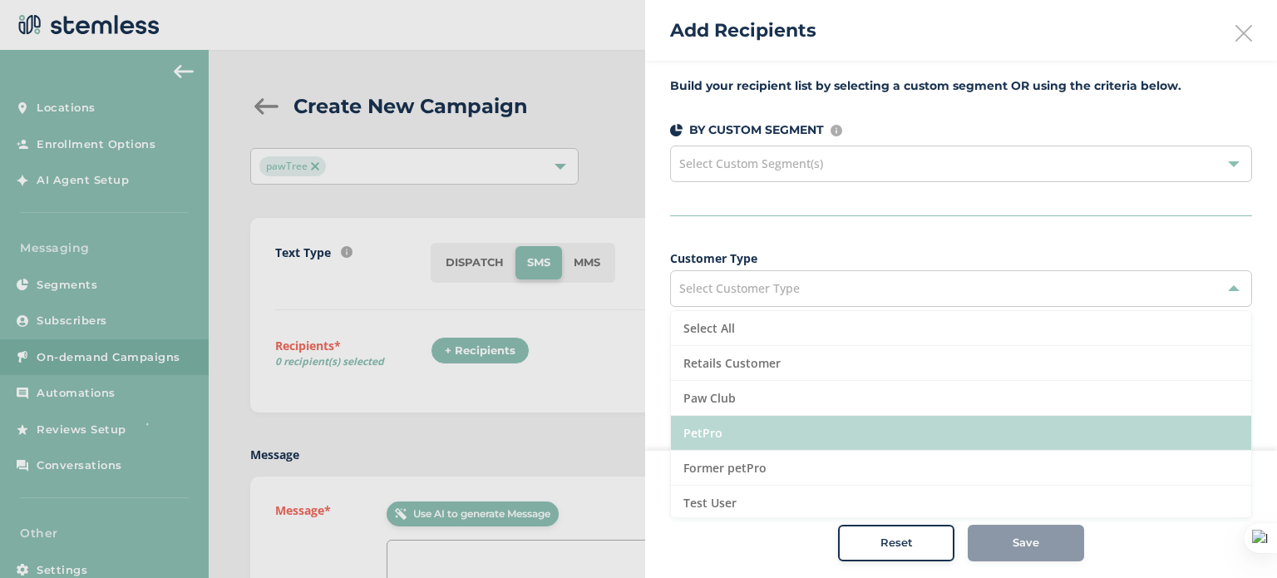
click at [720, 428] on li "PetPro" at bounding box center [961, 433] width 580 height 35
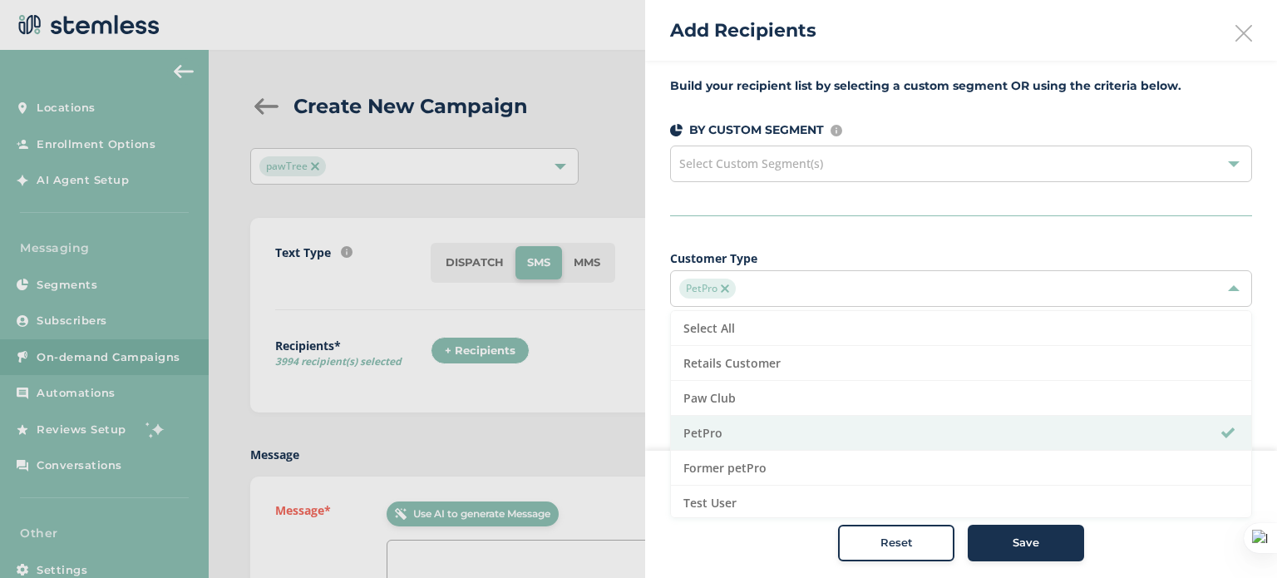
click at [758, 172] on div "Select Custom Segment(s)" at bounding box center [961, 164] width 582 height 37
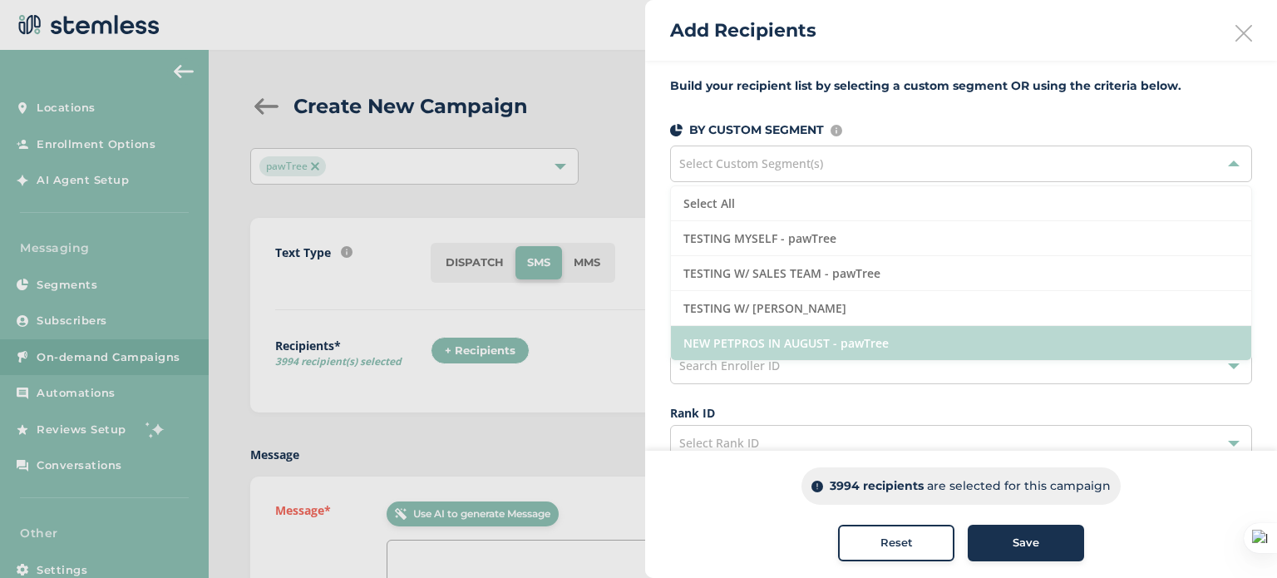
click at [902, 336] on li "NEW PETPROS IN AUGUST - pawTree" at bounding box center [961, 343] width 580 height 34
